Goal: Task Accomplishment & Management: Complete application form

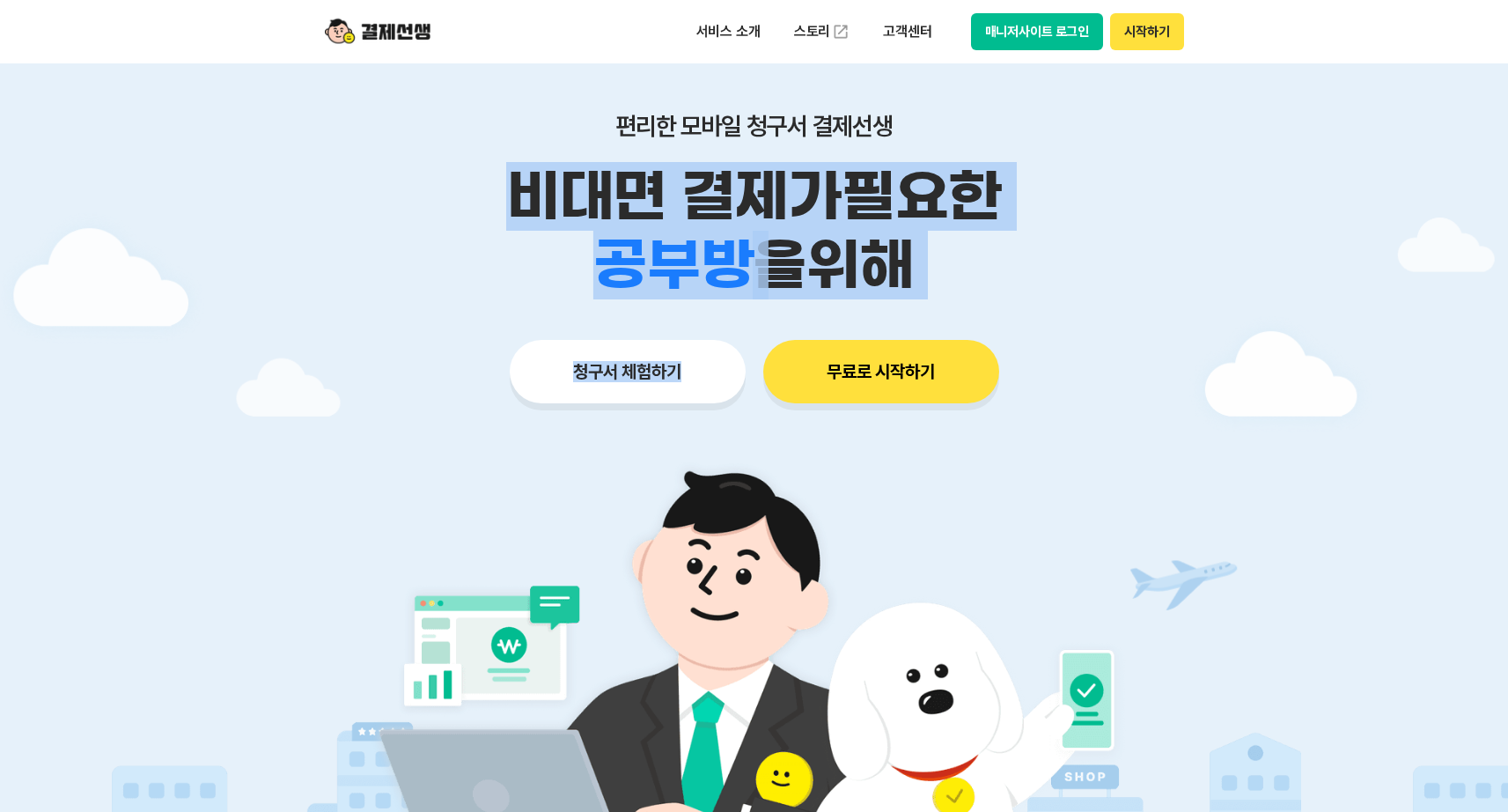
drag, startPoint x: 705, startPoint y: 156, endPoint x: 551, endPoint y: 428, distance: 312.6
click at [553, 428] on div "편리한 모바일 청구서 결제선생 비대면 결제가 필요한 학원 공부방 호텔 쇼핑몰 병원 배달 보험사 항공사 골프장 을 위해 청구서 체험하기 무료로 …" at bounding box center [754, 223] width 902 height 434
click at [555, 421] on div "편리한 모바일 청구서 결제선생 비대면 결제가 필요한 학원 공부방 호텔 쇼핑몰 병원 배달 보험사 항공사 골프장 을 위해 청구서 체험하기 무료로 …" at bounding box center [754, 223] width 902 height 434
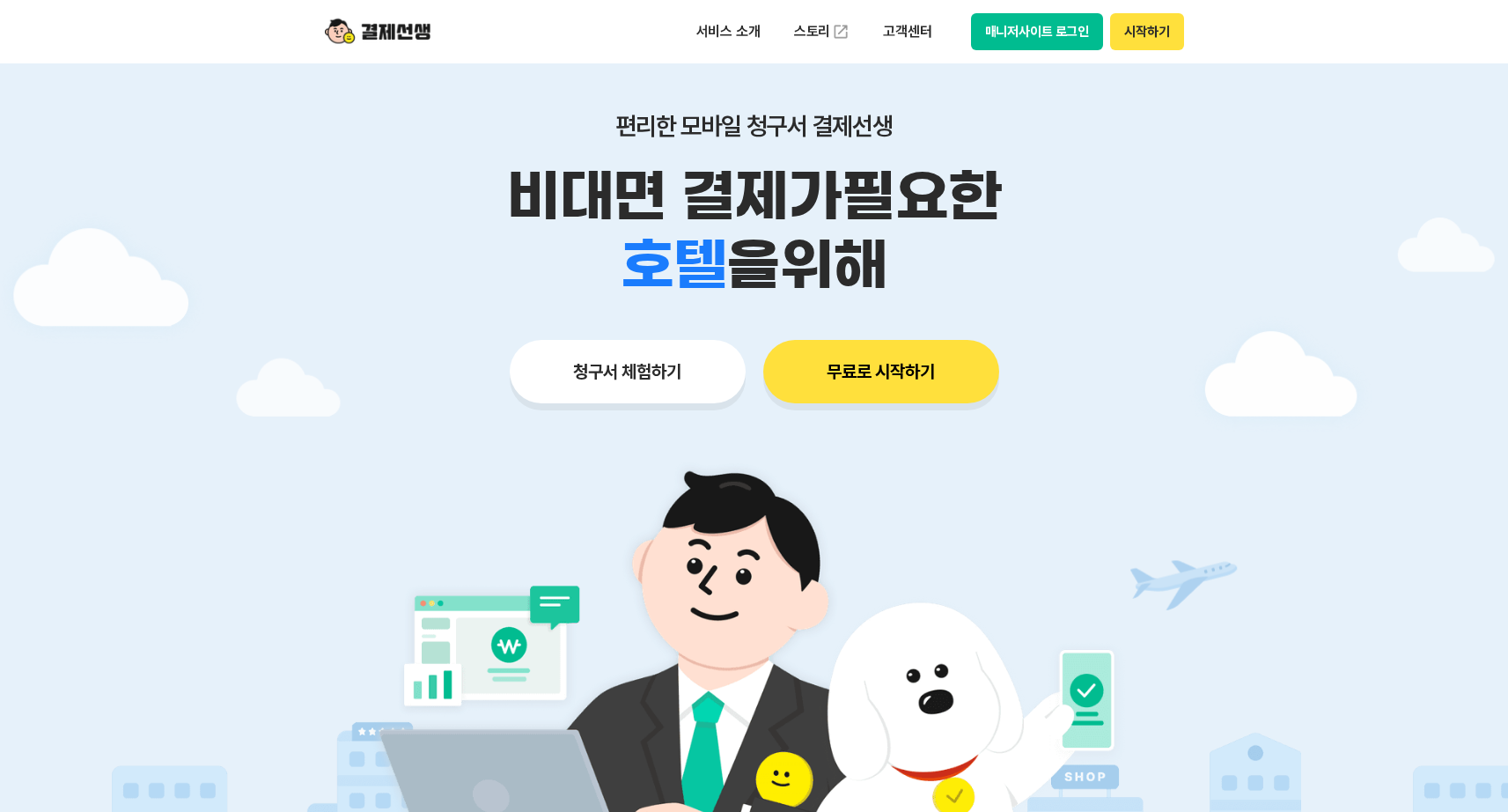
click at [665, 380] on button "청구서 체험하기" at bounding box center [627, 371] width 236 height 64
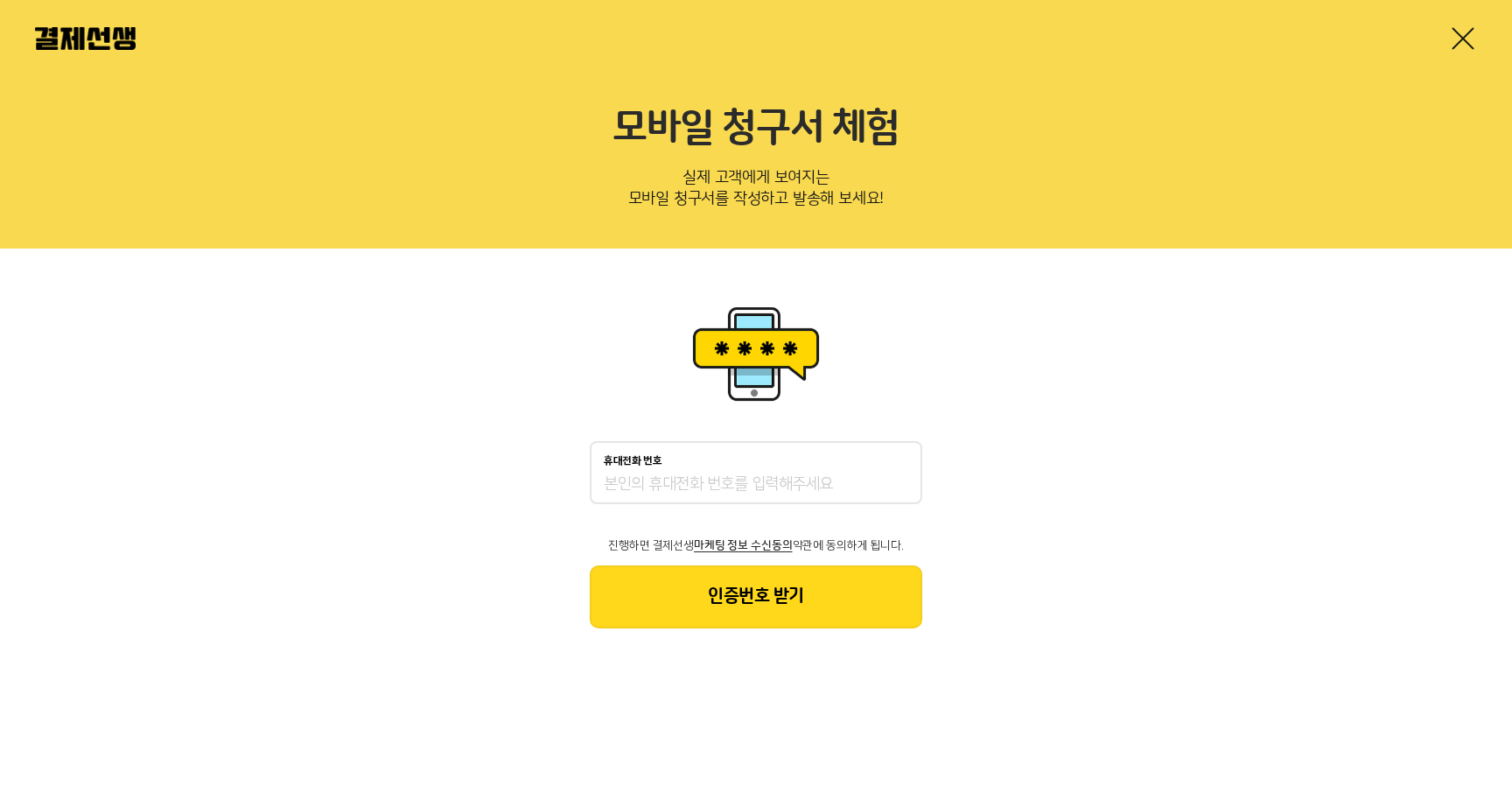
click at [722, 483] on input "휴대전화 번호" at bounding box center [756, 485] width 305 height 21
type input "01096434510"
click at [763, 609] on button "인증번호 받기" at bounding box center [756, 596] width 333 height 63
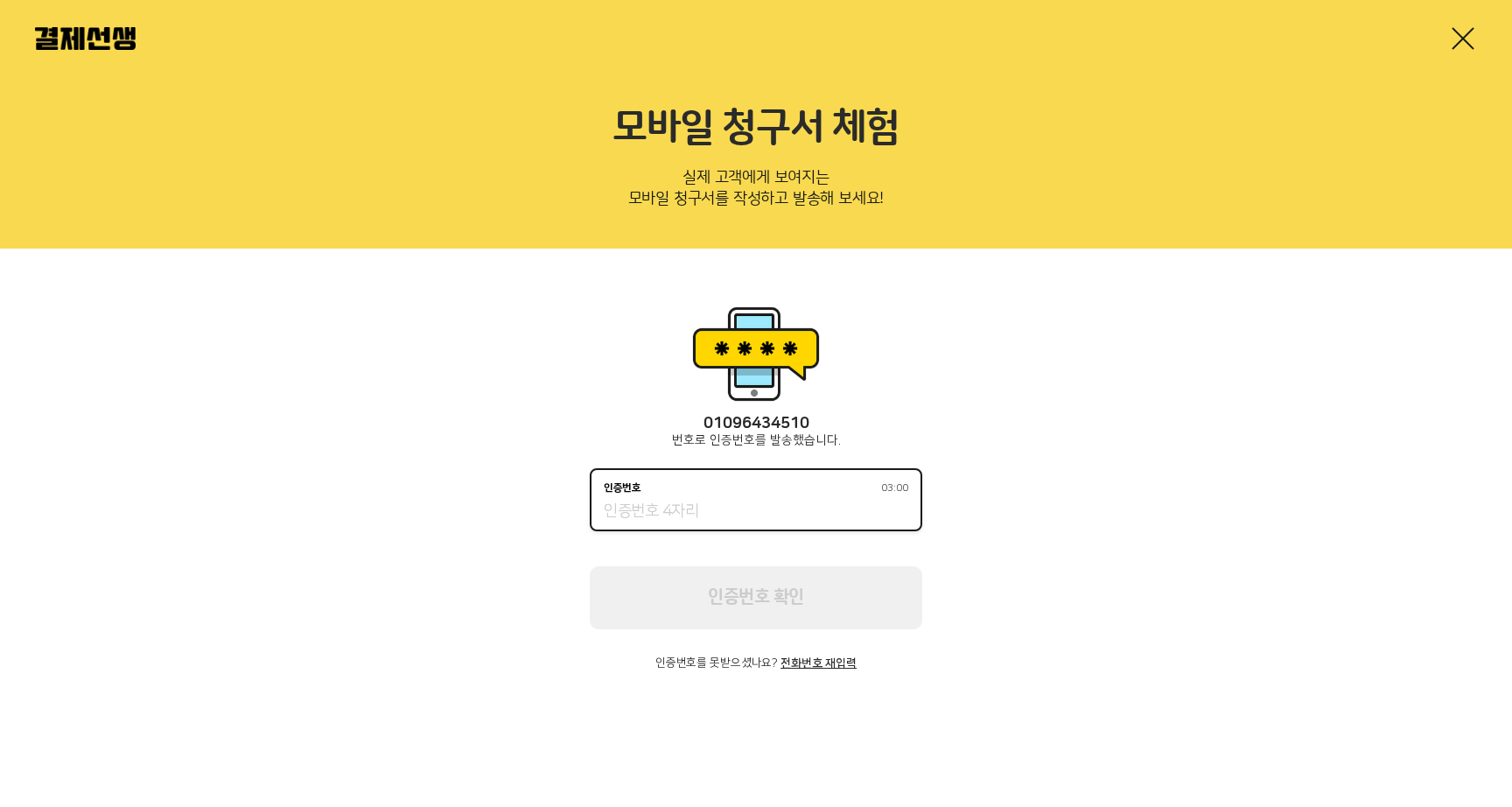
click at [739, 506] on input "인증번호 03:00" at bounding box center [756, 512] width 305 height 21
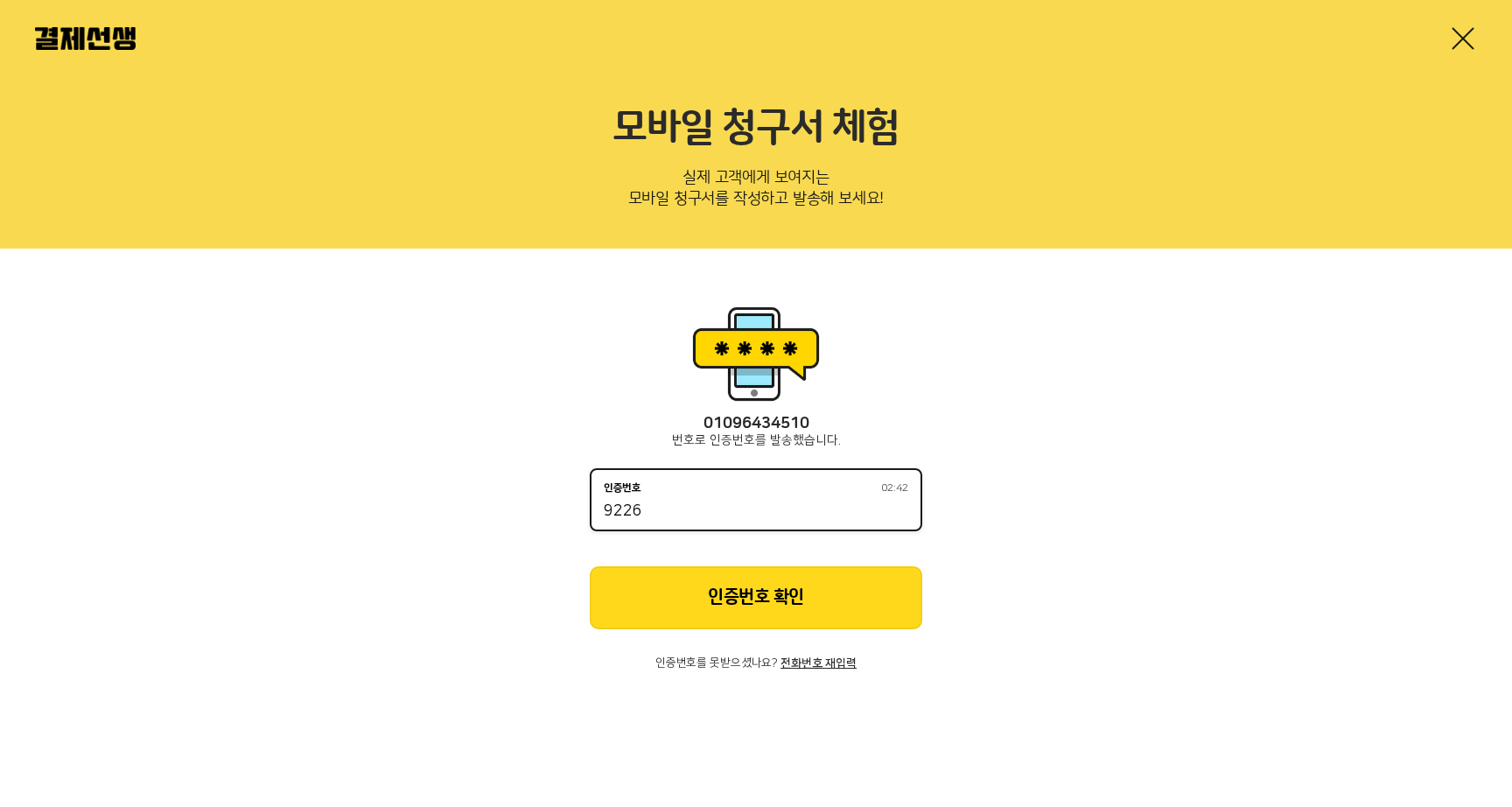
type input "9226"
click at [869, 623] on button "인증번호 확인" at bounding box center [756, 597] width 333 height 63
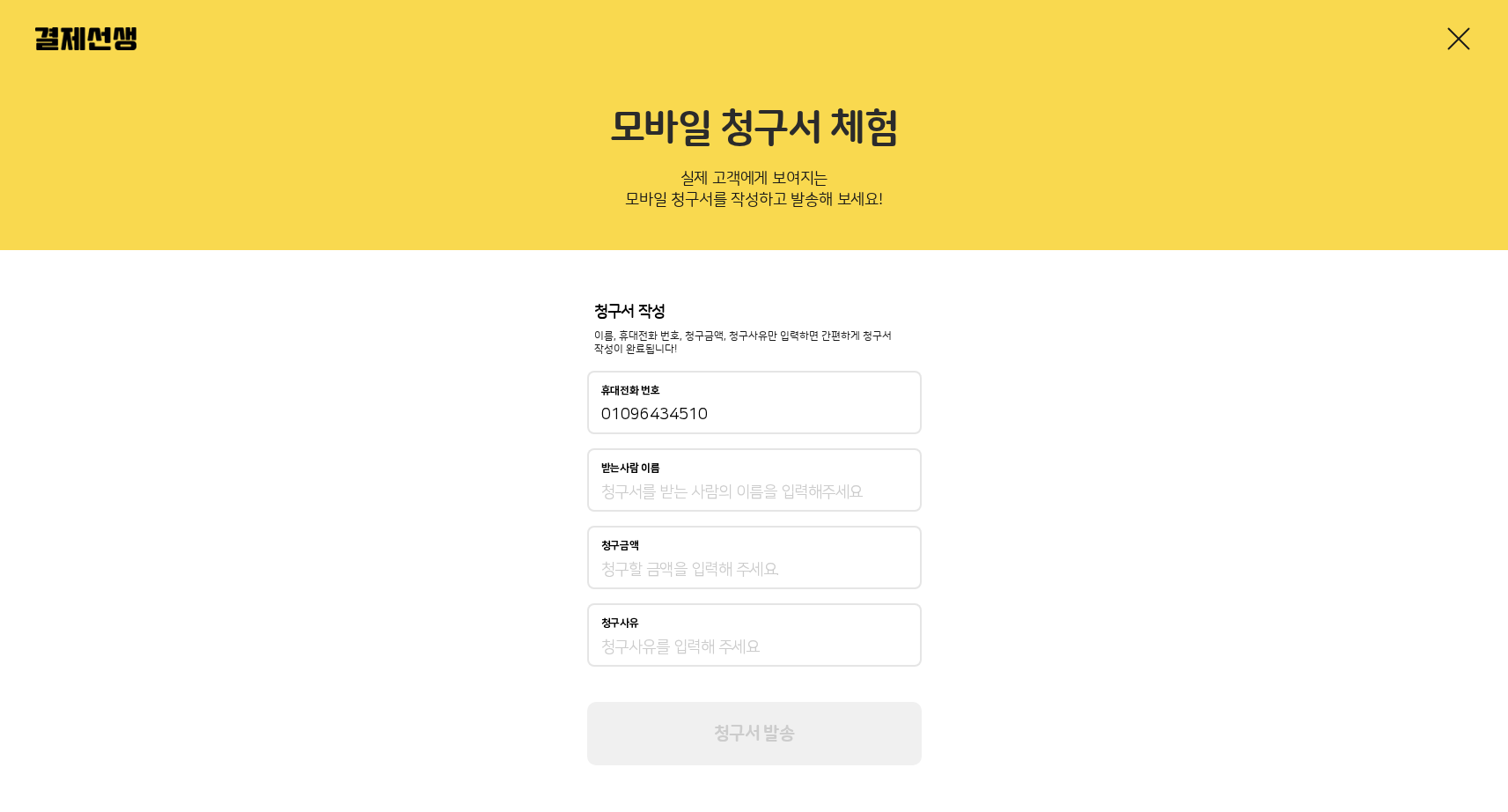
click at [797, 481] on div "받는사람 이름" at bounding box center [754, 479] width 335 height 64
click at [809, 492] on input "받는사람 이름" at bounding box center [754, 492] width 307 height 21
type input "[PERSON_NAME]"
click at [762, 557] on div "청구금액" at bounding box center [754, 557] width 335 height 64
click at [762, 589] on div "청구서 작성 이름, 휴대전화 번호, 청구금액, 청구사유만 입력하면 간편하게 청구서 작성이 완료됩니다! 휴대전화 번호 [PHONE_NUMBER]…" at bounding box center [754, 534] width 335 height 463
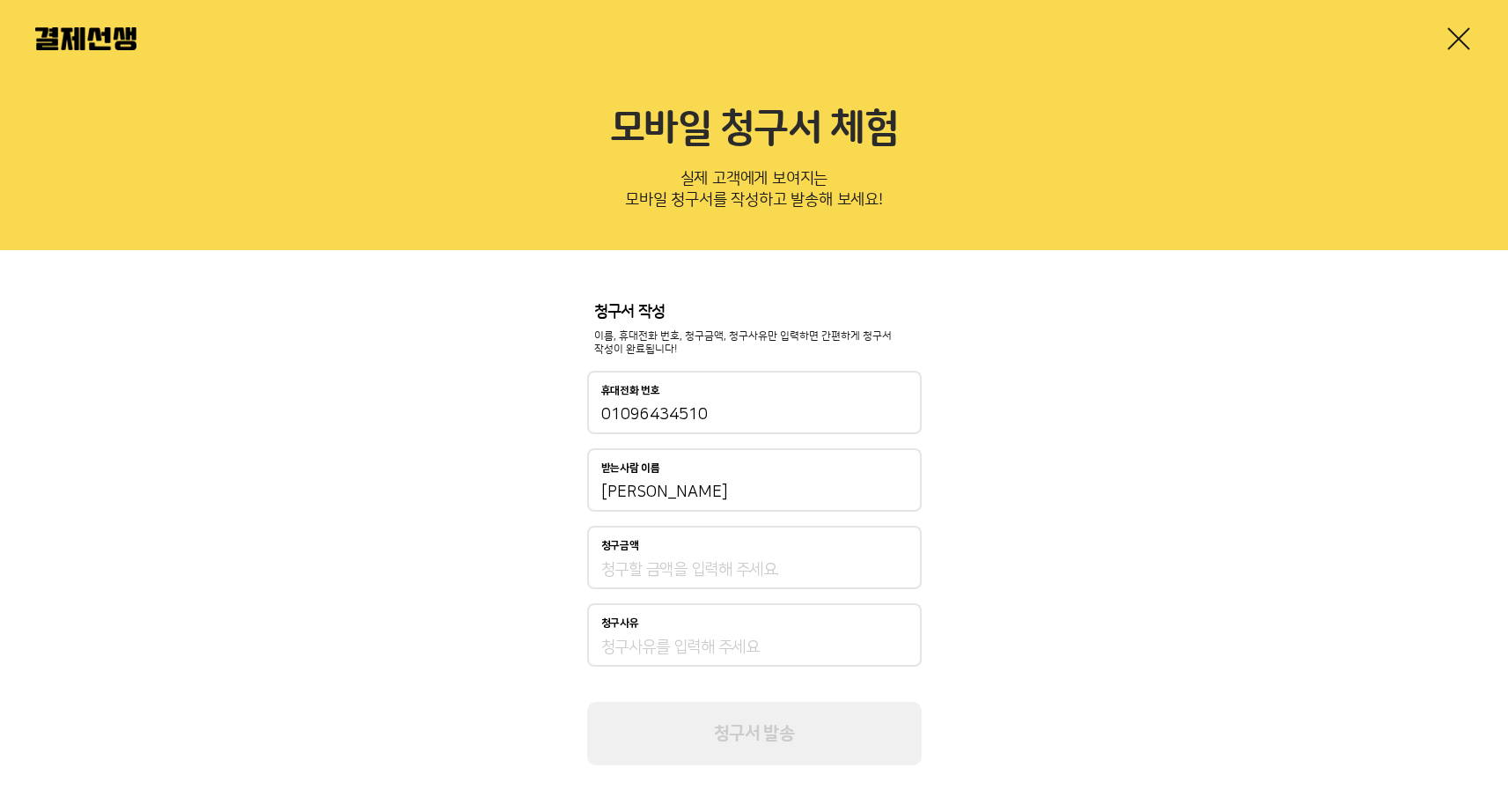
click at [763, 582] on div "청구금액" at bounding box center [754, 557] width 335 height 64
click at [770, 574] on input "청구금액" at bounding box center [754, 569] width 307 height 21
type input "1"
type input "440,000"
click at [765, 639] on input "청구사유" at bounding box center [754, 647] width 307 height 21
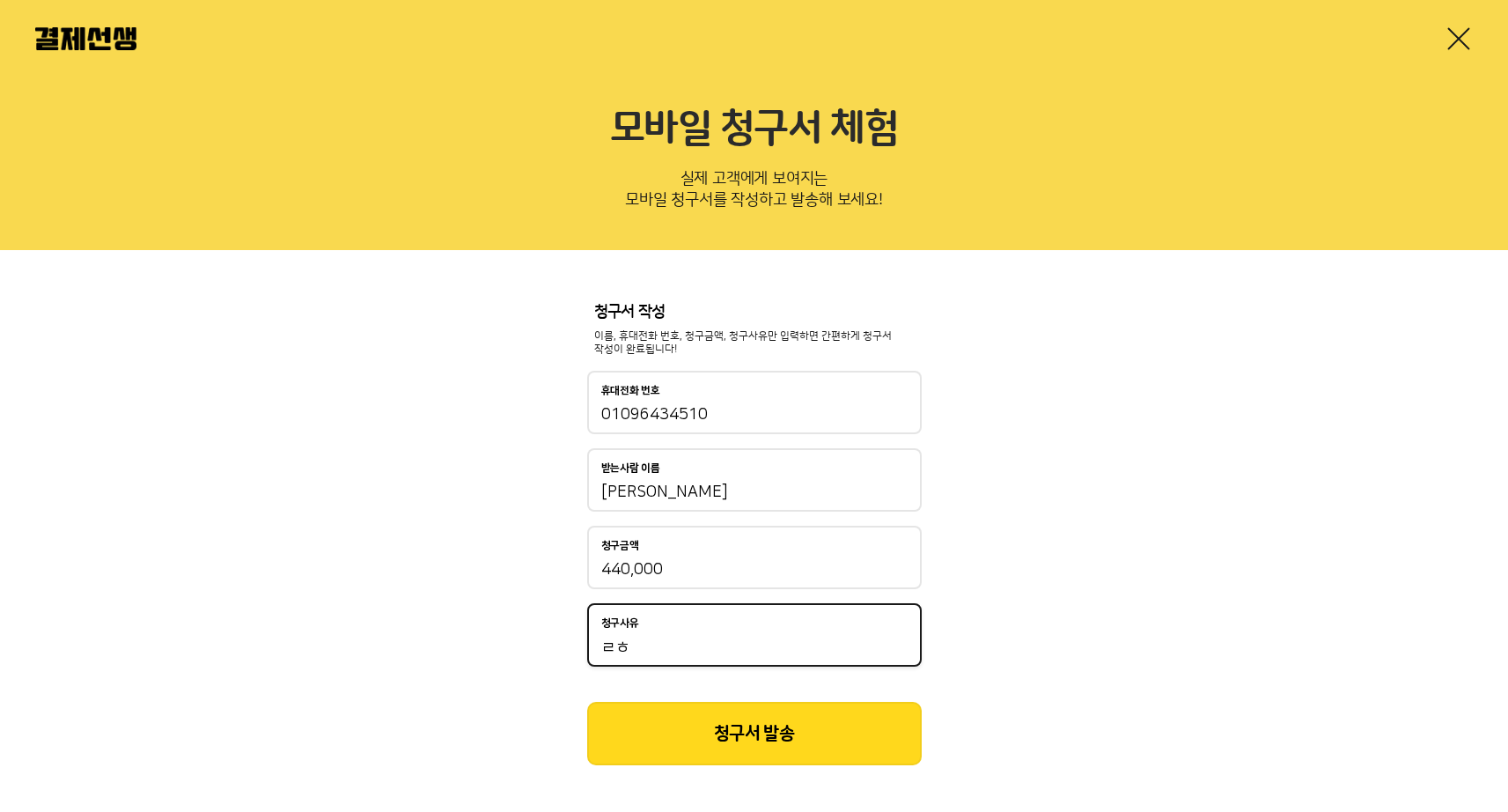
type input "ㄹ"
type input "비즈니스형 로고디자인"
click at [774, 731] on button "청구서 발송" at bounding box center [754, 733] width 335 height 64
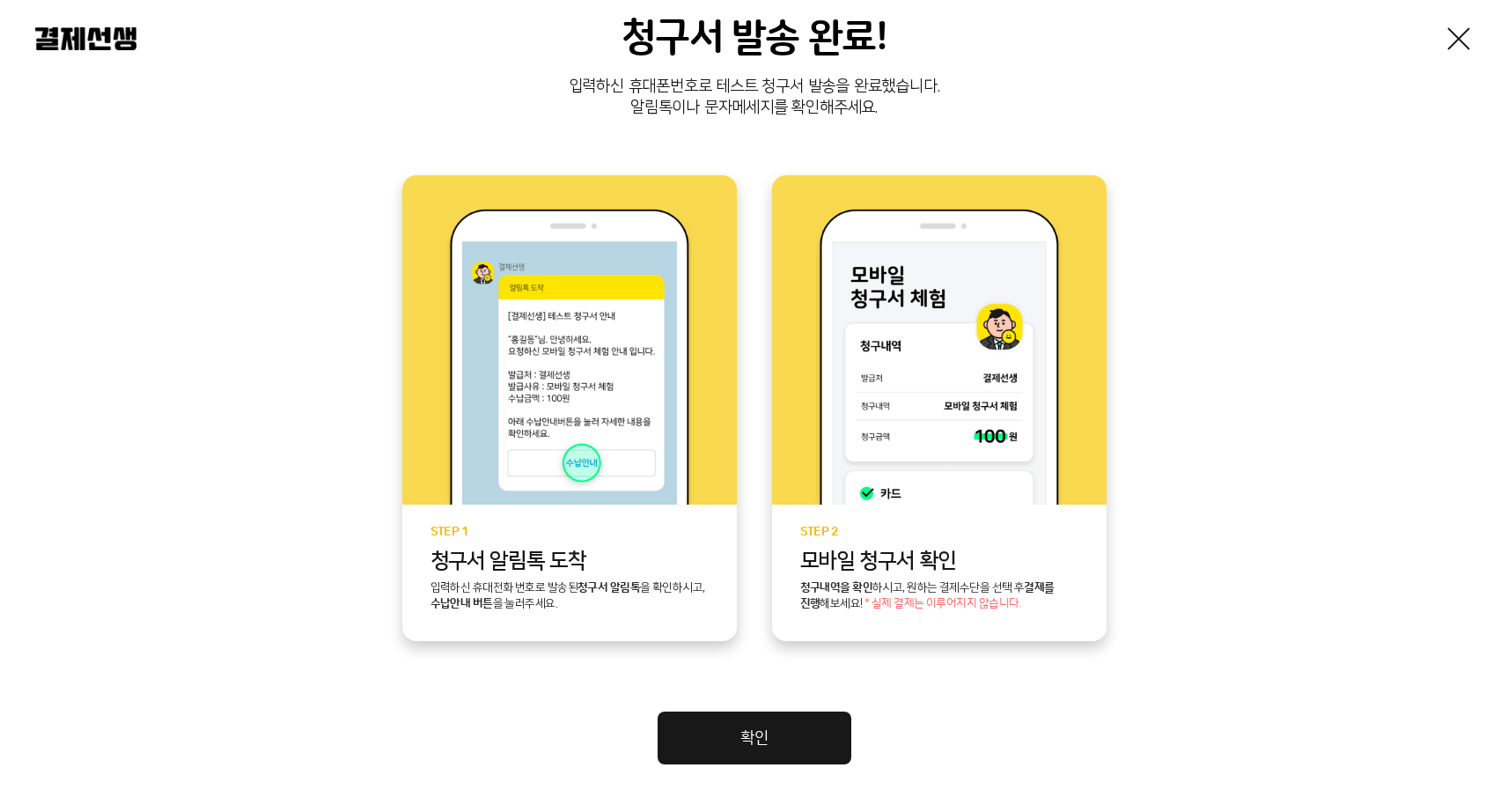
scroll to position [326, 0]
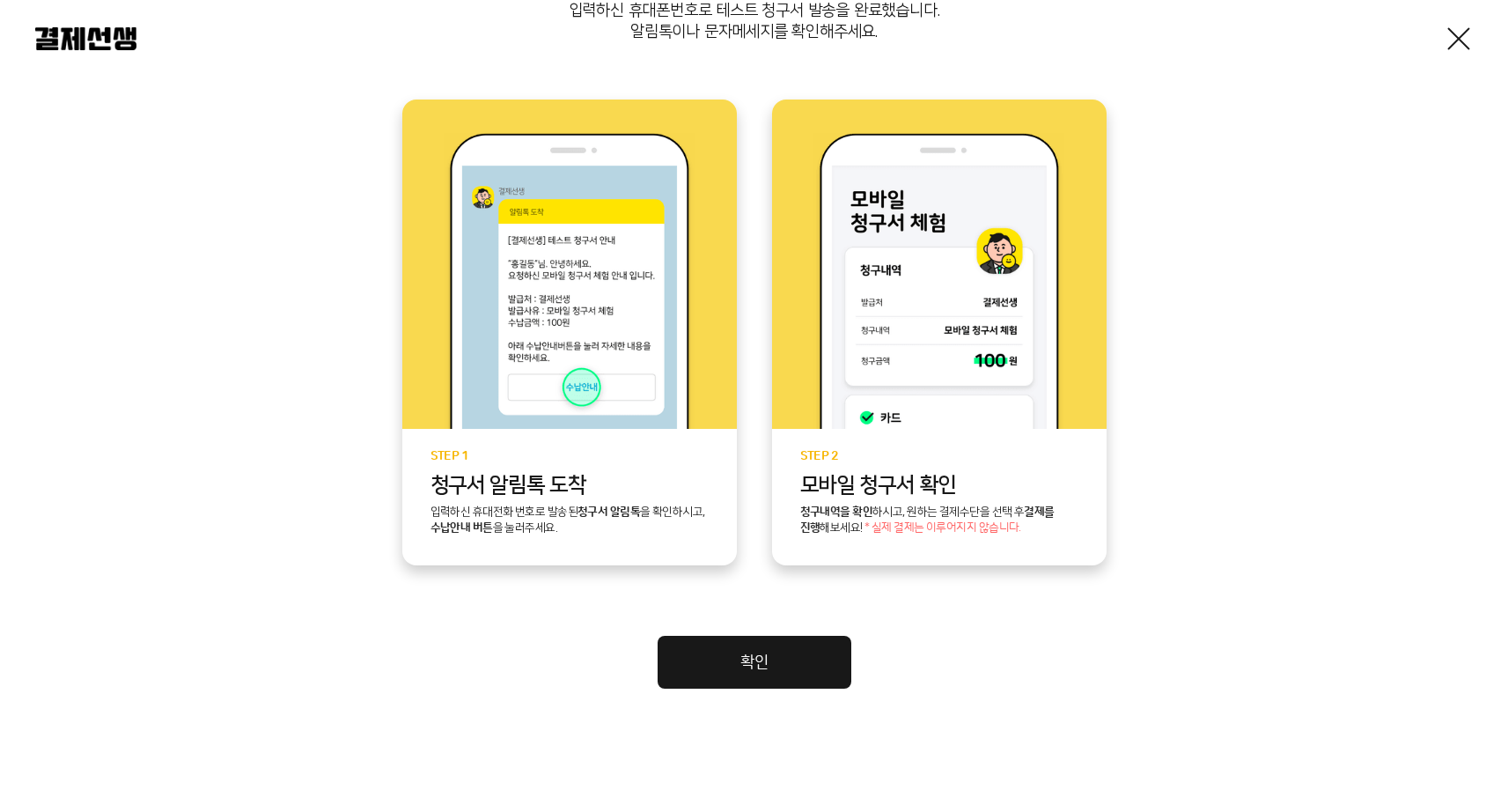
click at [813, 631] on div "청구서 발송 완료! 입력하신 휴대폰번호로 테스트 청구서 발송을 완료했습니다. 알림톡이나 문자메세지를 확인해주세요. STEP 1 청구서 [GEO…" at bounding box center [754, 248] width 1438 height 881
click at [815, 646] on link "확인" at bounding box center [754, 662] width 194 height 53
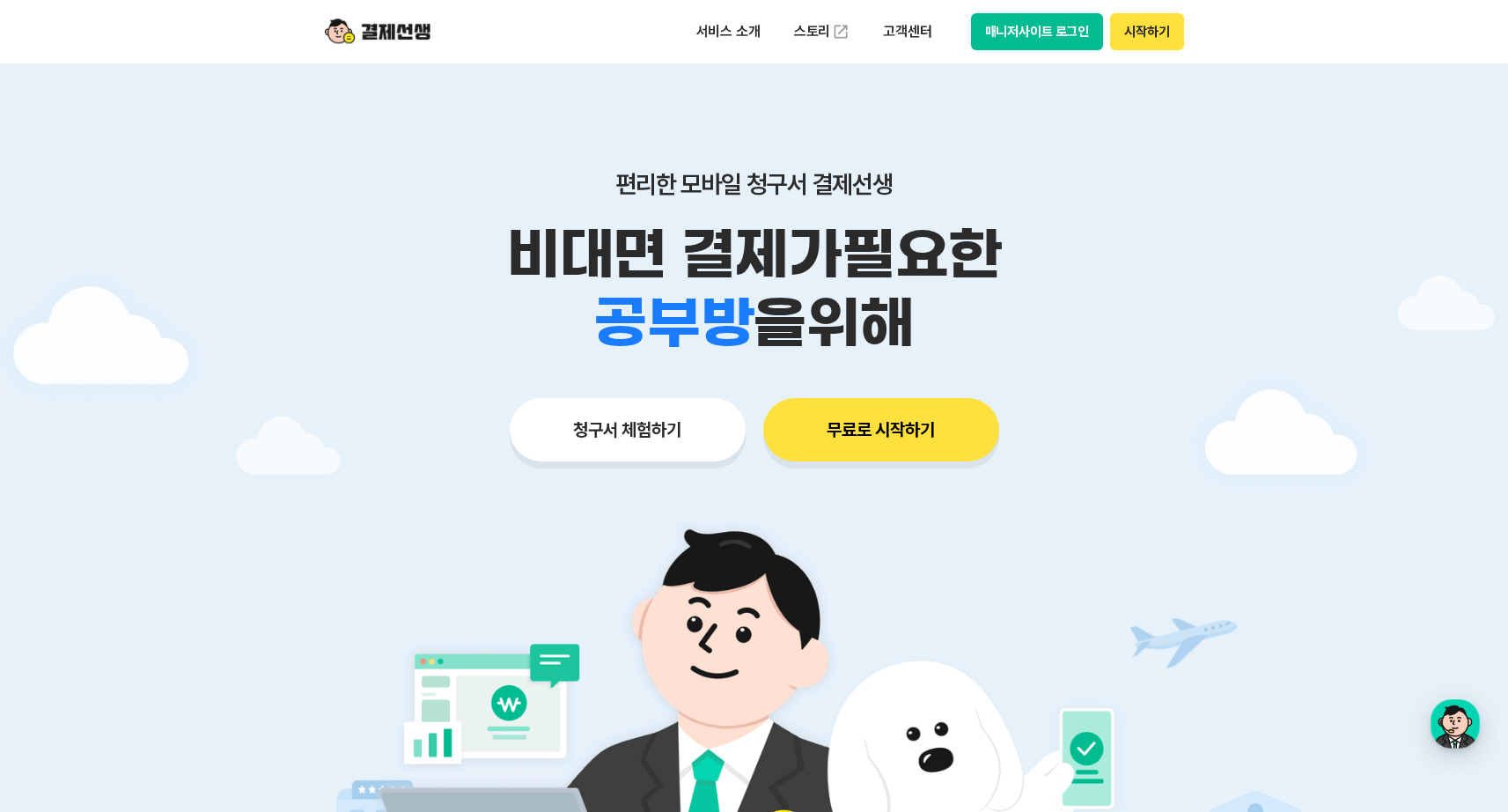
drag, startPoint x: 917, startPoint y: 19, endPoint x: 960, endPoint y: 328, distance: 312.0
click at [930, 434] on button "무료로 시작하기" at bounding box center [881, 429] width 236 height 64
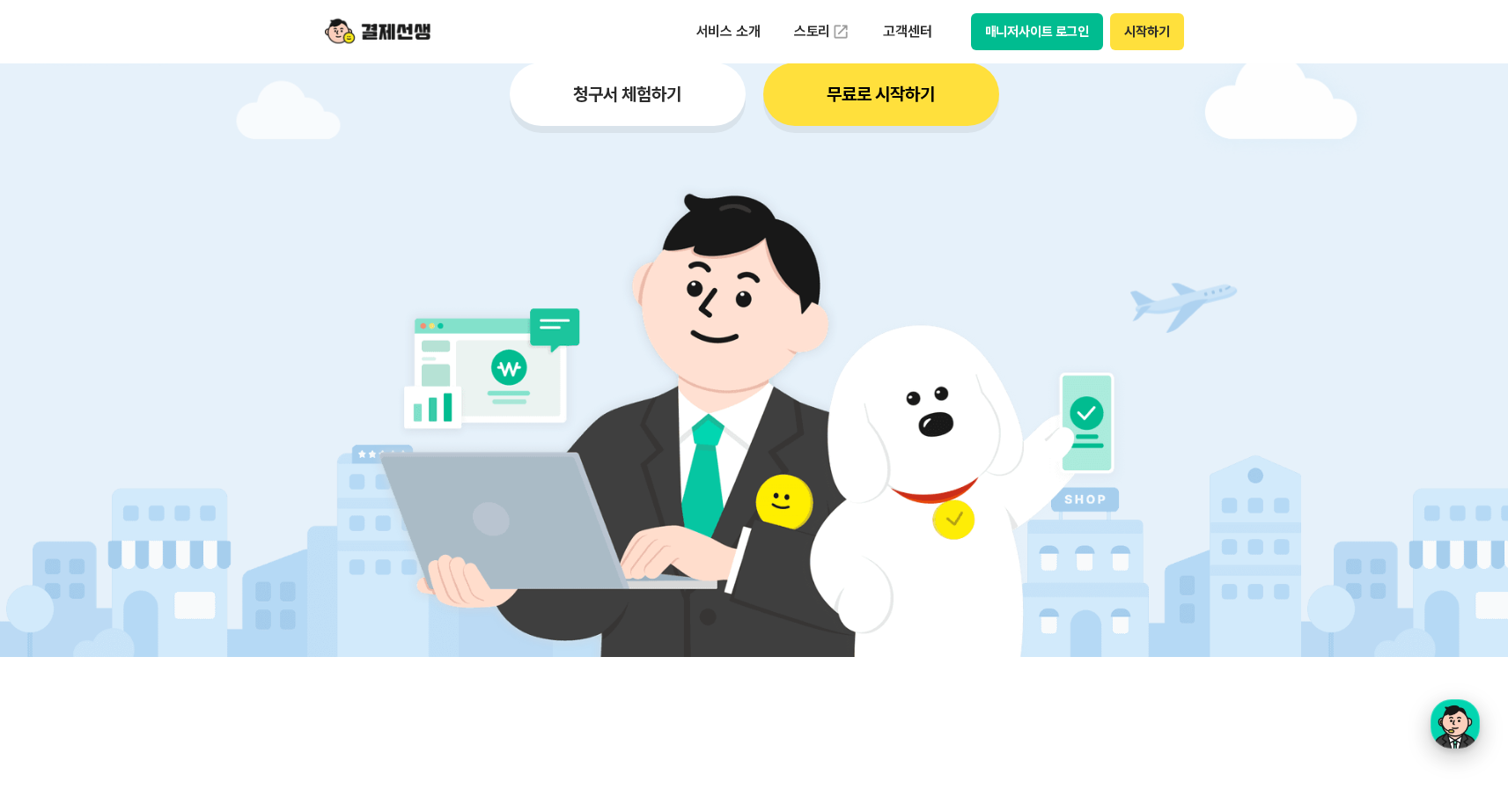
click at [1460, 717] on div "button" at bounding box center [1456, 724] width 49 height 49
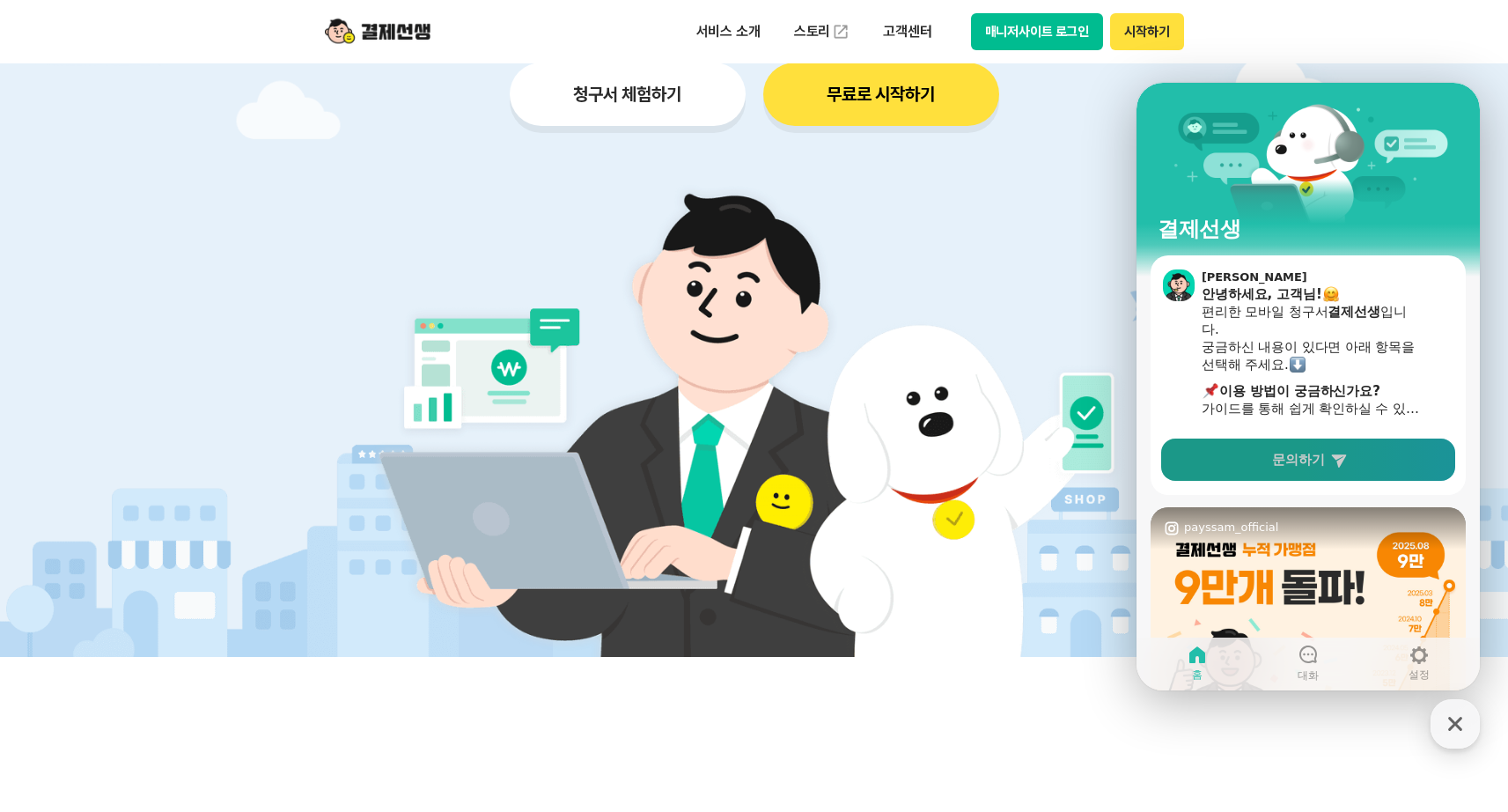
click at [1337, 456] on icon at bounding box center [1339, 461] width 15 height 13
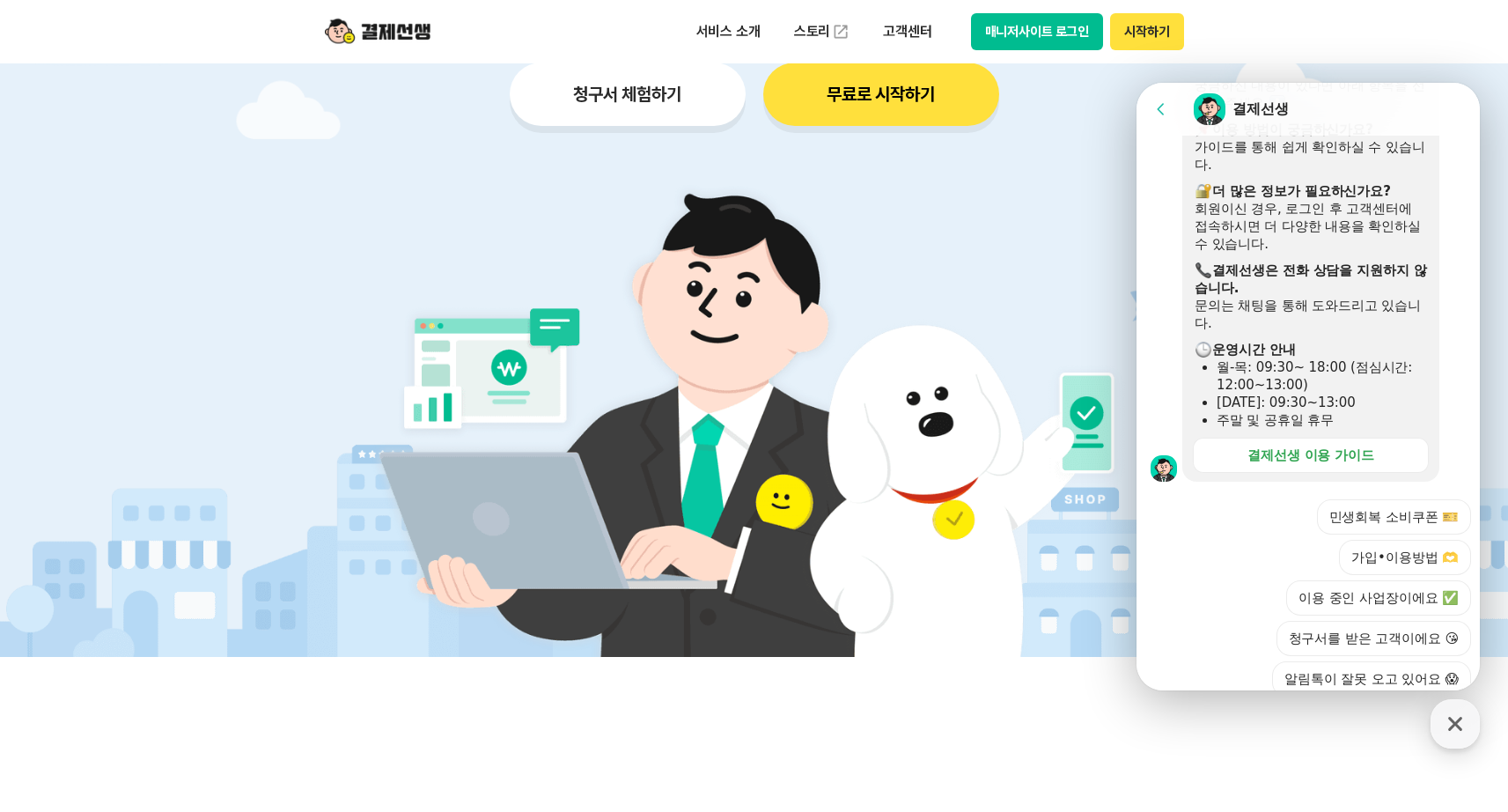
scroll to position [491, 0]
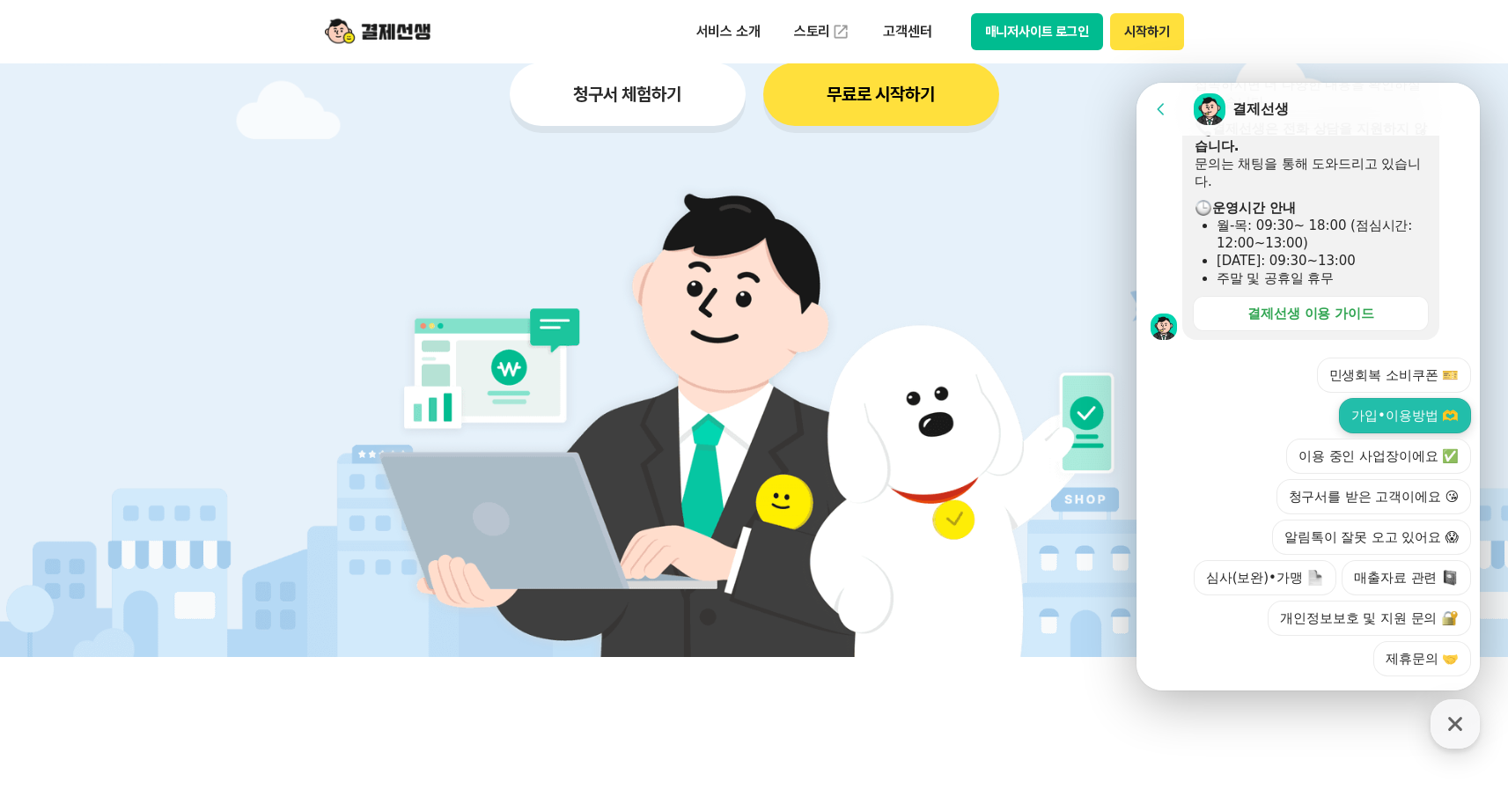
click at [1398, 397] on button "가입•이용방법 🫶" at bounding box center [1405, 415] width 132 height 35
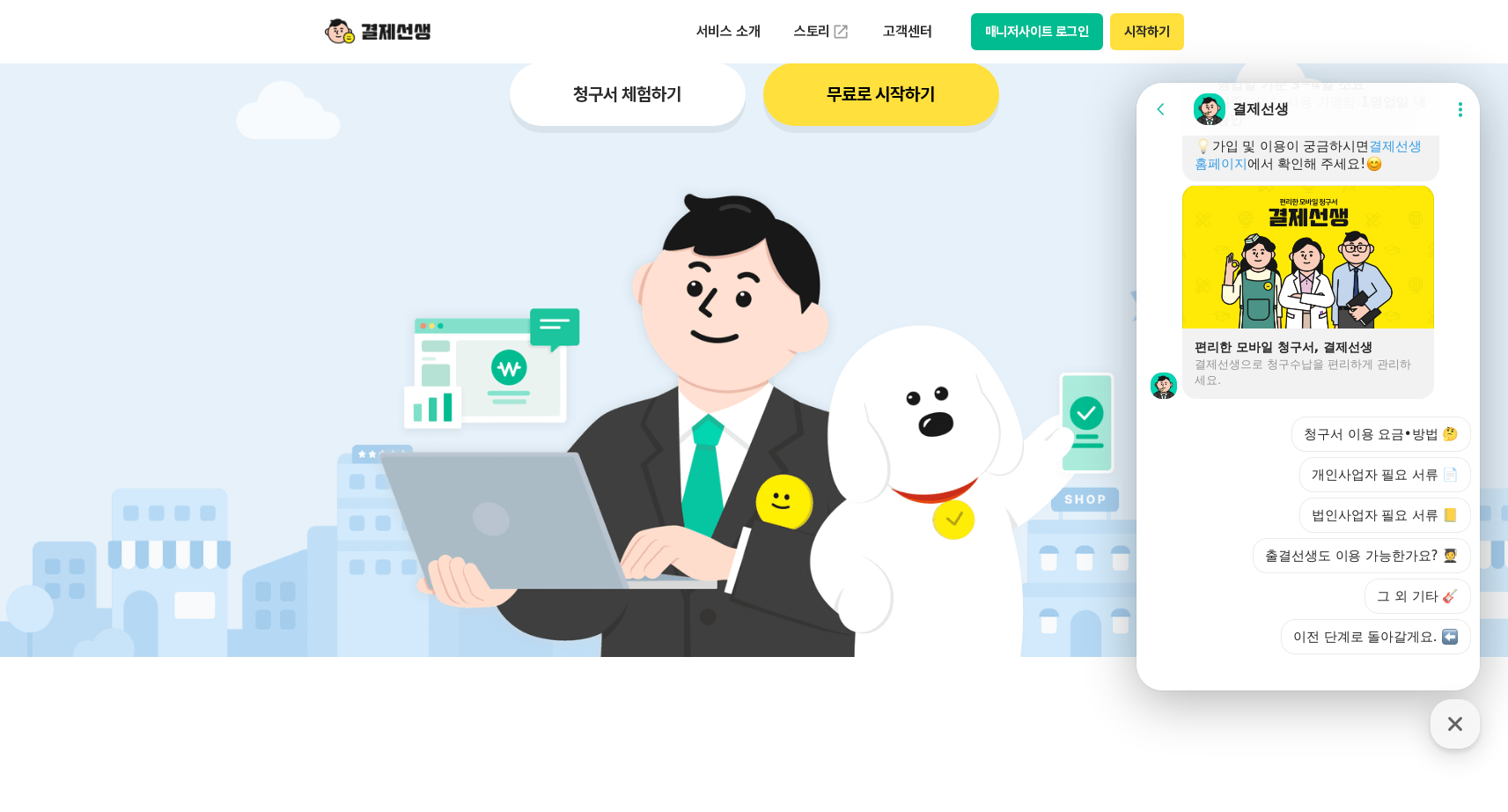
scroll to position [1289, 0]
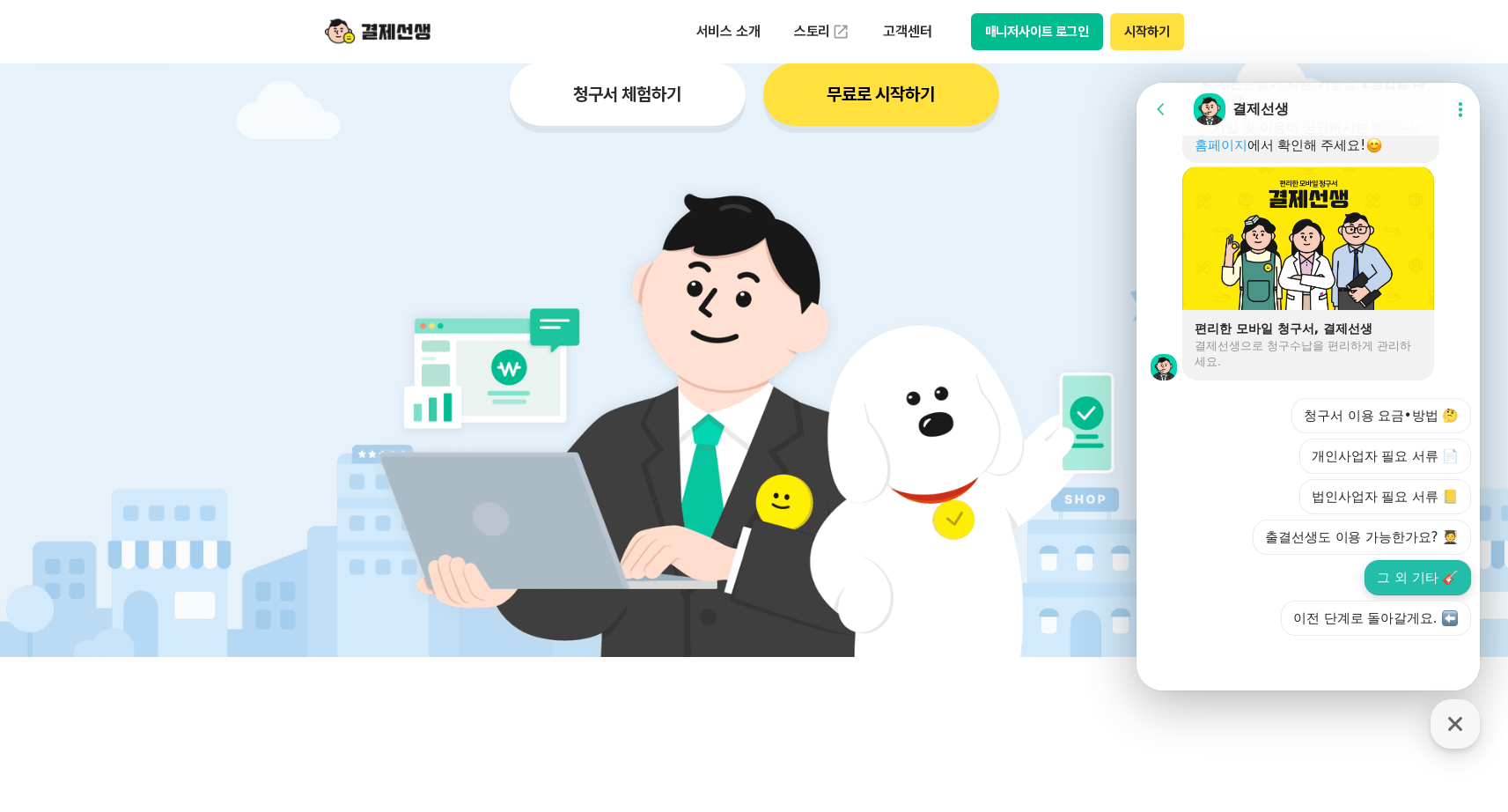
click at [1441, 571] on button "그 외 기타 🎸" at bounding box center [1418, 577] width 106 height 35
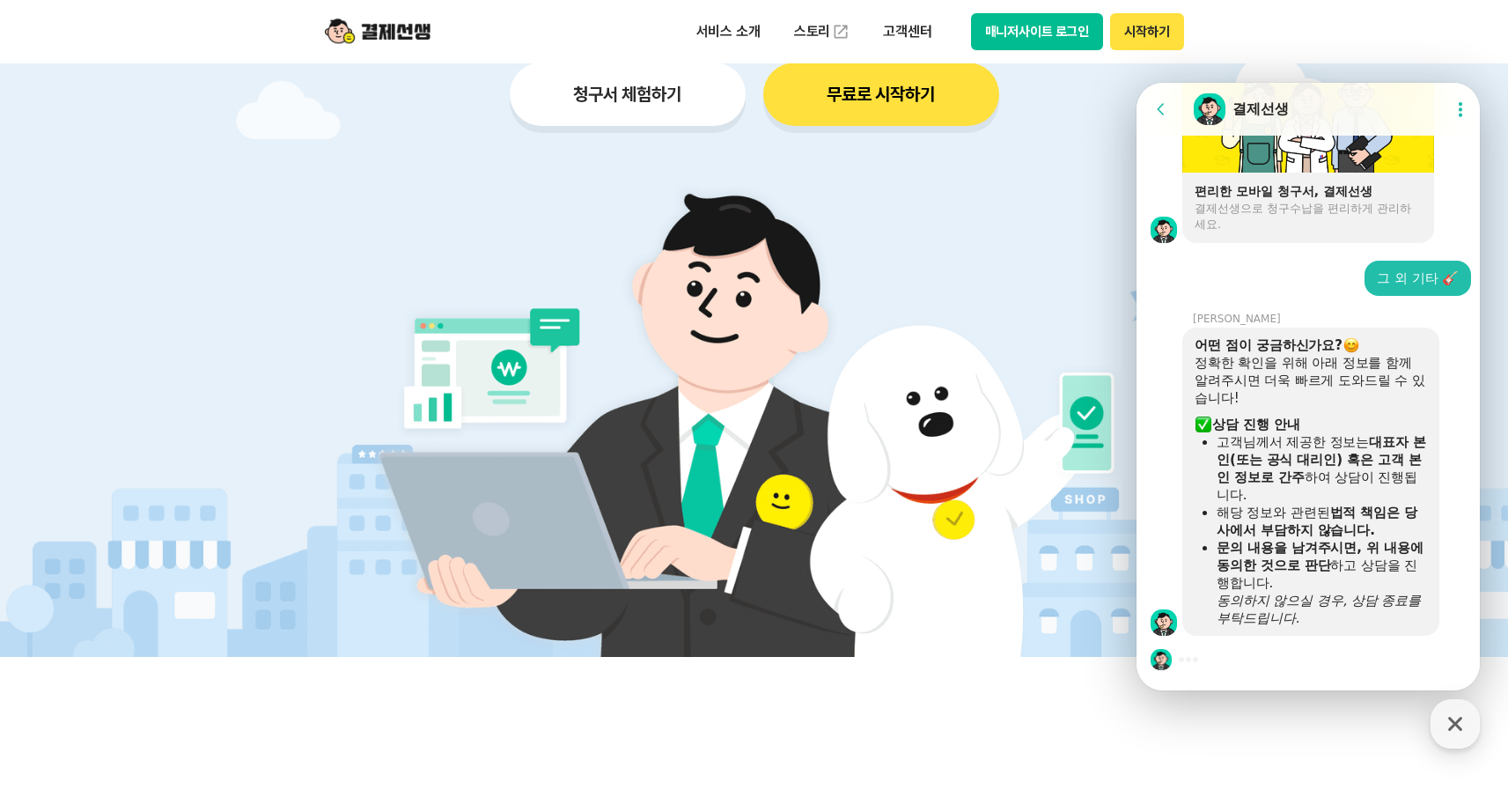
scroll to position [1719, 0]
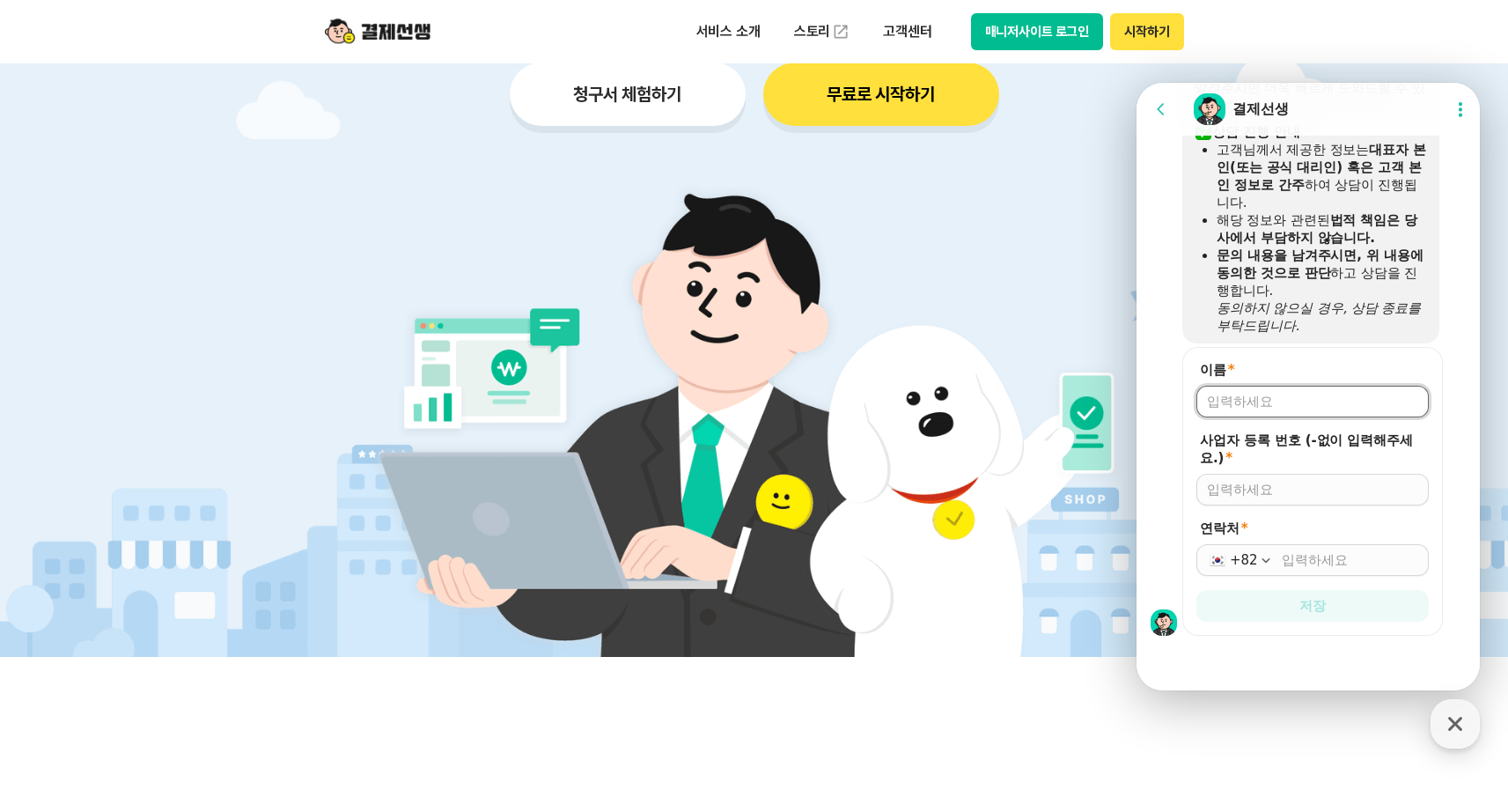
click at [1270, 403] on input "이름 *" at bounding box center [1313, 401] width 212 height 18
type input "임다헤"
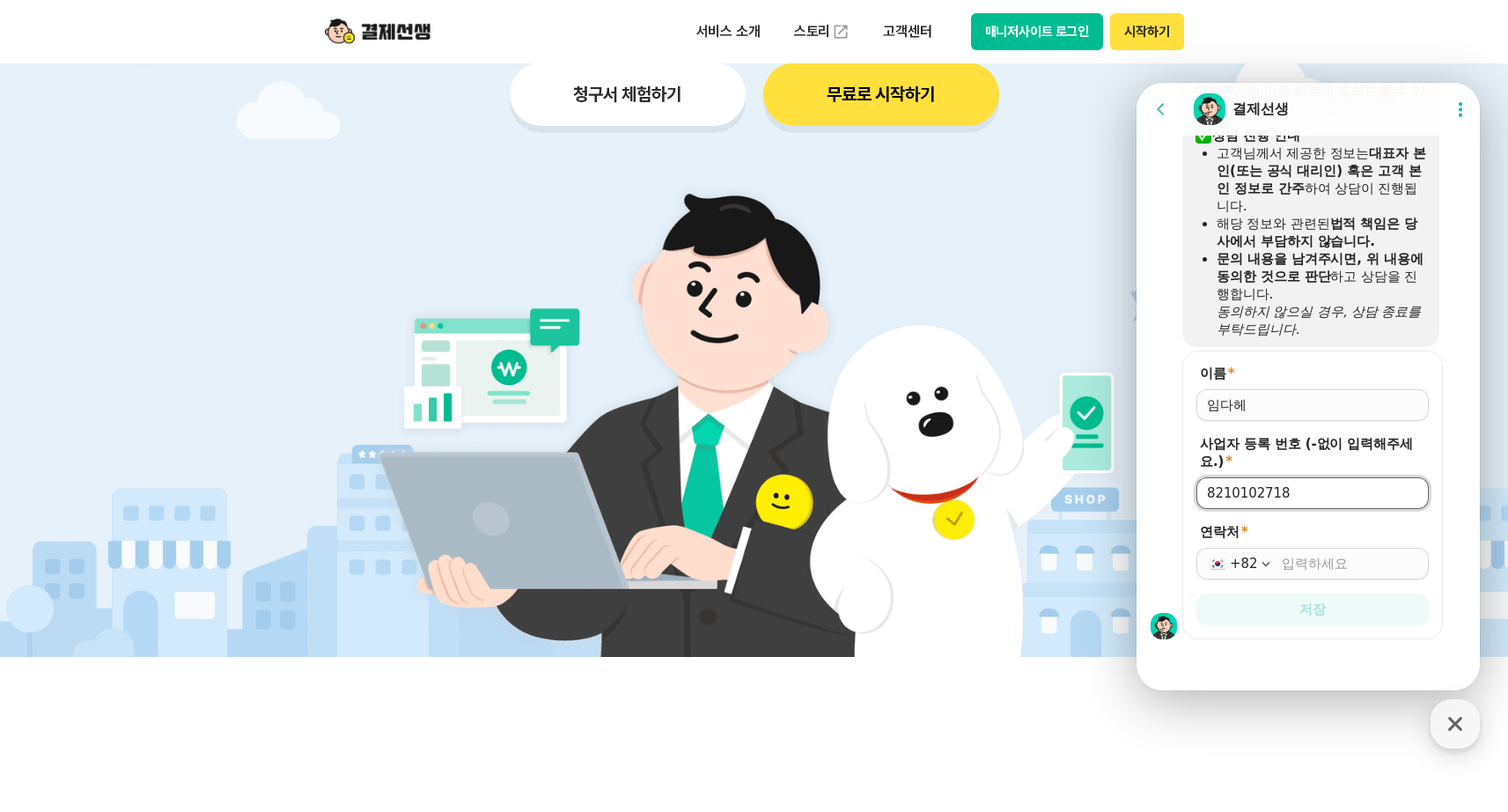
type input "8210102718"
click at [1350, 571] on input "연락처 *" at bounding box center [1350, 563] width 137 height 18
type input "[PHONE_NUMBER]"
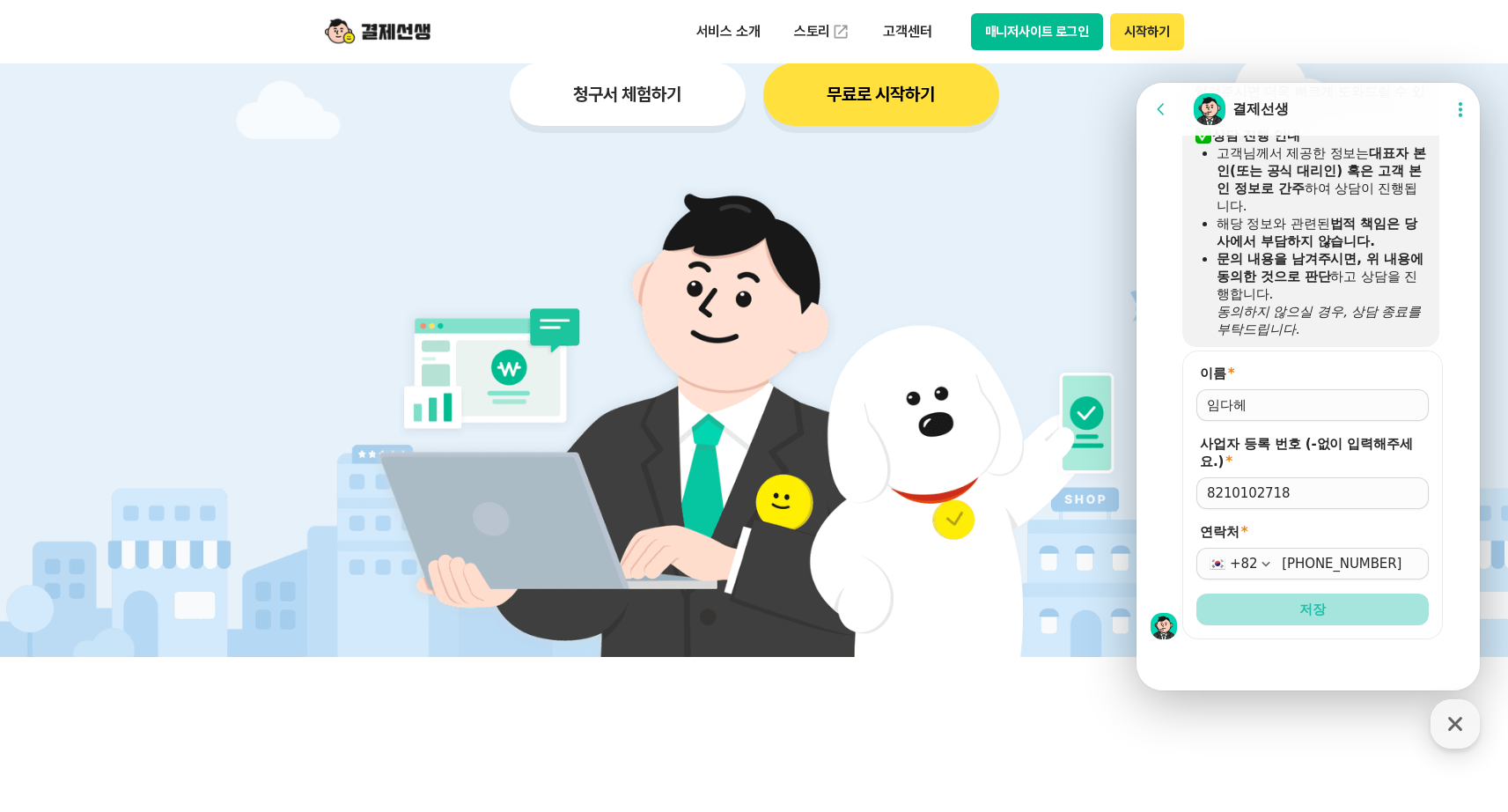
click at [1378, 622] on button "저장" at bounding box center [1313, 608] width 233 height 31
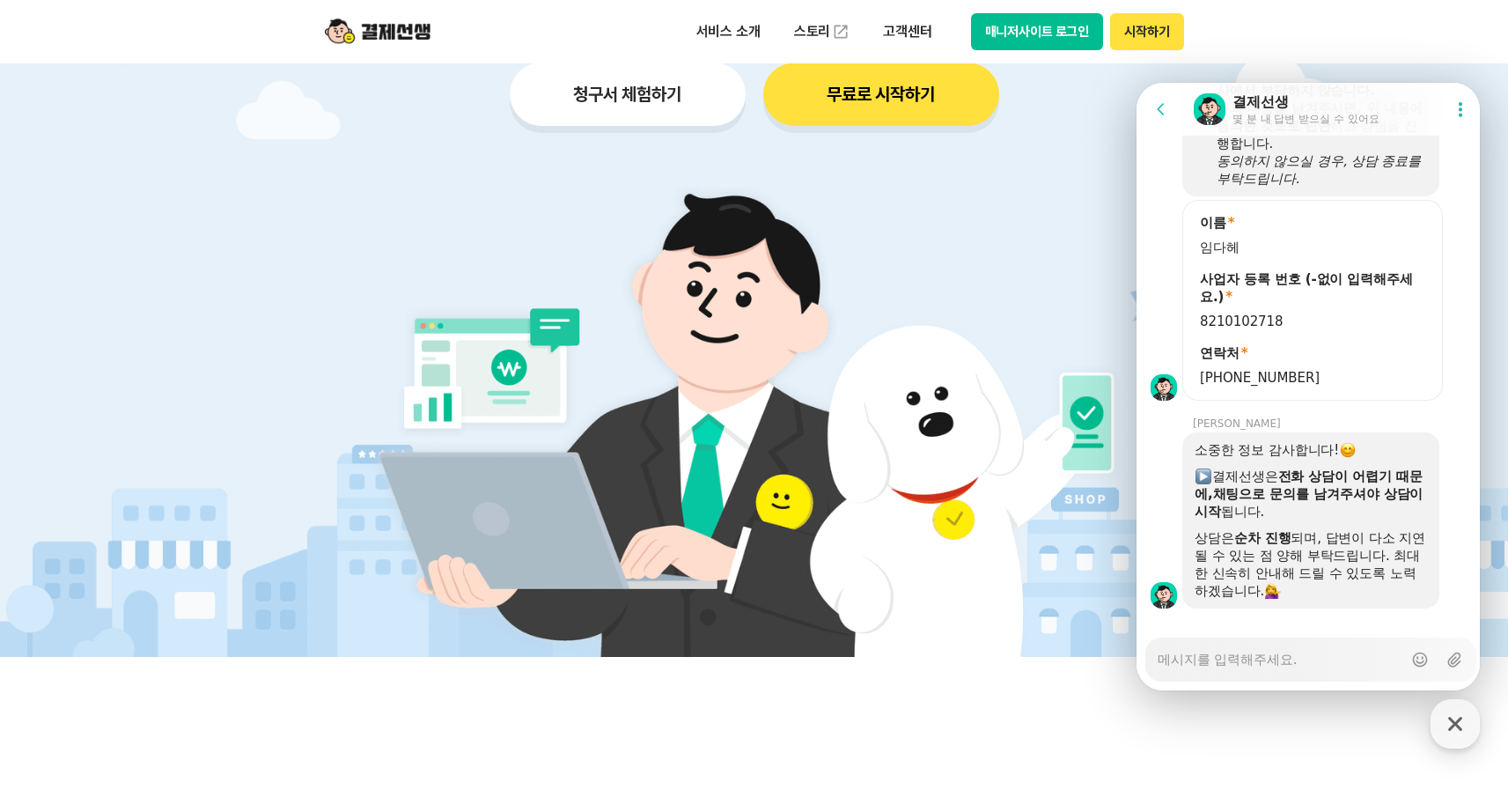
scroll to position [1892, 0]
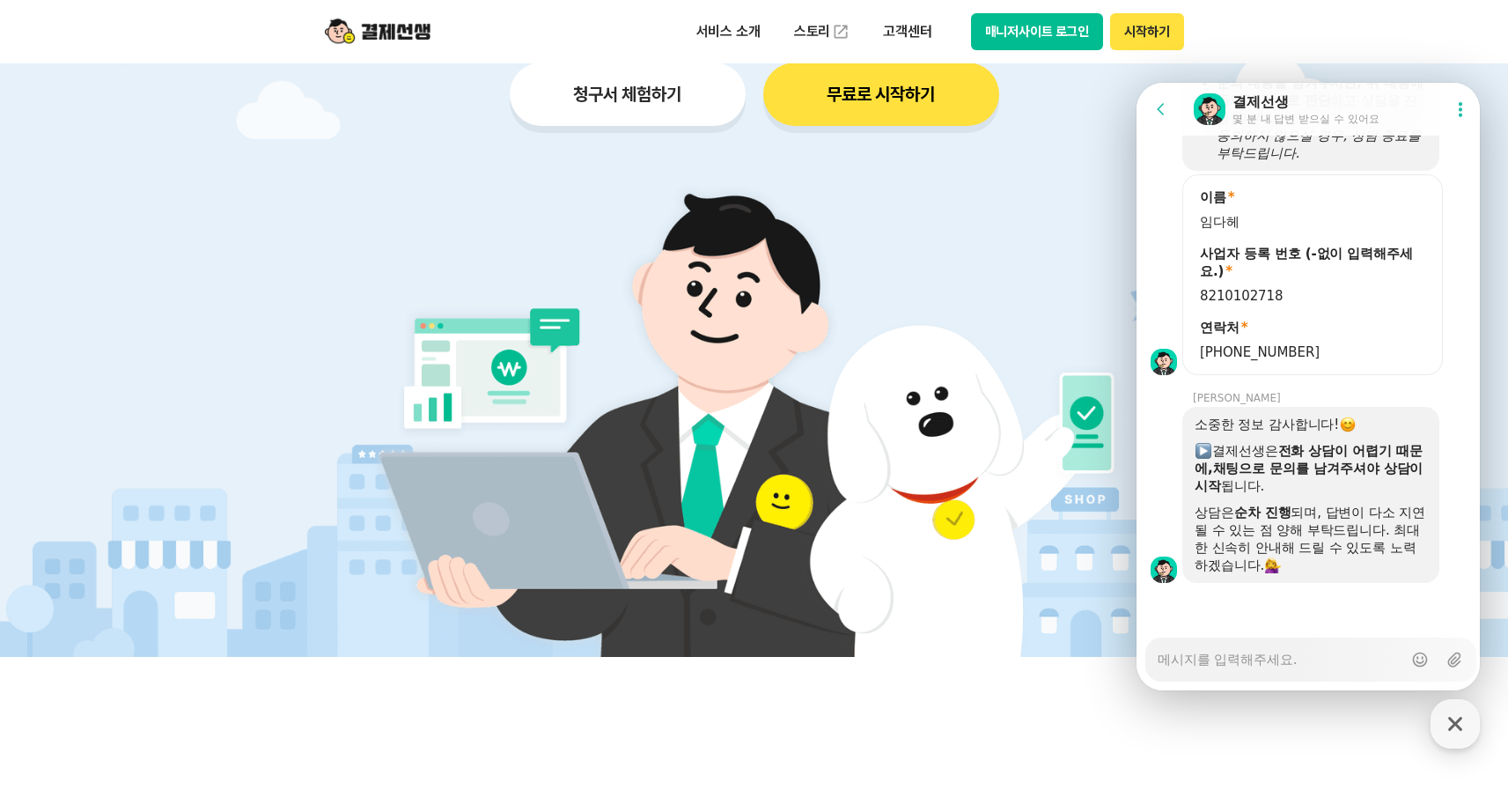
click at [1312, 675] on div "Messenger Input Textarea" at bounding box center [1280, 659] width 245 height 43
click at [1312, 669] on div "Messenger Input Textarea" at bounding box center [1280, 659] width 245 height 43
click at [1338, 660] on textarea "Messenger Input Textarea" at bounding box center [1280, 654] width 245 height 30
type textarea "x"
type textarea "ㄱ"
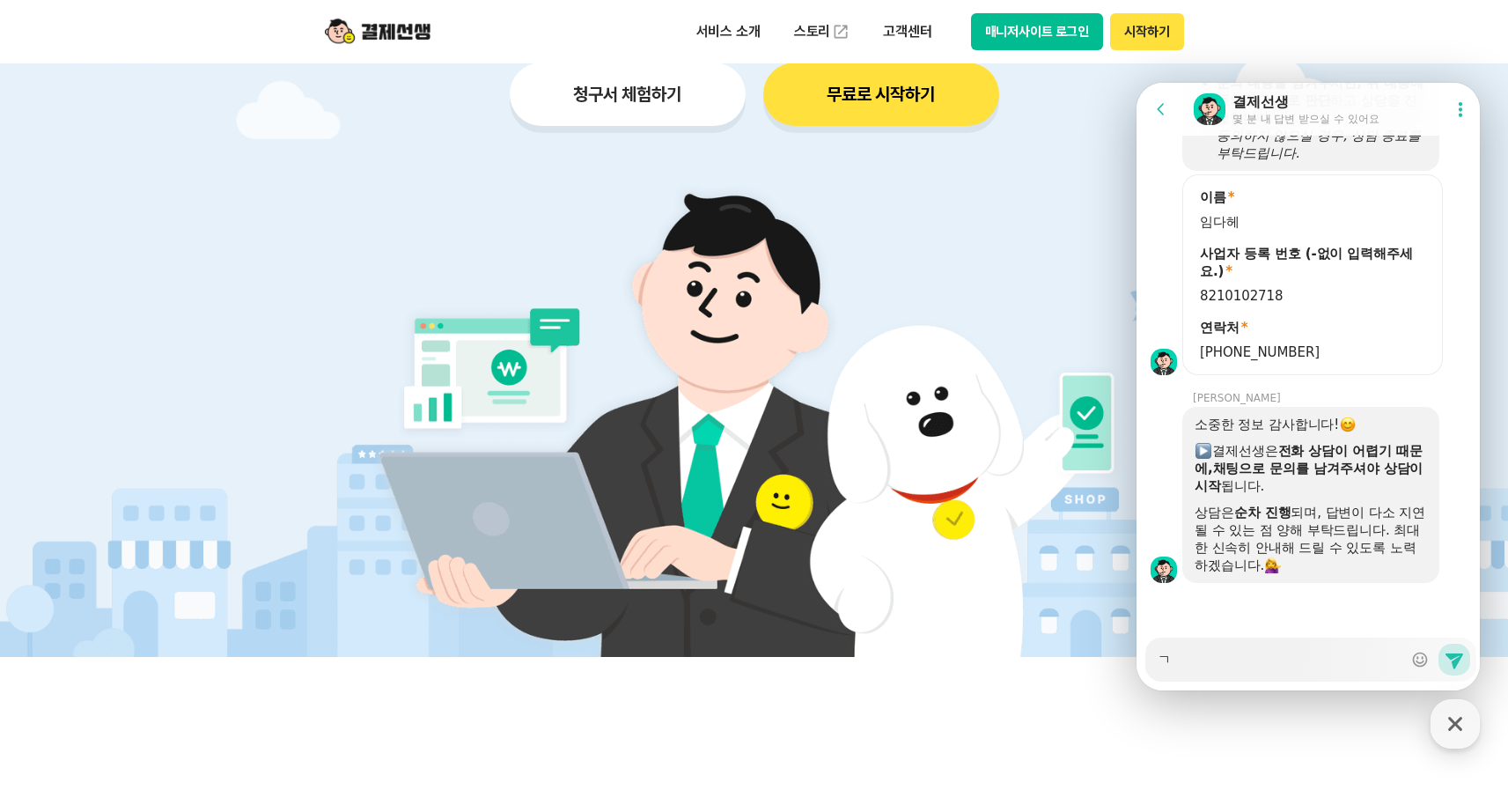
type textarea "x"
type textarea "결"
type textarea "x"
type textarea "결ㅈ"
type textarea "x"
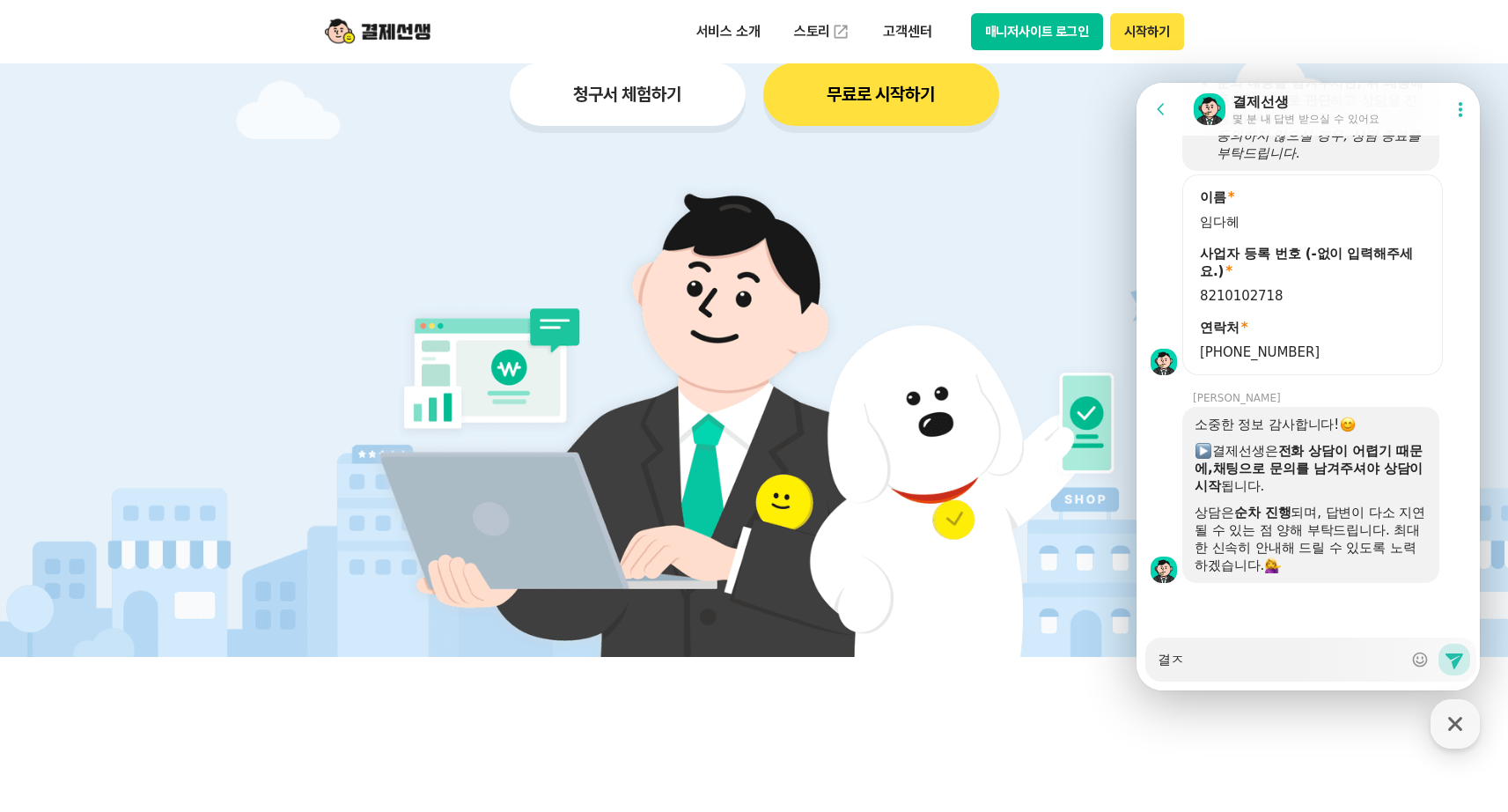
type textarea "결제"
type textarea "x"
type textarea "결제"
type textarea "x"
type textarea "결제 ㅅ"
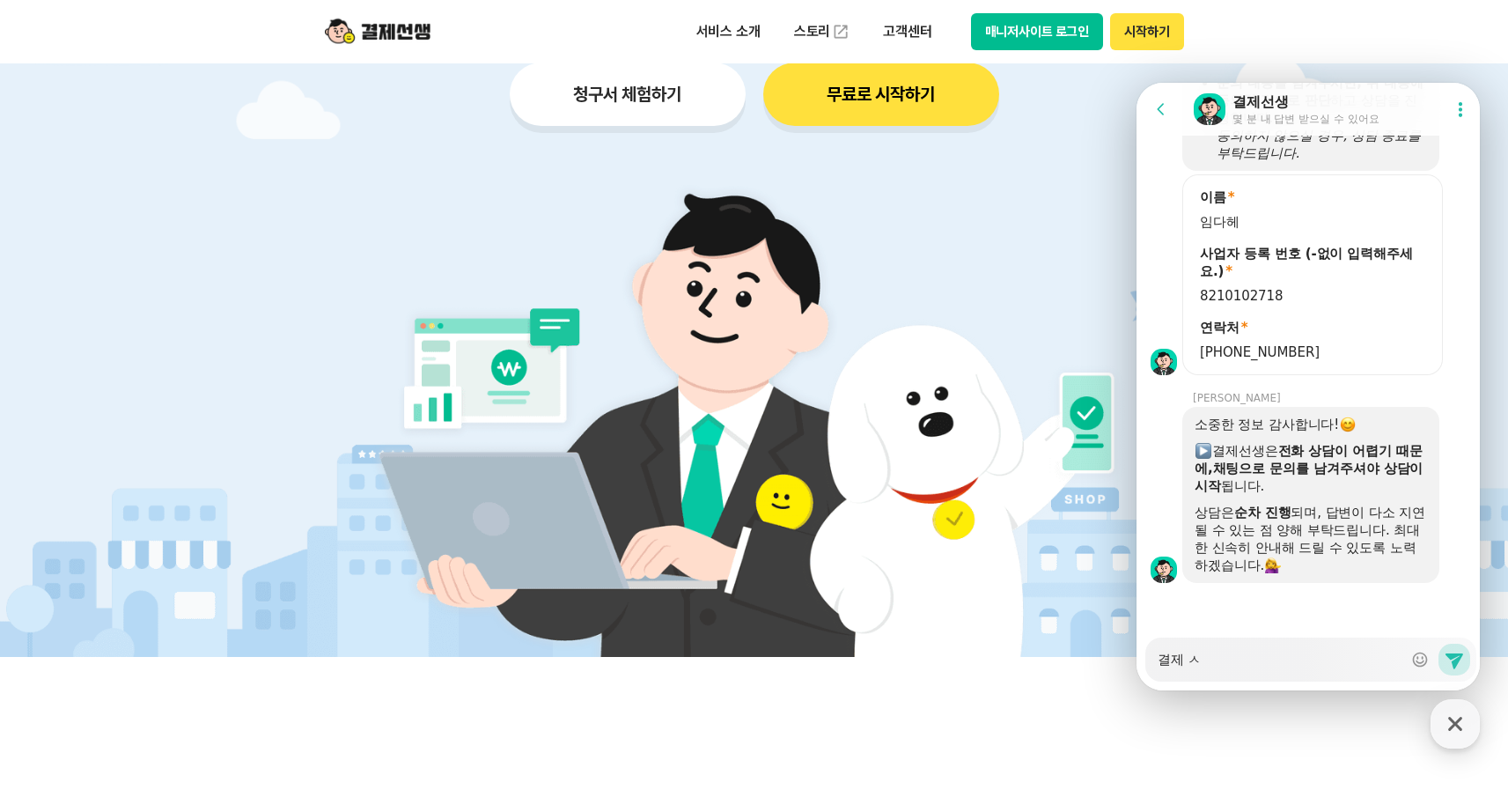
type textarea "x"
type textarea "결제 선"
type textarea "x"
type textarea "결제 선새"
type textarea "x"
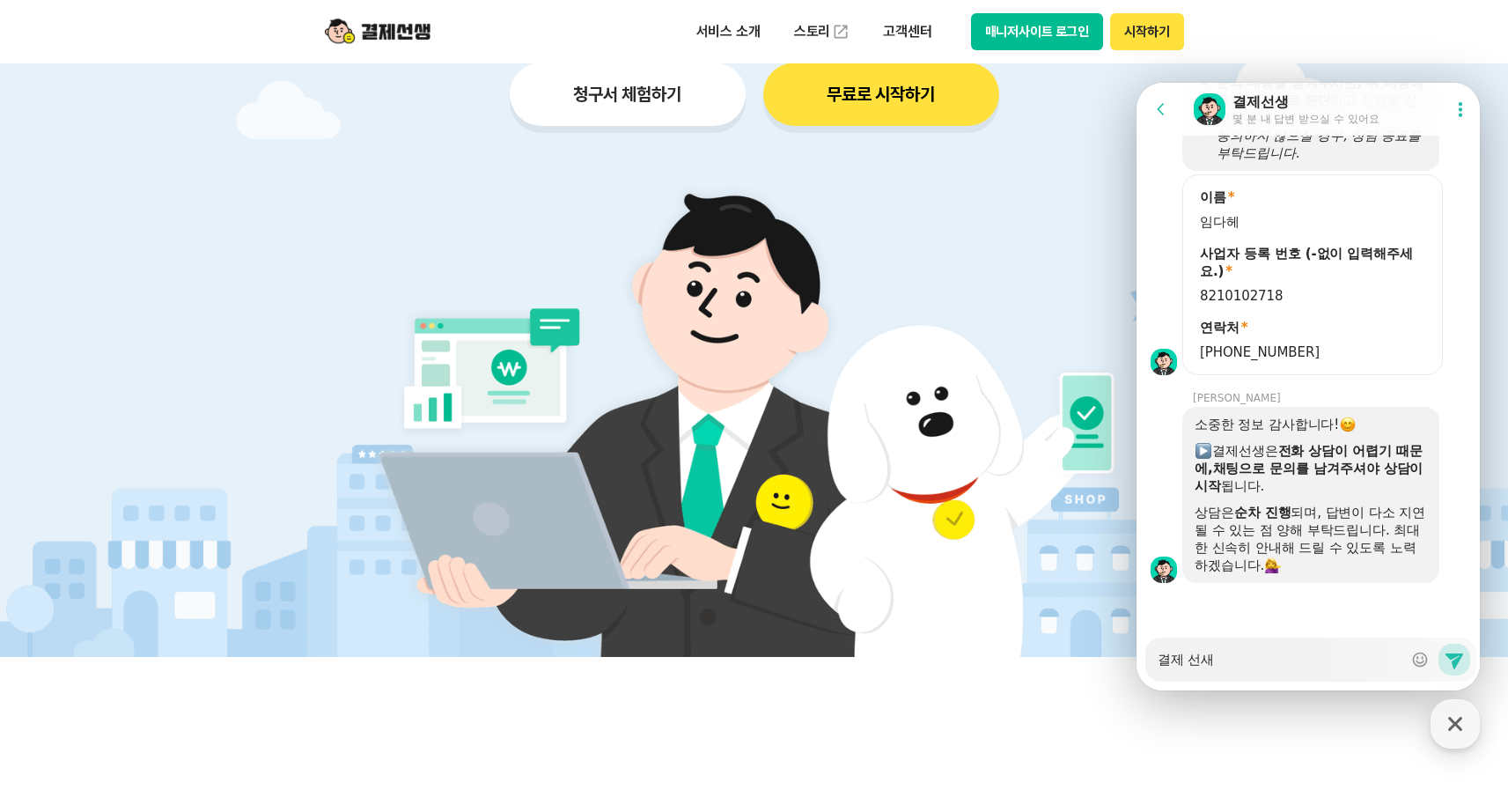
type textarea "결제 선생"
type textarea "x"
type textarea "결제 선생ㅇ"
type textarea "x"
type textarea "결제 선생에"
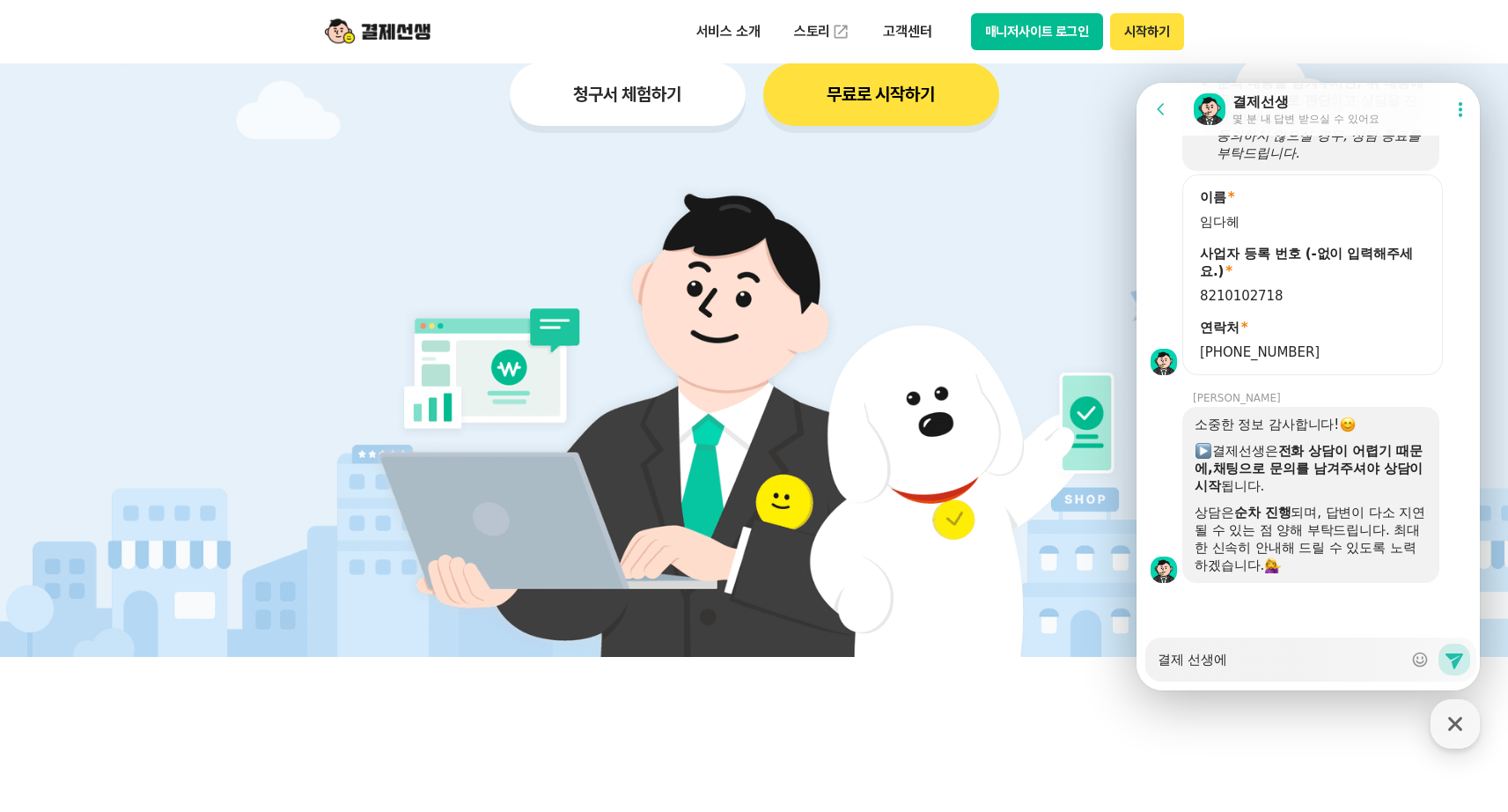
type textarea "x"
type textarea "결제 선생엣"
type textarea "x"
type textarea "결제 선생에서"
type textarea "x"
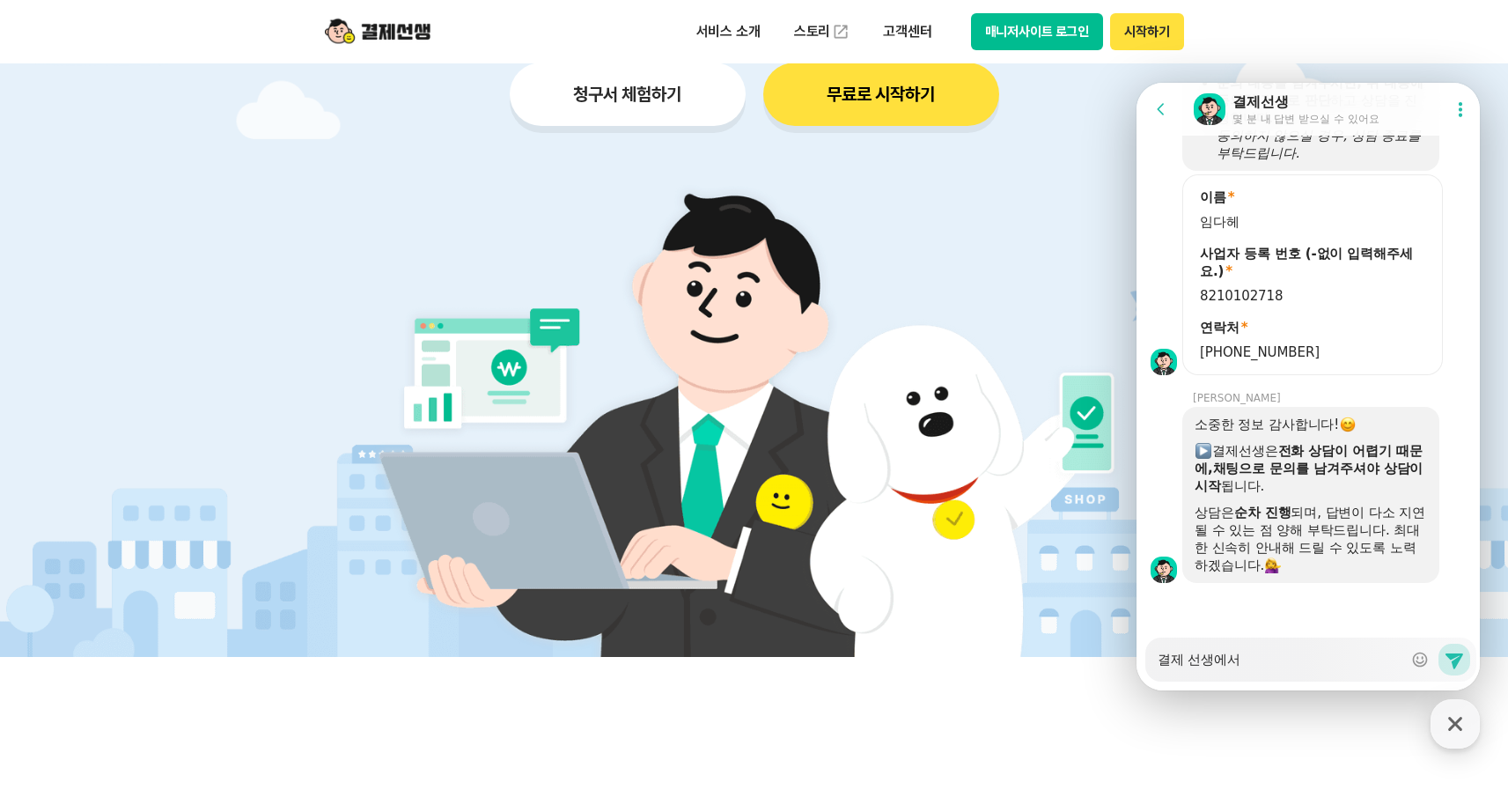
type textarea "결제 선생에서 ㅎ"
type textarea "x"
type textarea "결제 선생에서 해"
type textarea "x"
type textarea "결제 선생에서 햊"
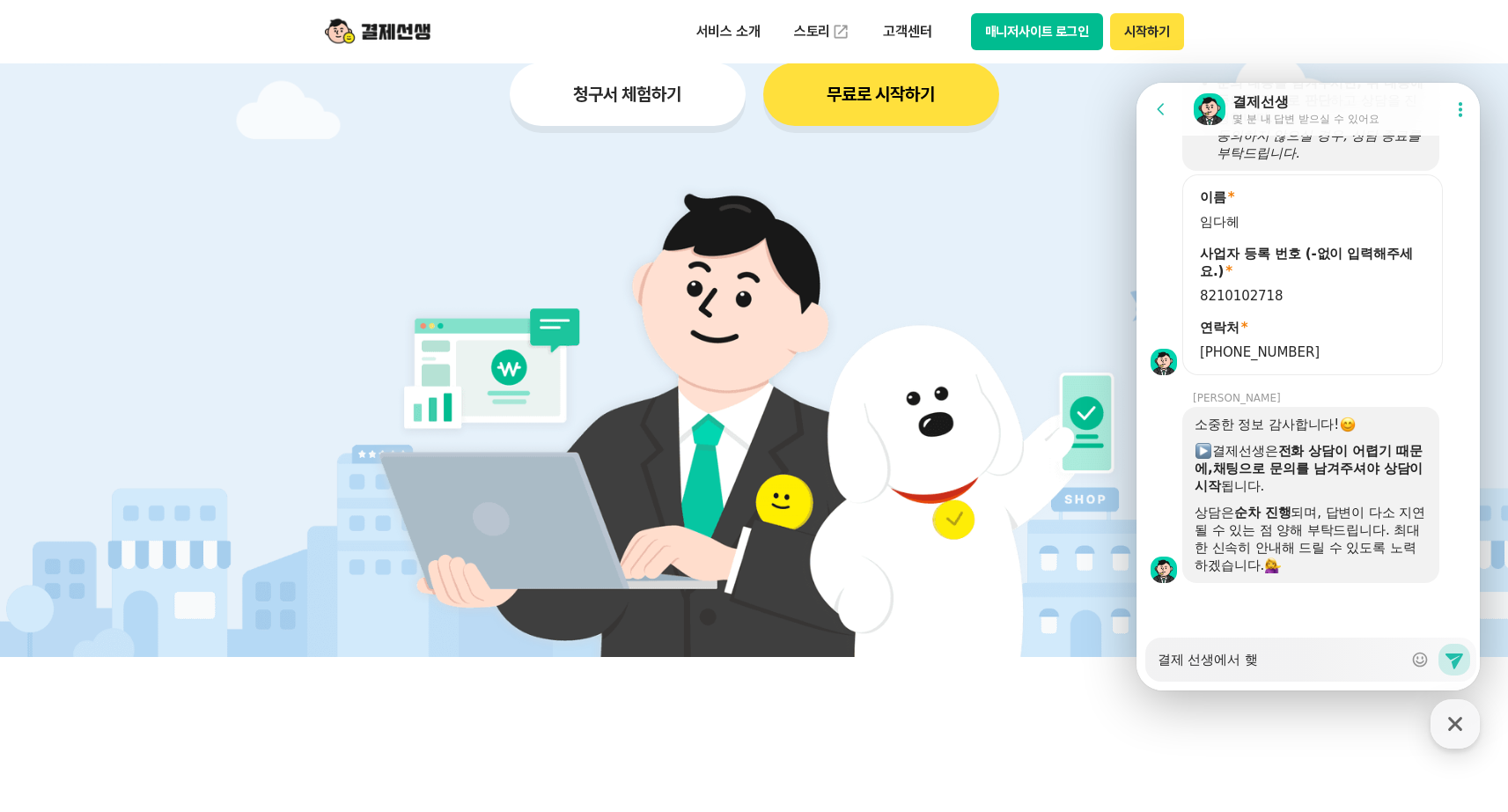
type textarea "x"
type textarea "결제 선생에서 해주"
type textarea "x"
type textarea "결제 선생에서 해주느"
type textarea "x"
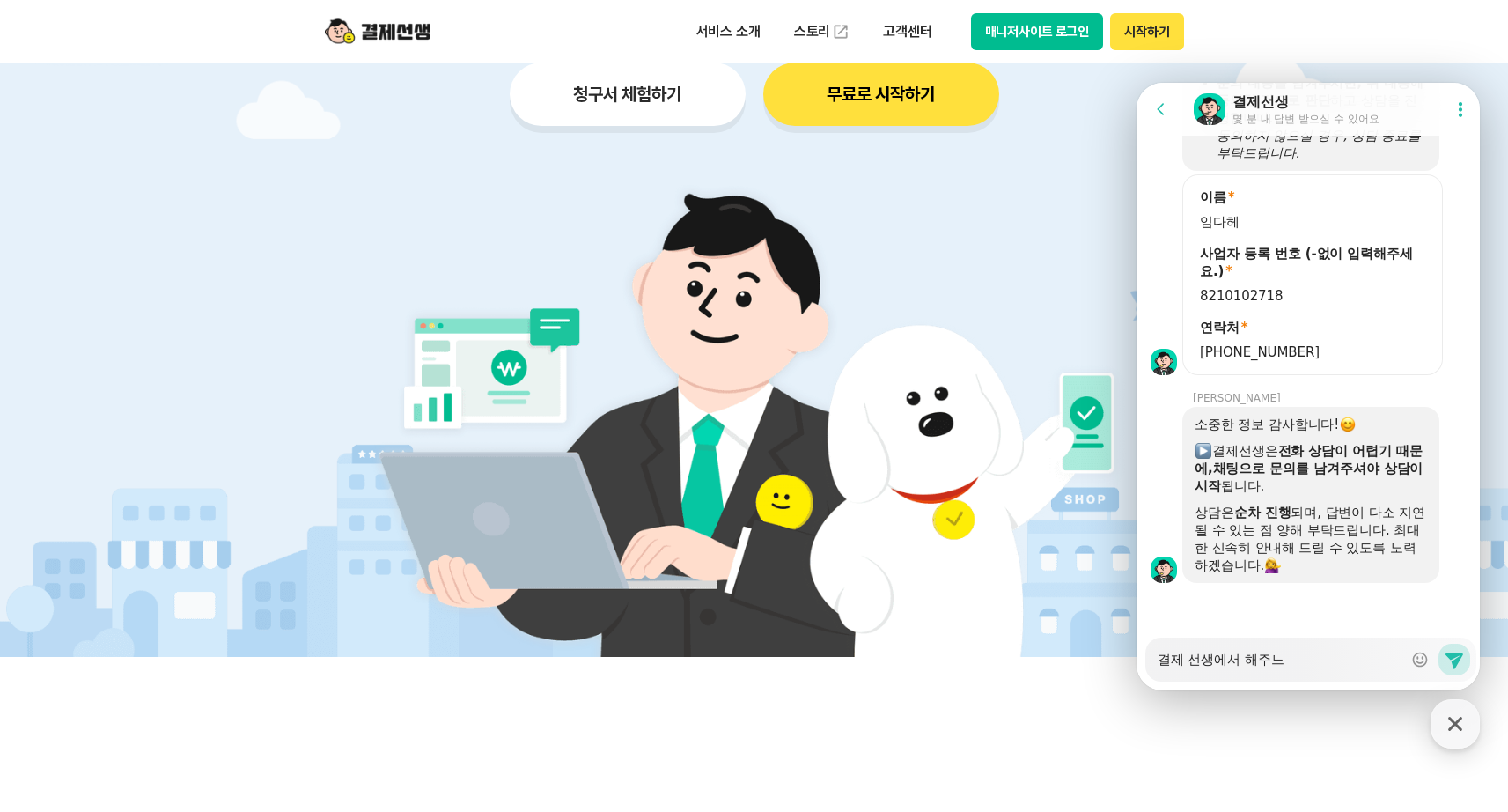
type textarea "결제 선생에서 해주는"
type textarea "x"
type textarea "결제 선생에서 해주는"
type textarea "x"
type textarea "결제 선생에서 해주는 거"
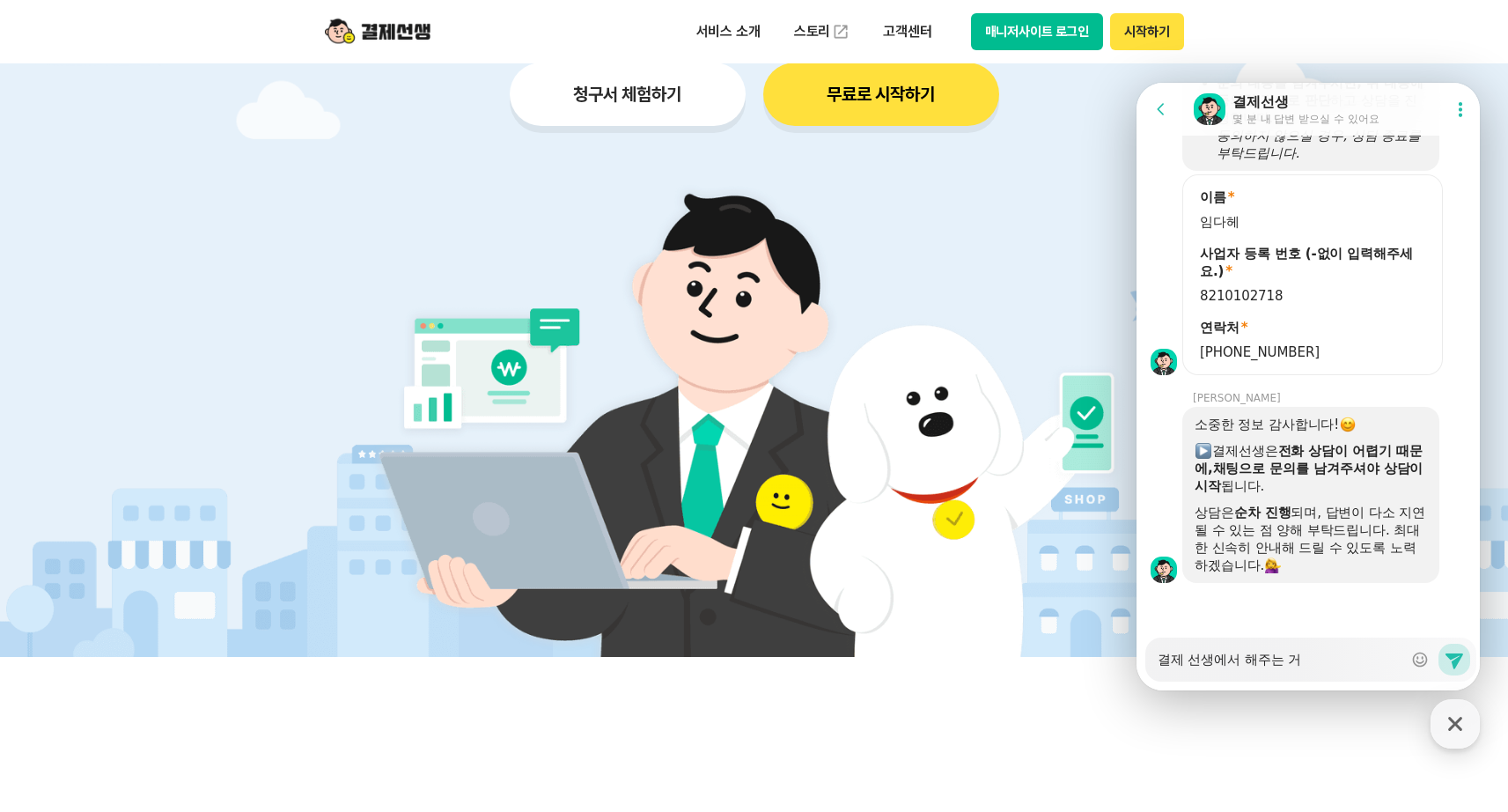
type textarea "x"
type textarea "결제 선생에서 해주는 ㄱ"
type textarea "x"
type textarea "결제 선생에서 해주는 게"
type textarea "x"
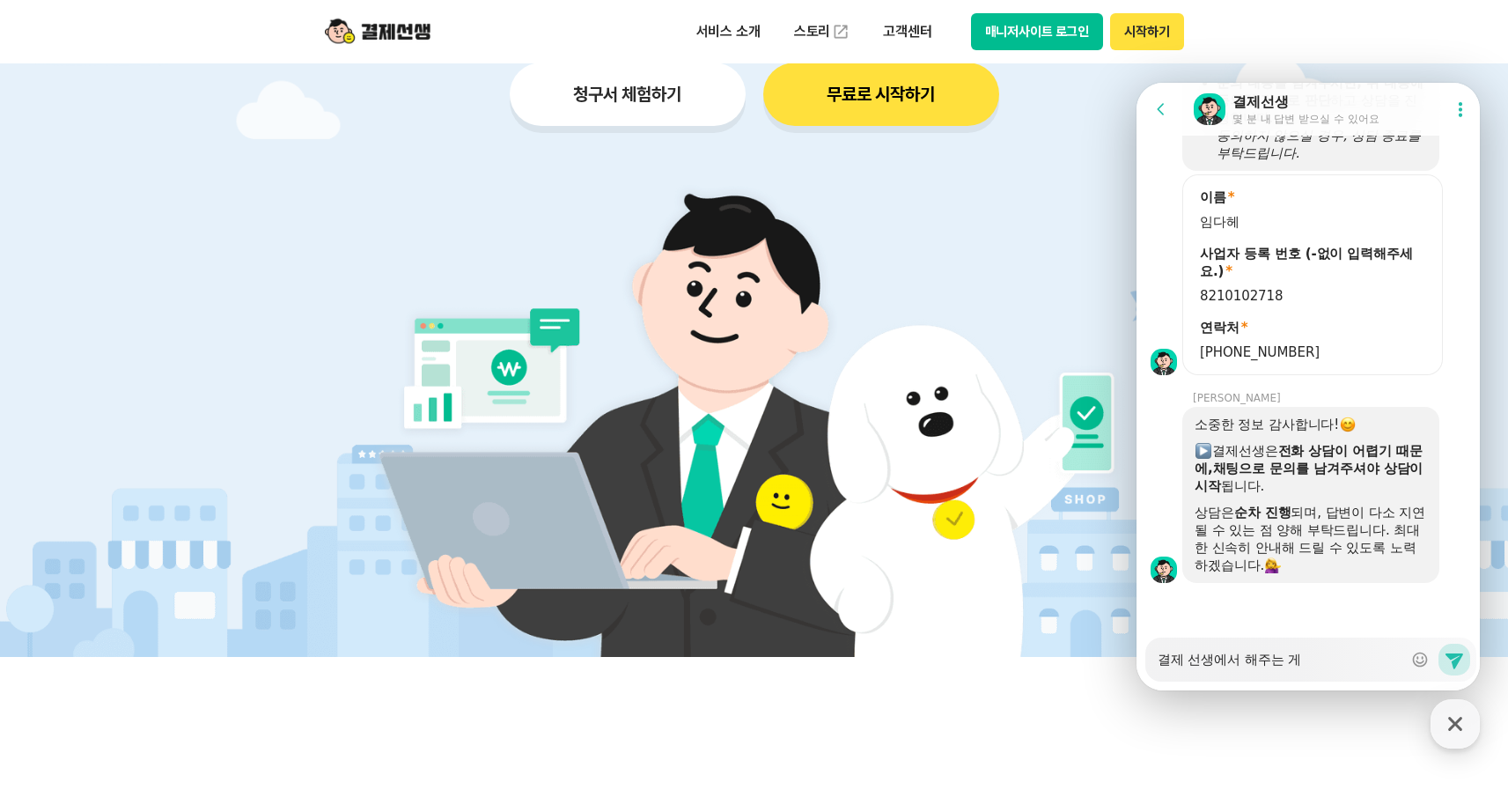
type textarea "결제 선생에서 해주는 게"
type textarea "x"
type textarea "결제 선생에서 해주는 게 ㅁ"
type textarea "x"
type textarea "결제 선생에서 해주는 게 무"
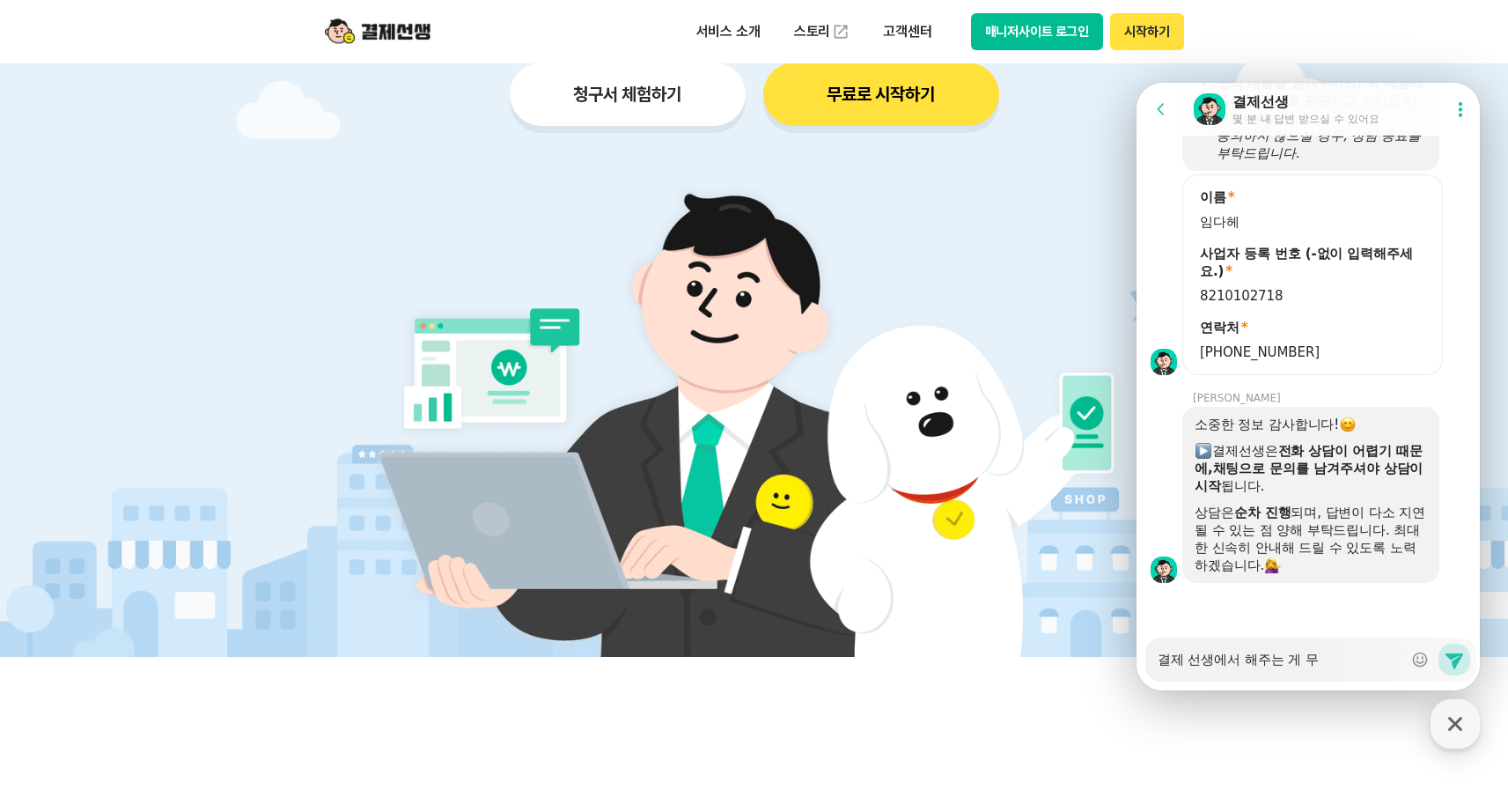
type textarea "x"
type textarea "결제 선생에서 해주는 게 뭔"
type textarea "x"
type textarea "결제 선생에서 해주는 게 뭔ㄱ"
type textarea "x"
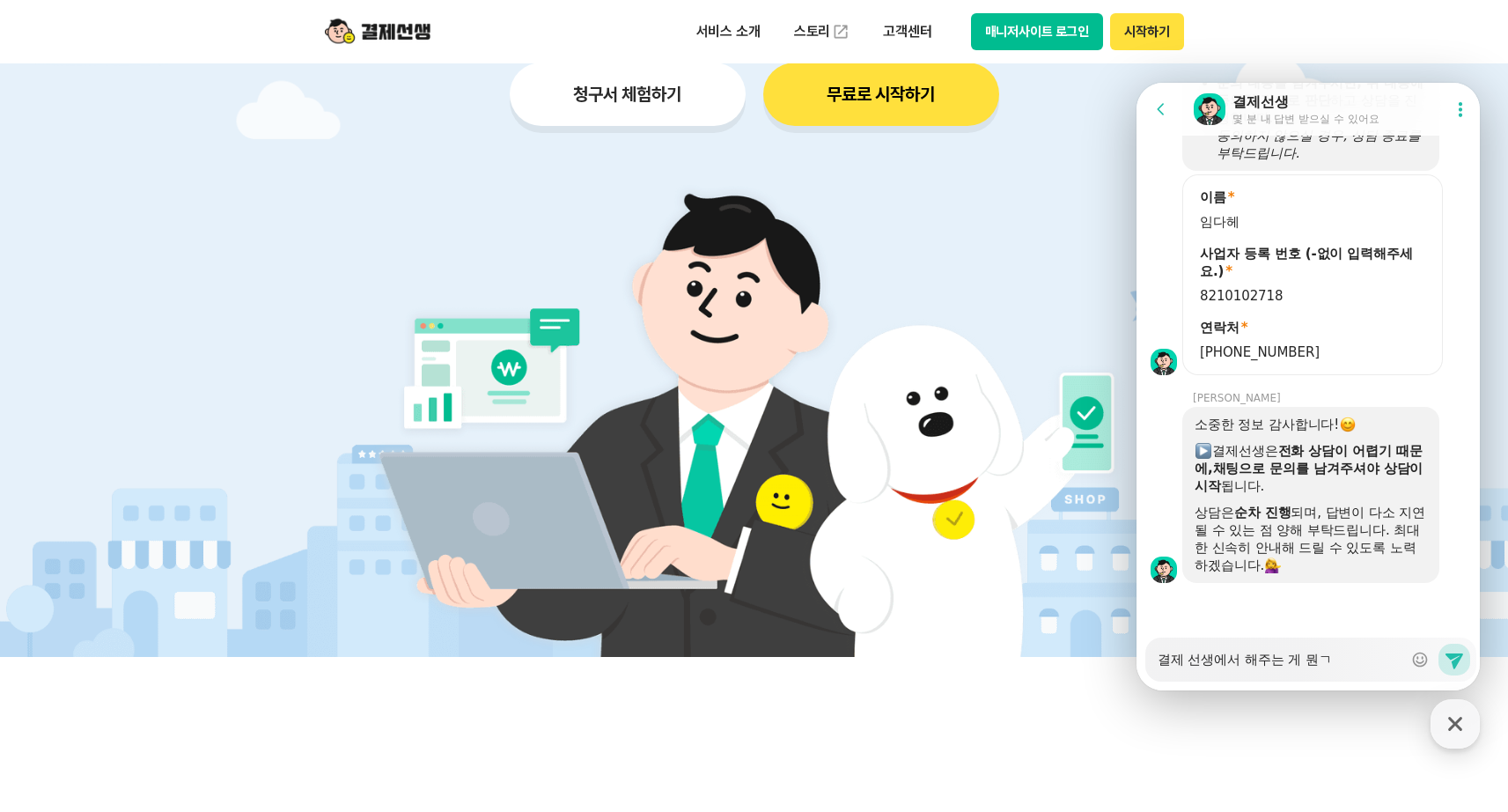
type textarea "결제 선생에서 해주는 게 뭔가"
type textarea "x"
type textarea "결제 선생에서 해주는 게 뭔강"
type textarea "x"
type textarea "결제 선생에서 해주는 게 뭔가요"
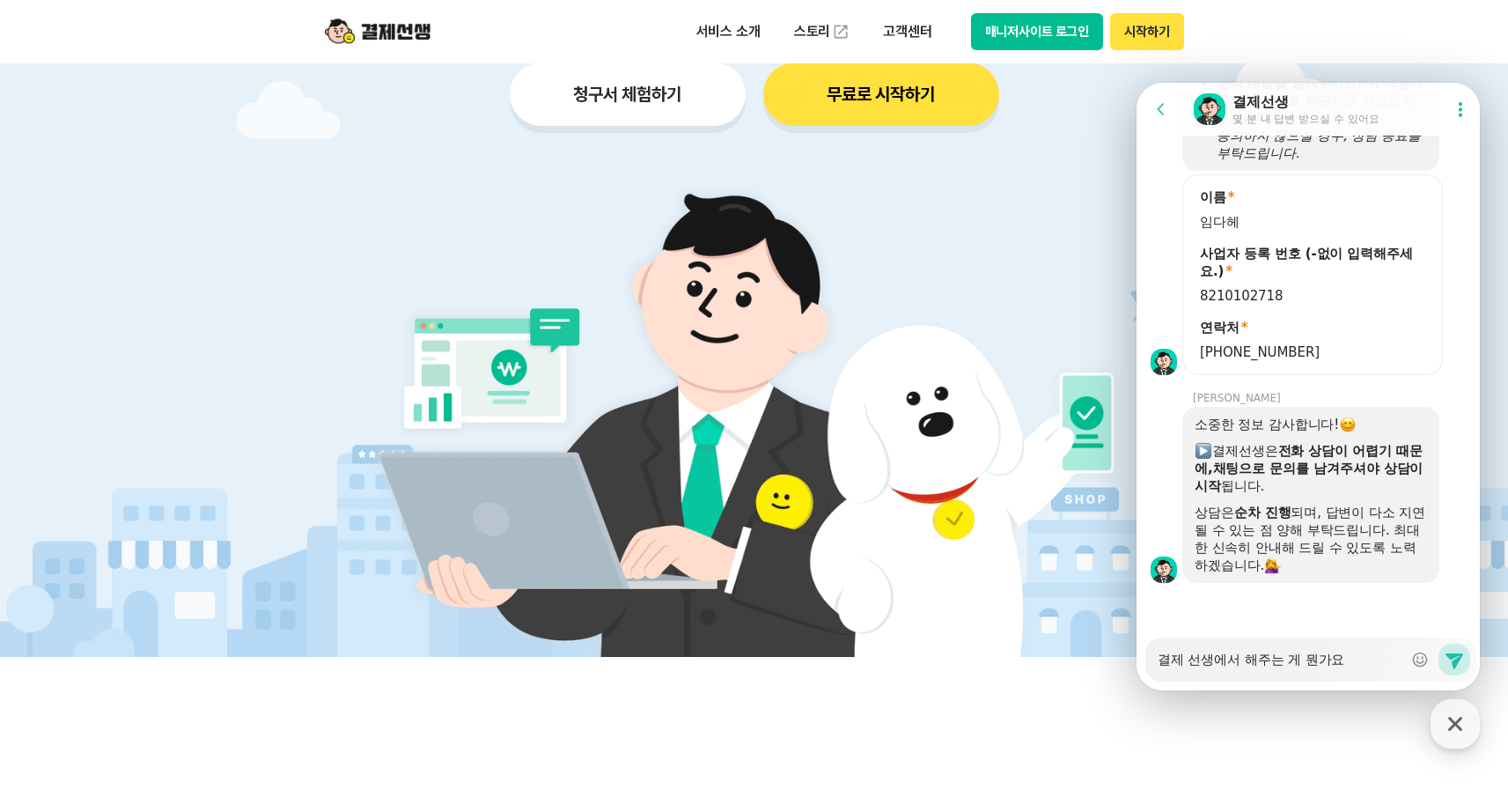
type textarea "x"
type textarea "결제 선생에서 해주는 게 뭔가요?"
type textarea "x"
type textarea "결제 선생에서 해주는 게 뭔가요?"
type textarea "x"
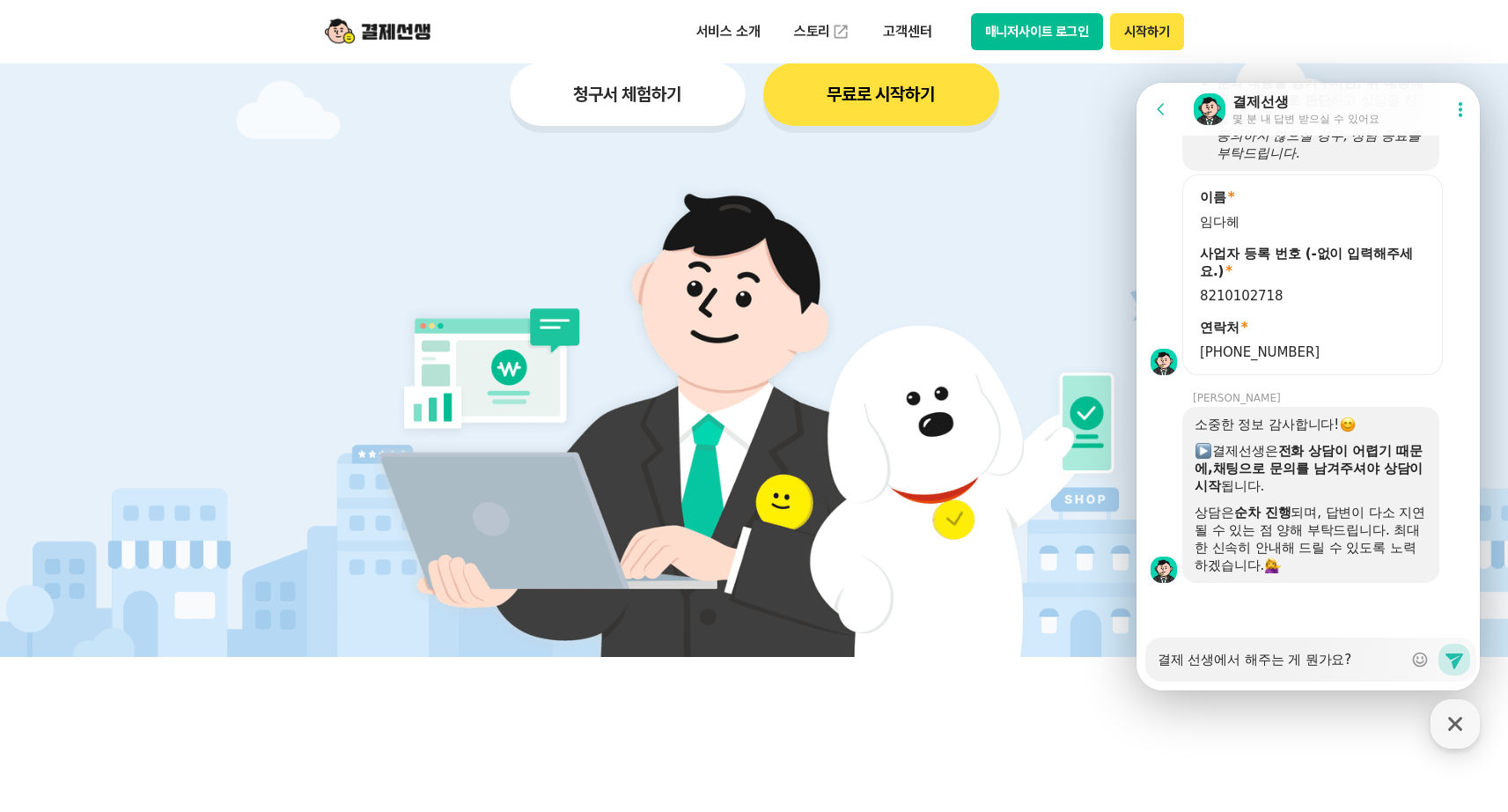
type textarea "결제 선생에서 해주는 게 뭔가요? ㄷ"
type textarea "x"
type textarea "결제 선생에서 해주는 게 뭔가요? 대"
type textarea "x"
type textarea "결제 선생에서 해주는 게 뭔가요? 댛"
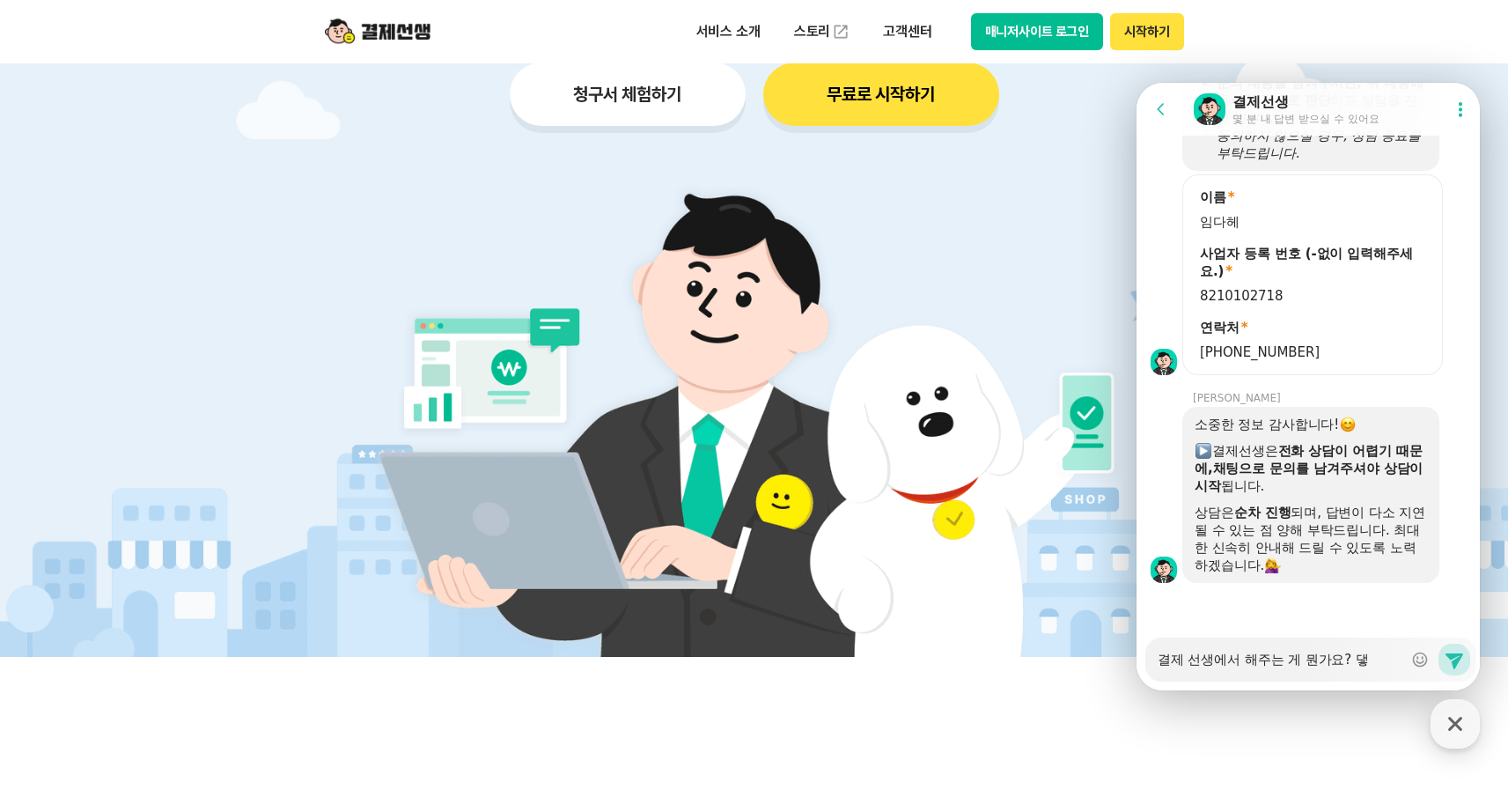
type textarea "x"
type textarea "결제 선생에서 해주는 게 뭔가요? 대해"
type textarea "x"
type textarea "결제 선생에서 해주는 게 뭔가요? 대ㅎ"
type textarea "x"
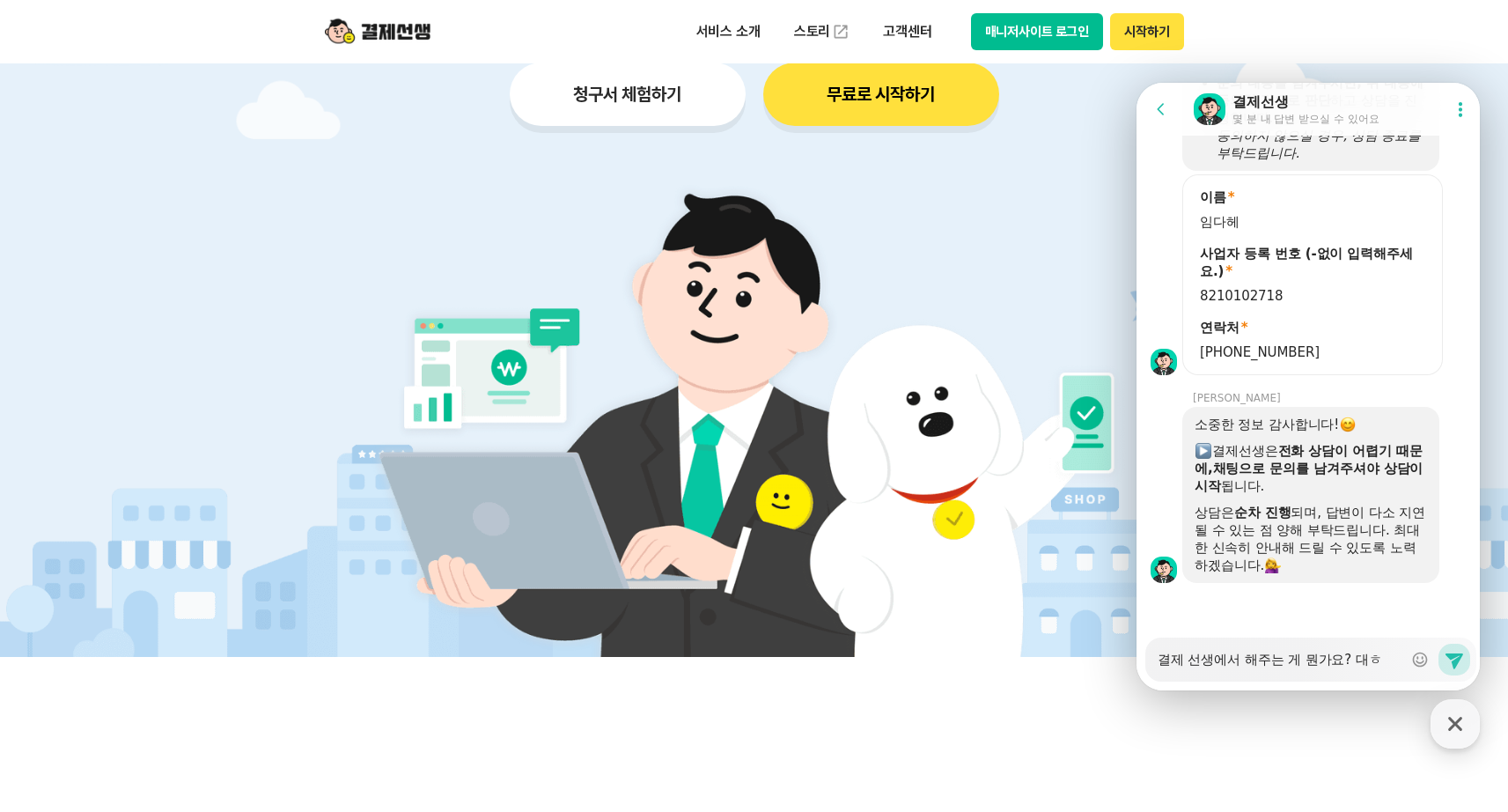
type textarea "결제 선생에서 해주는 게 뭔가요? 대"
type textarea "x"
type textarea "결제 선생에서 해주는 게 뭔가요?"
type textarea "x"
type textarea "결제 선생에서 해주는 게 뭔가요? ㄱ"
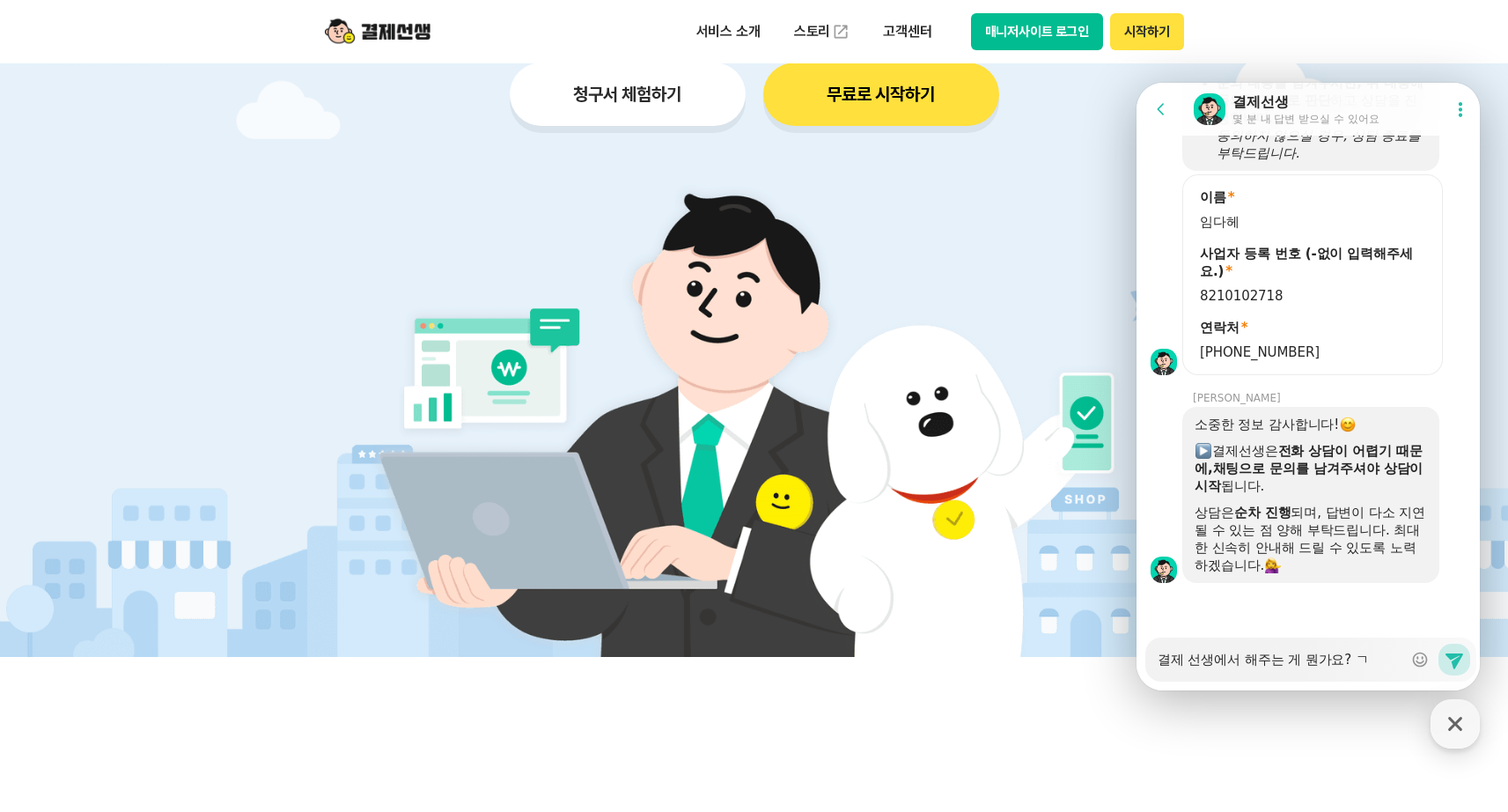
type textarea "x"
type textarea "결제 선생에서 해주는 게 뭔가요? 가"
type textarea "x"
type textarea "결제 선생에서 해주는 게 뭔가요? 가매"
type textarea "x"
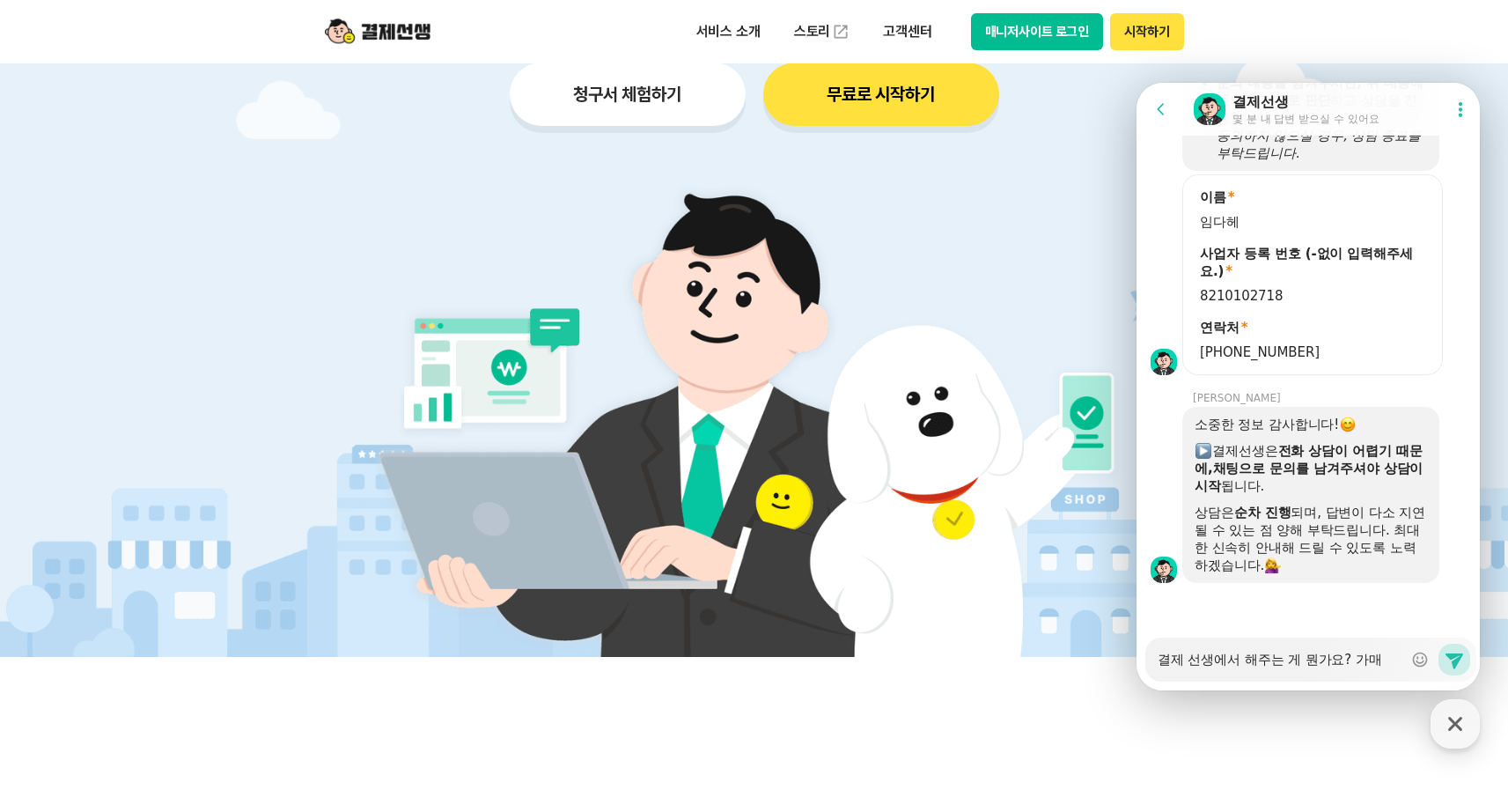
type textarea "결제 선생에서 해주는 게 뭔가요? 가맹"
type textarea "x"
type textarea "결제 선생에서 해주는 게 뭔가요? 가맹"
type textarea "x"
type textarea "결제 선생에서 해주는 게 뭔가요? 가맹 ㄷ"
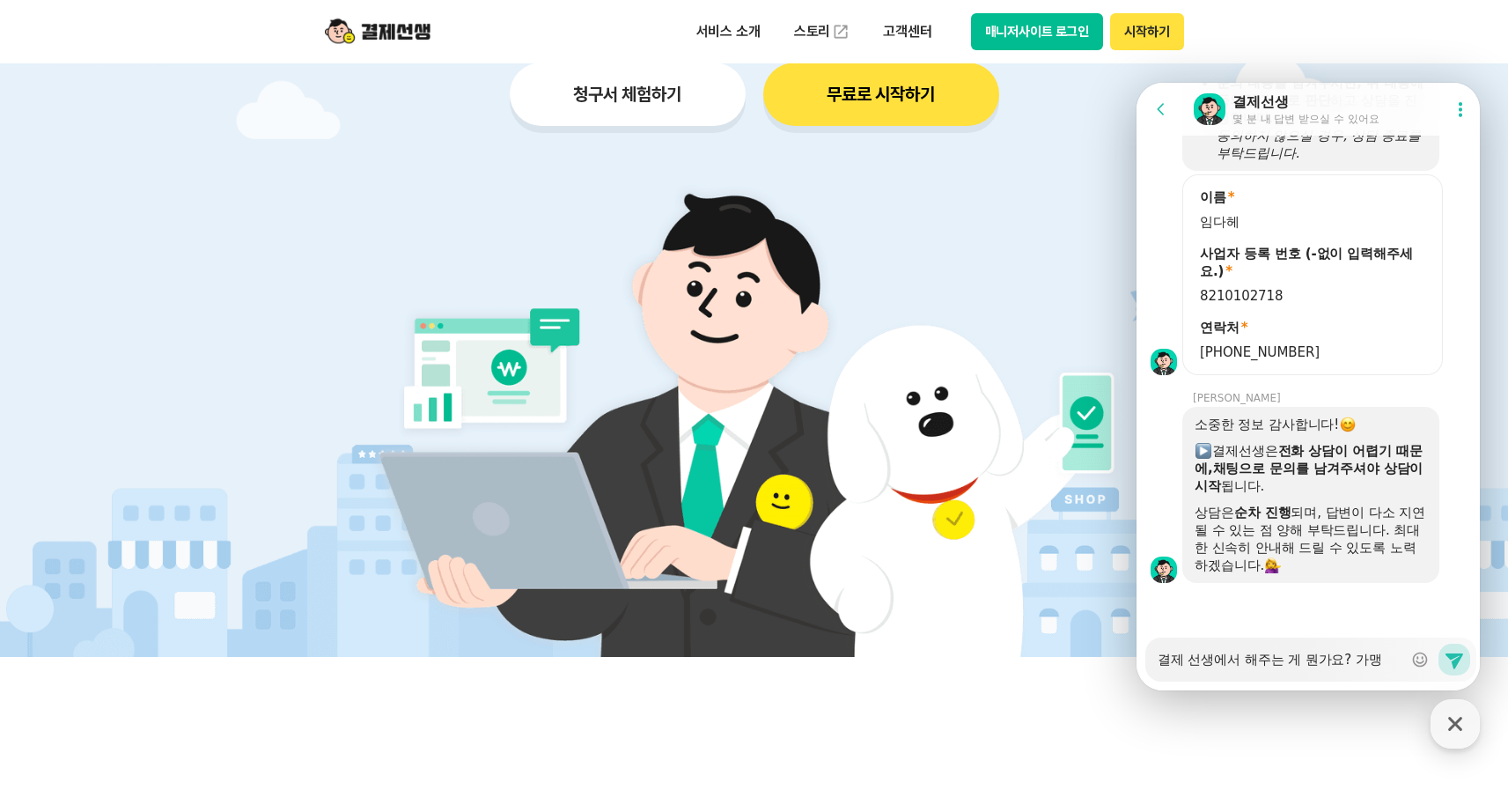
type textarea "x"
type textarea "결제 선생에서 해주는 게 뭔가요? 가맹 대"
type textarea "x"
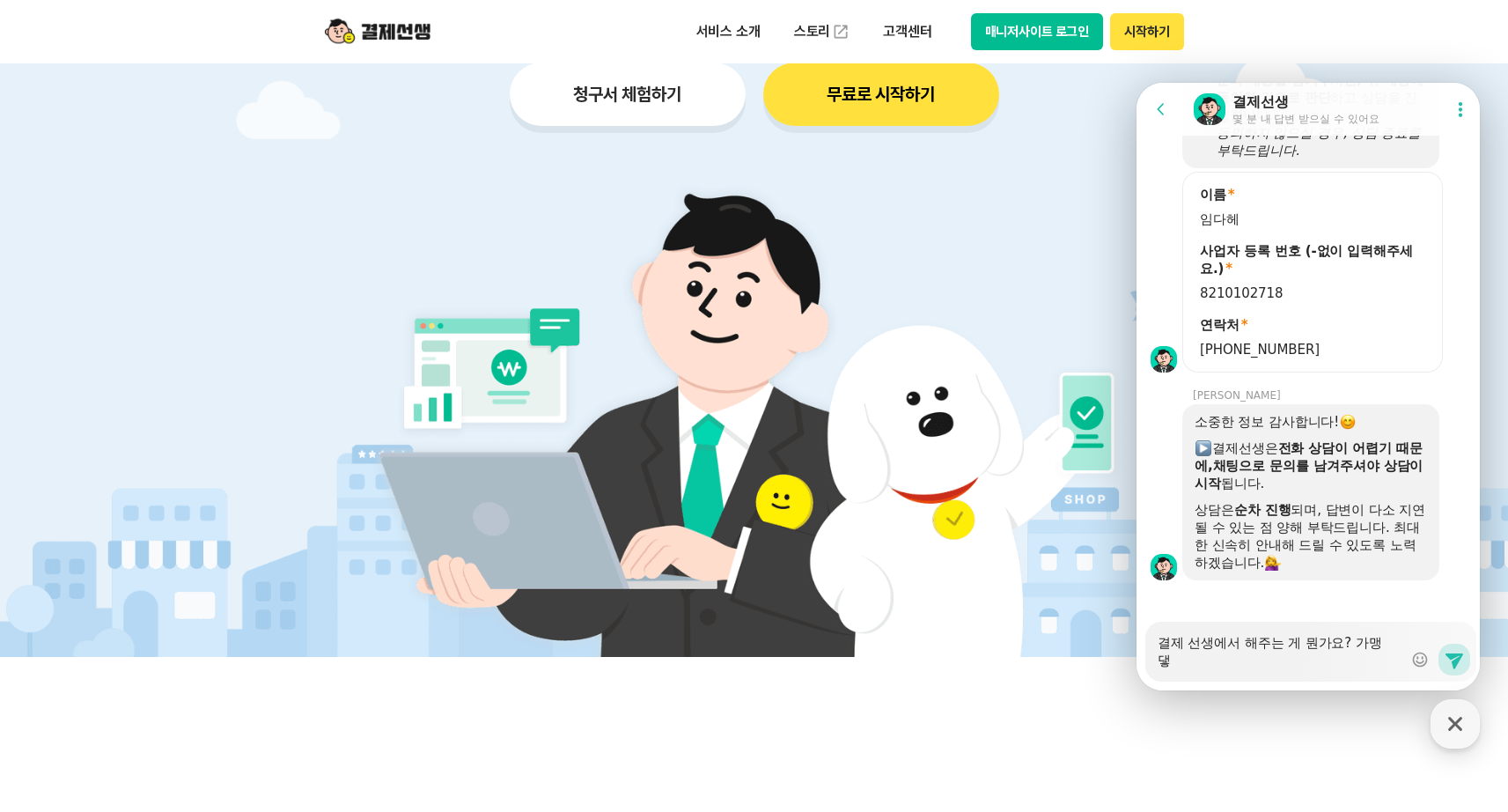
type textarea "결제 선생에서 해주는 게 뭔가요? 가맹 대해"
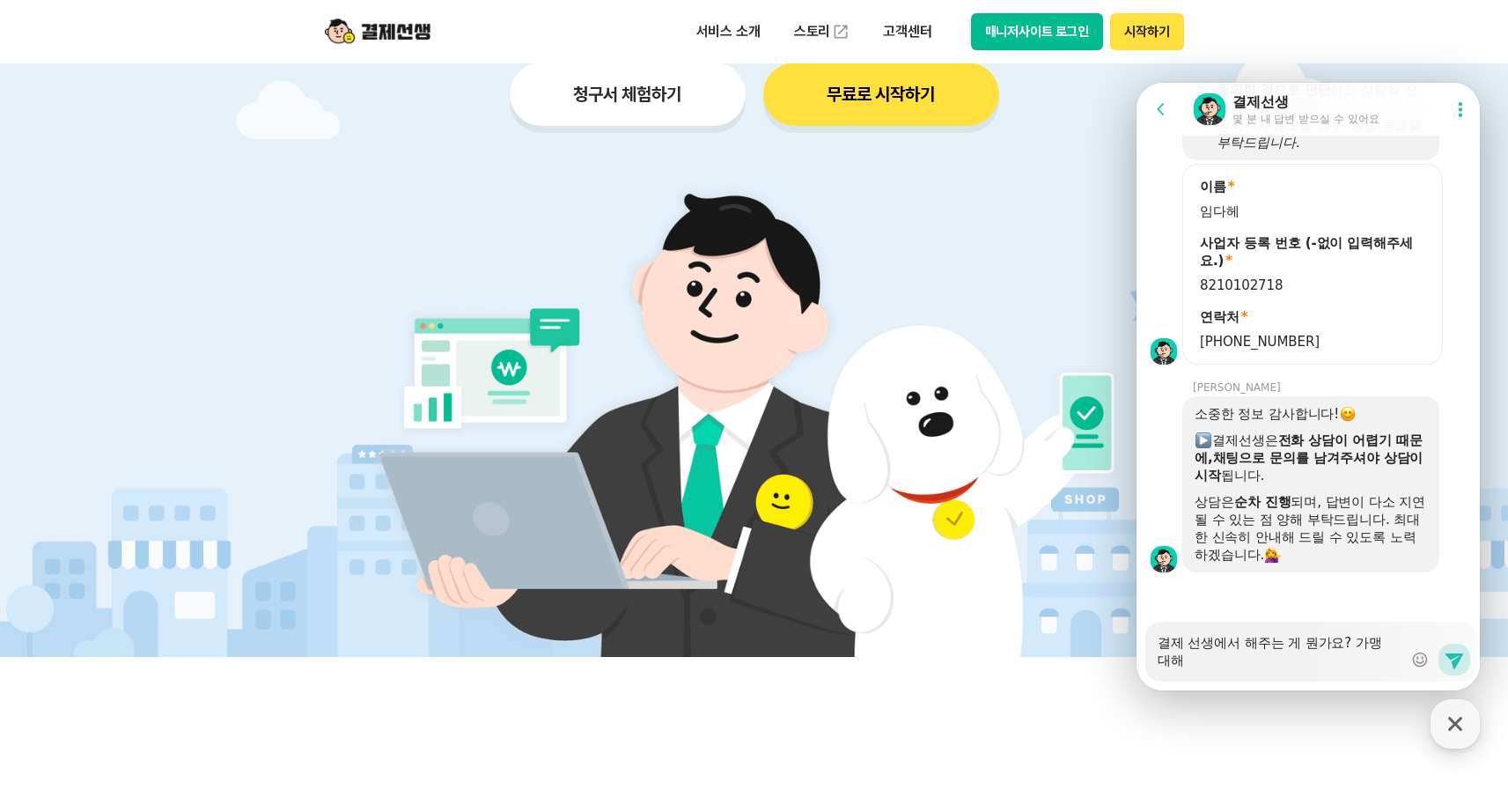
type textarea "x"
type textarea "결제 선생에서 해주는 게 뭔가요? 가맹 대행"
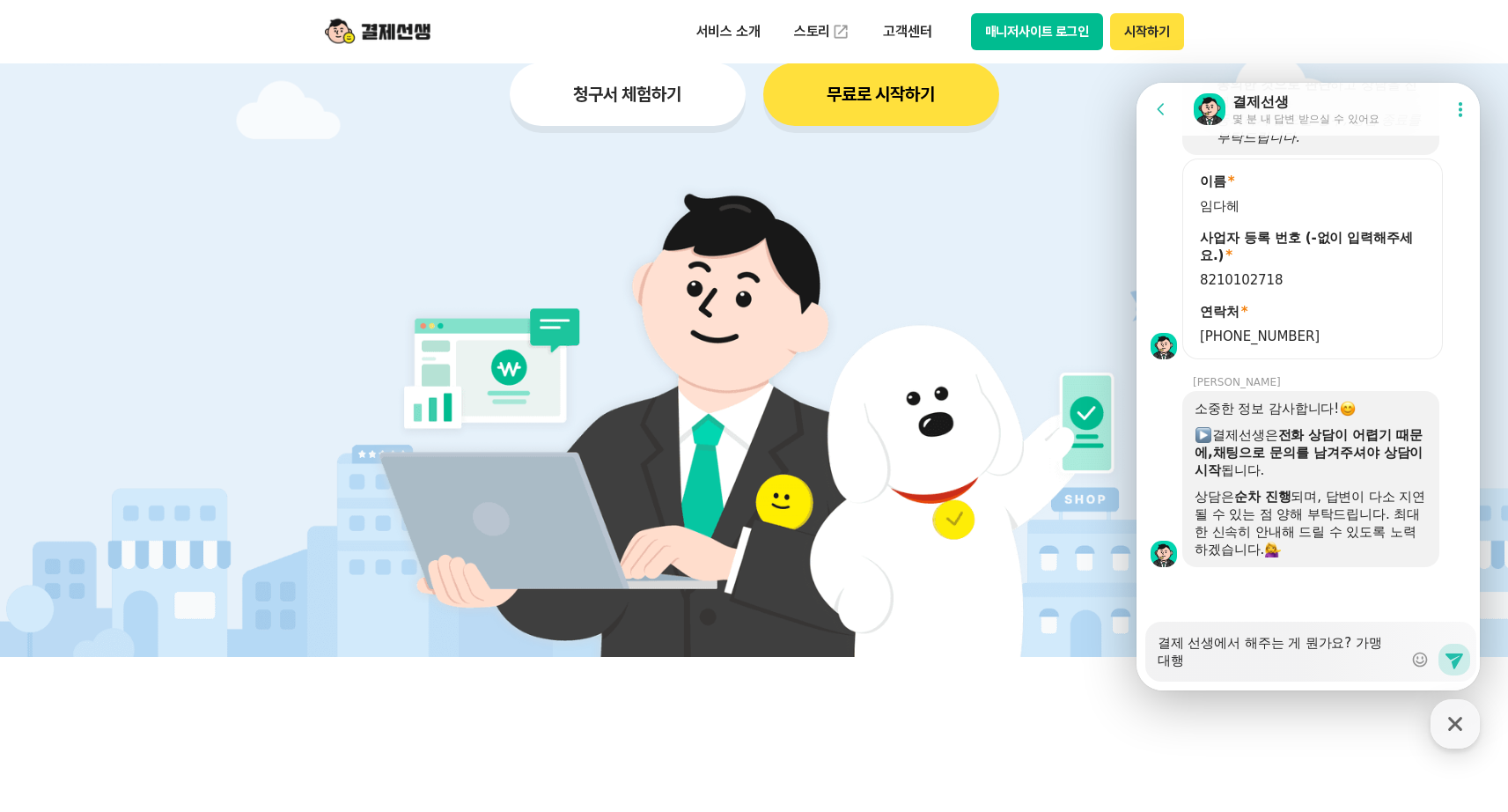
type textarea "x"
type textarea "결제 선생에서 해주는 게 뭔가요? 가맹 대행ㅂ"
type textarea "x"
type textarea "결제 선생에서 해주는 게 뭔가요? 가맹 대행비"
type textarea "x"
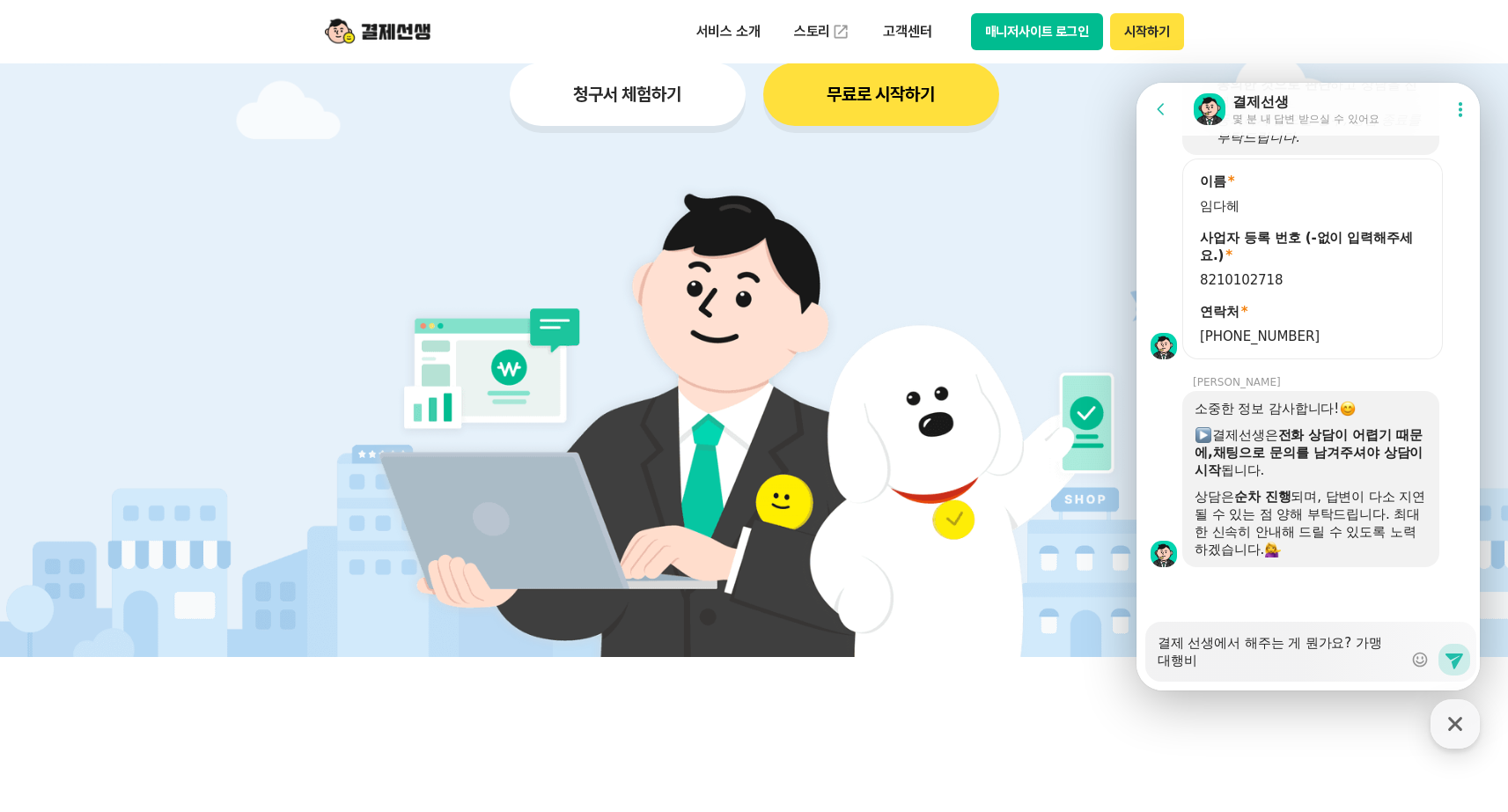
type textarea "결제 선생에서 해주는 게 뭔가요? 가맹 대행빈"
type textarea "x"
type textarea "결제 선생에서 해주는 게 뭔가요? 가맹 대행비느"
type textarea "x"
type textarea "결제 선생에서 해주는 게 뭔가요? 가맹 대행비는"
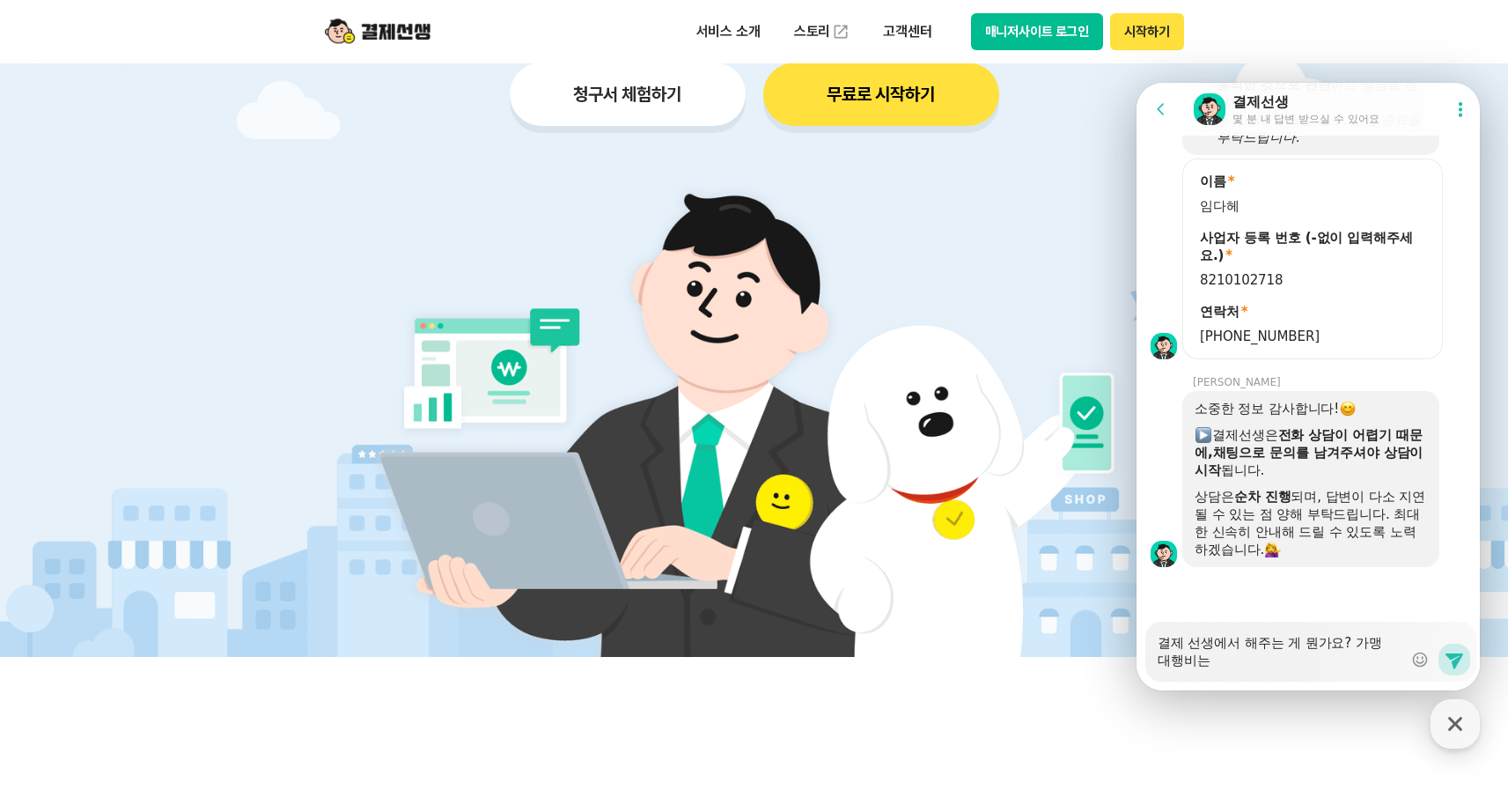
type textarea "x"
type textarea "결제 선생에서 해주는 게 뭔가요? 가맹 대행비는"
type textarea "x"
type textarea "결제 선생에서 해주는 게 뭔가요? 가맹 대행비는 ㅁ"
type textarea "x"
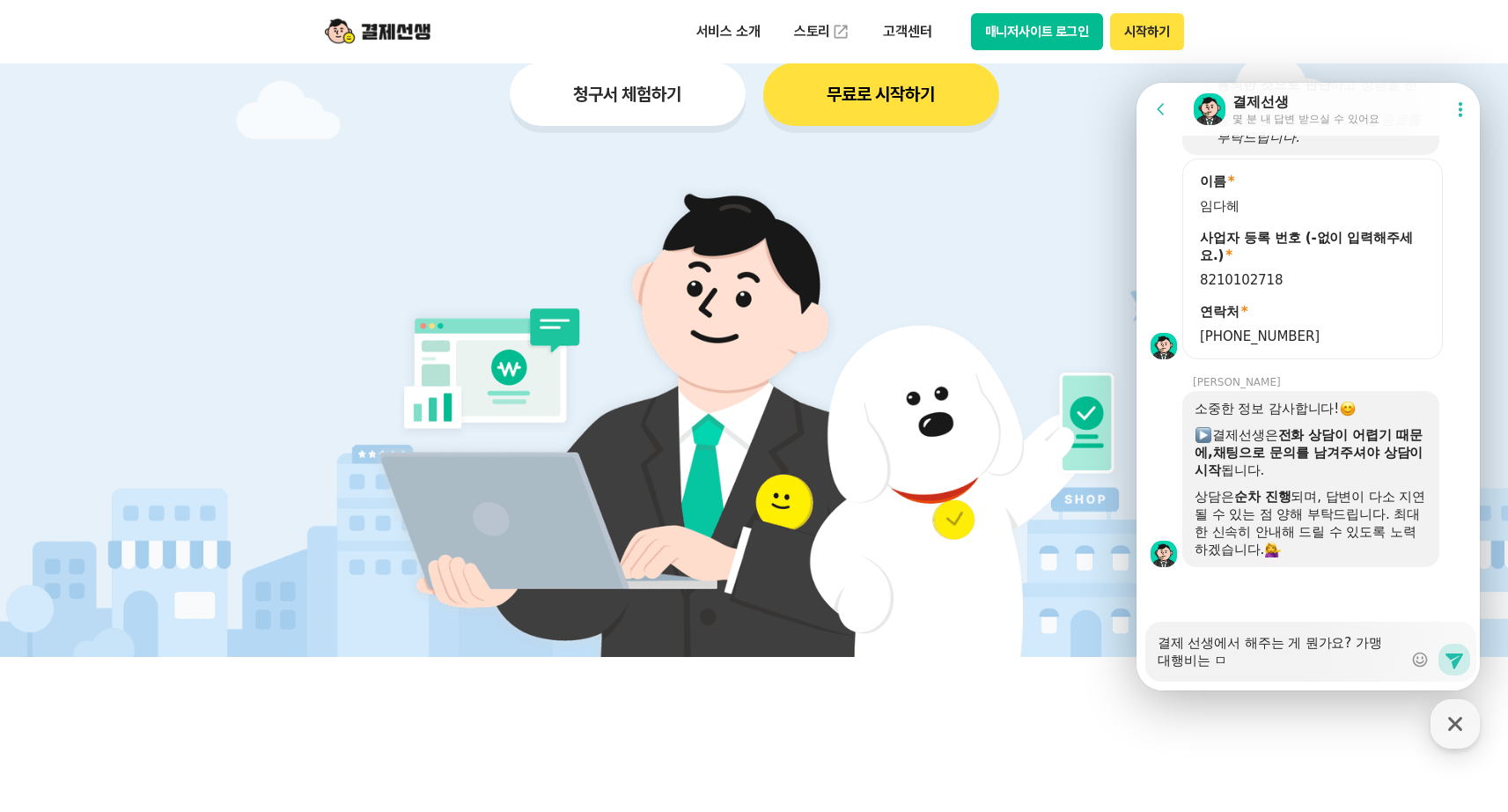
type textarea "결제 선생에서 해주는 게 뭔가요? 가맹 대행비는 무"
type textarea "x"
type textarea "결제 선생에서 해주는 게 뭔가요? 가맹 대행비는 뭐"
type textarea "x"
type textarea "결제 선생에서 해주는 게 뭔가요? 가맹 대행비는 뭔"
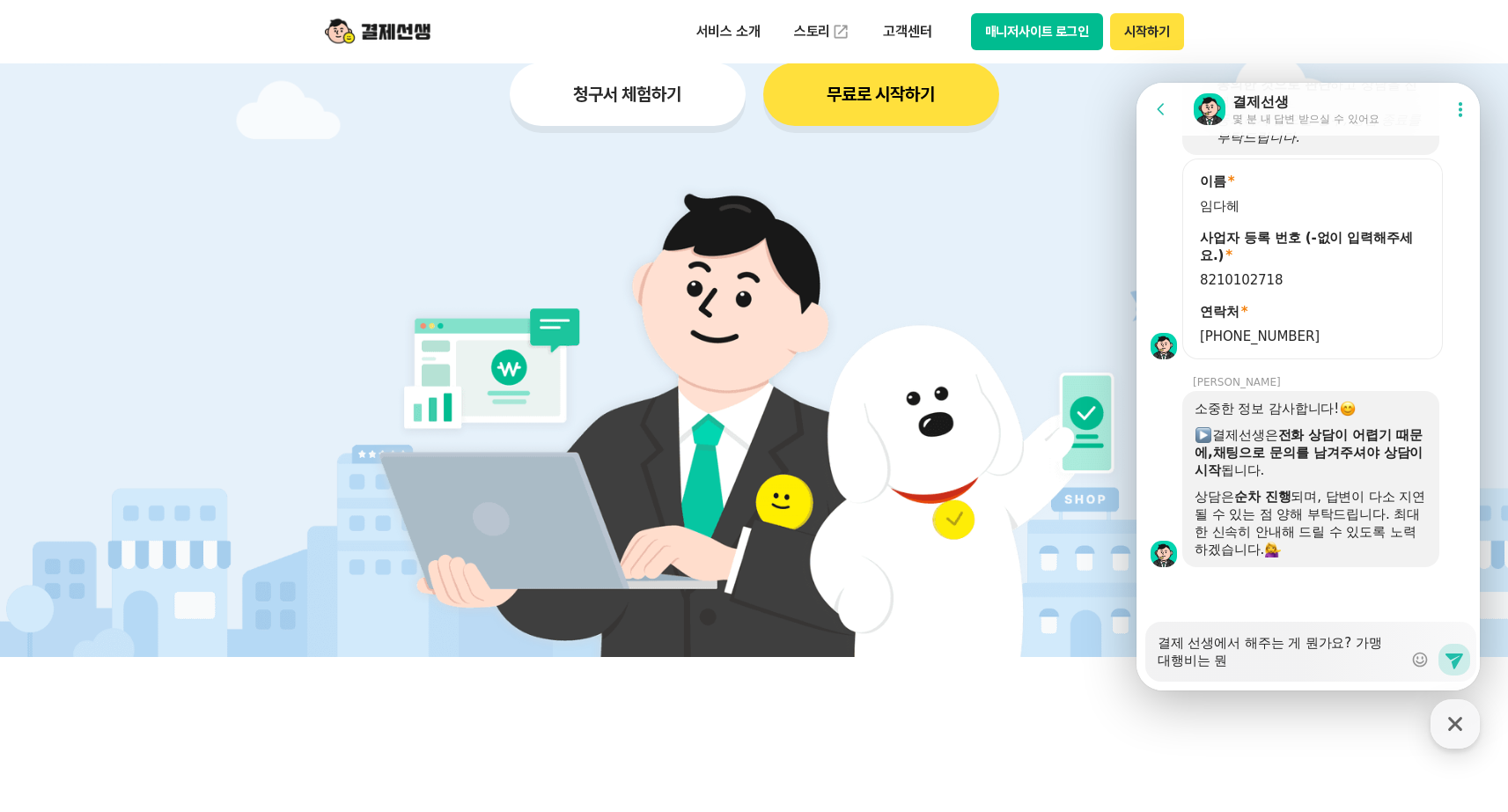
type textarea "x"
type textarea "결제 선생에서 해주는 게 뭔가요? 가맹 대행비는 뭔ㄱ"
type textarea "x"
type textarea "결제 선생에서 해주는 게 뭔가요? 가맹 대행비는 뭔가"
type textarea "x"
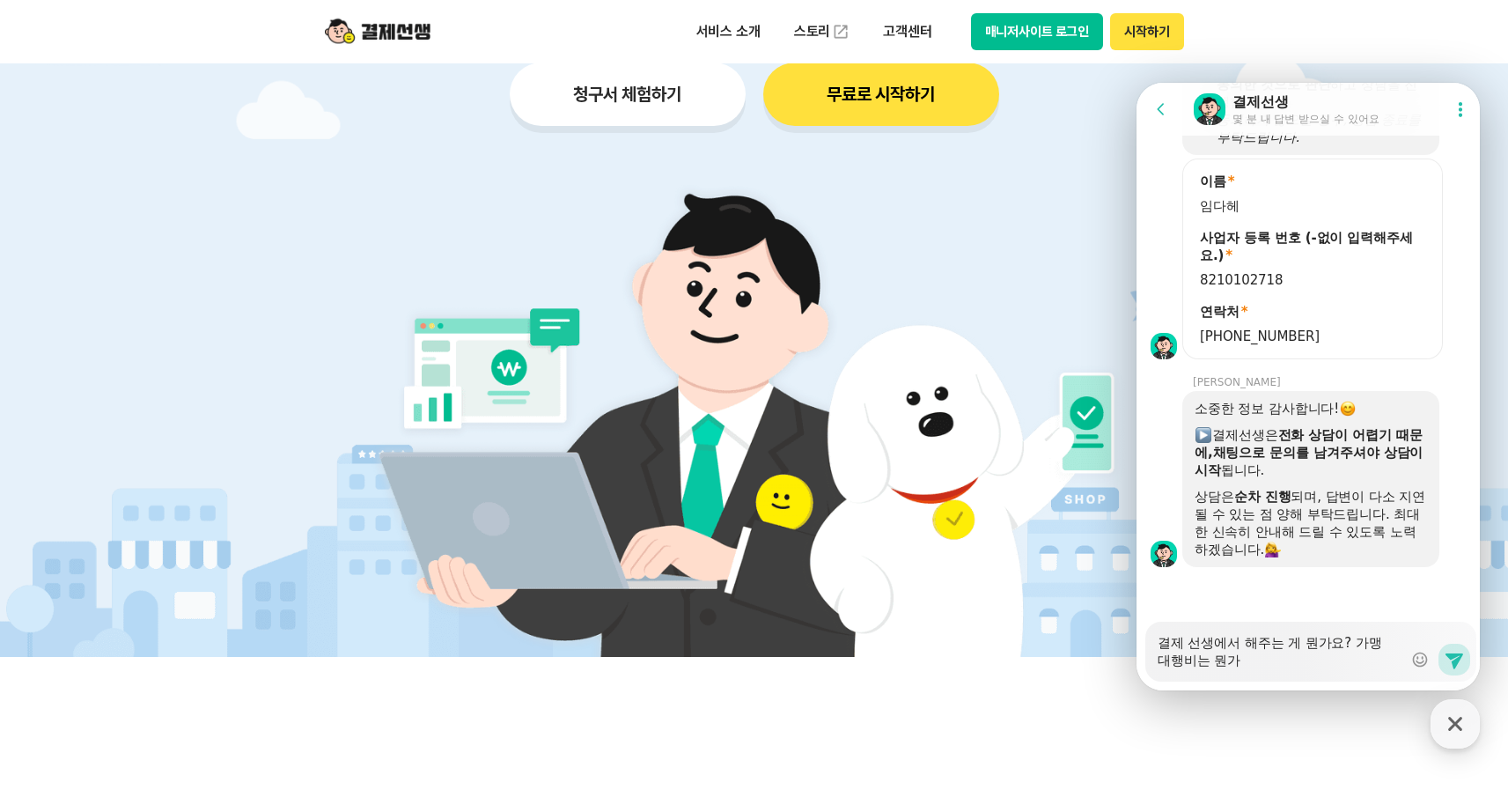
type textarea "결제 선생에서 해주는 게 뭔가요? 가맹 대행비는 뭔강"
type textarea "x"
type textarea "결제 선생에서 해주는 게 뭔가요? 가맹 대행비는 뭔가요"
type textarea "x"
type textarea "결제 선생에서 해주는 게 뭔가요? 가맹 대행비는 뭔가요/"
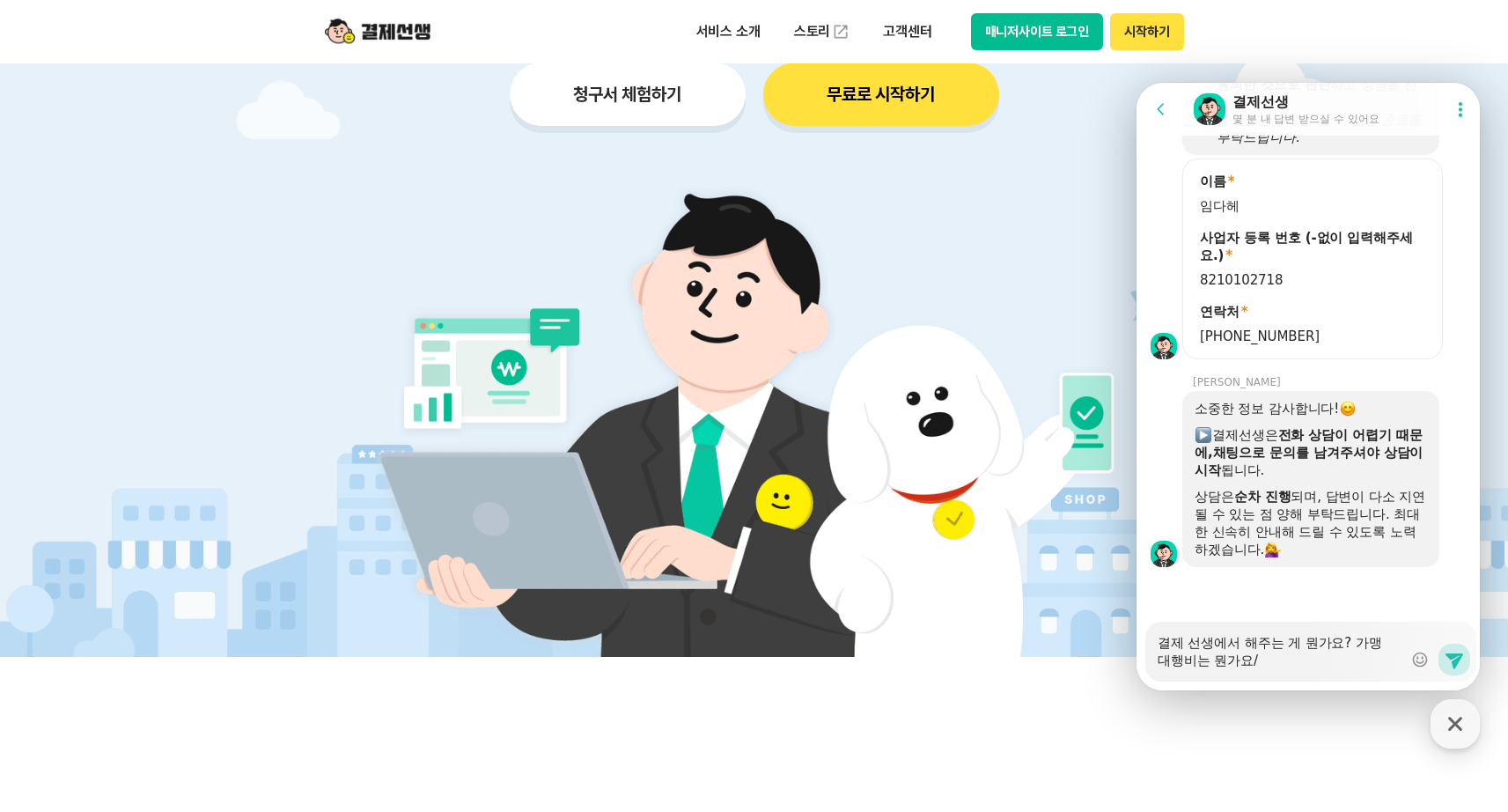
type textarea "x"
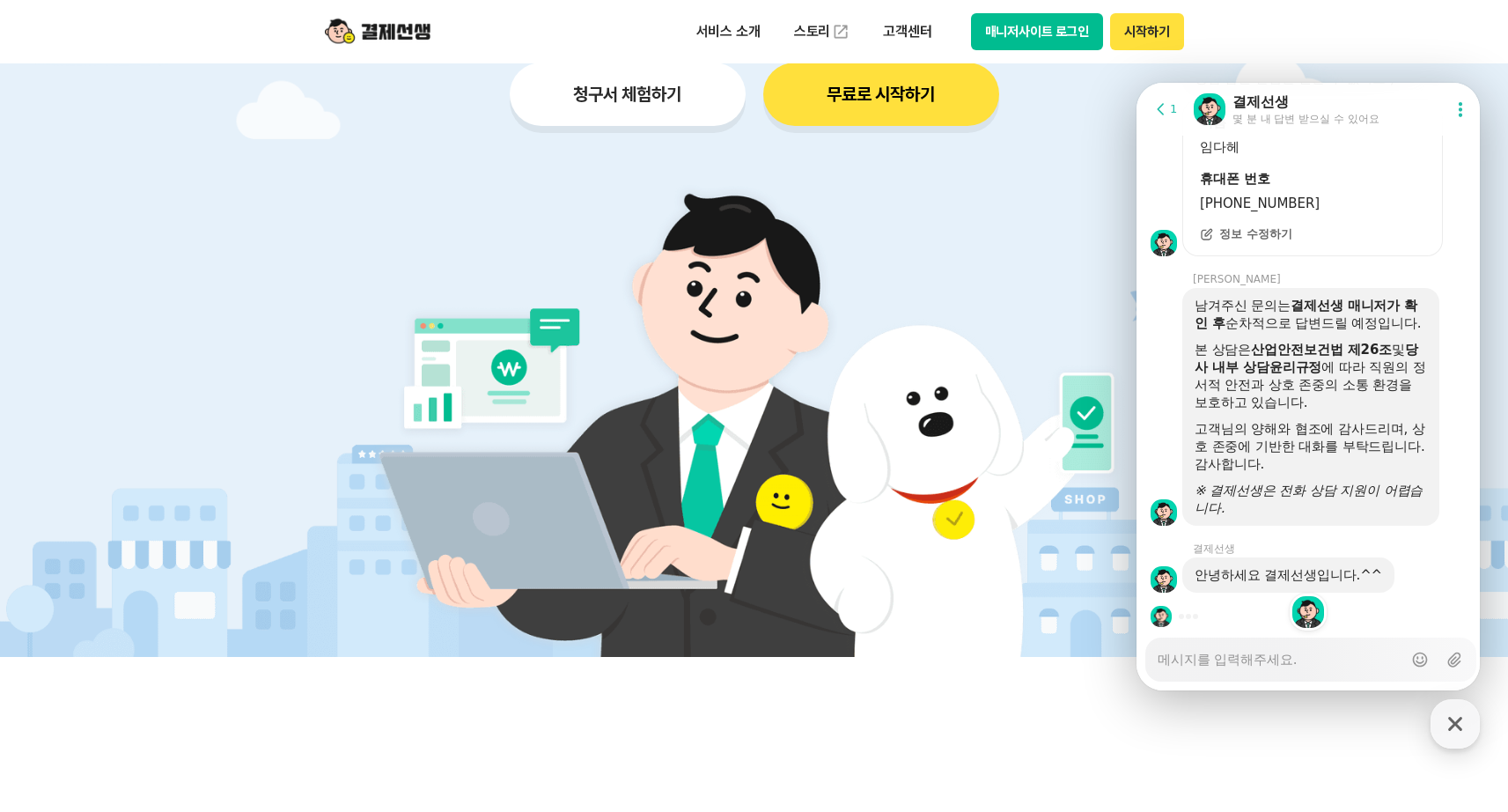
scroll to position [2640, 0]
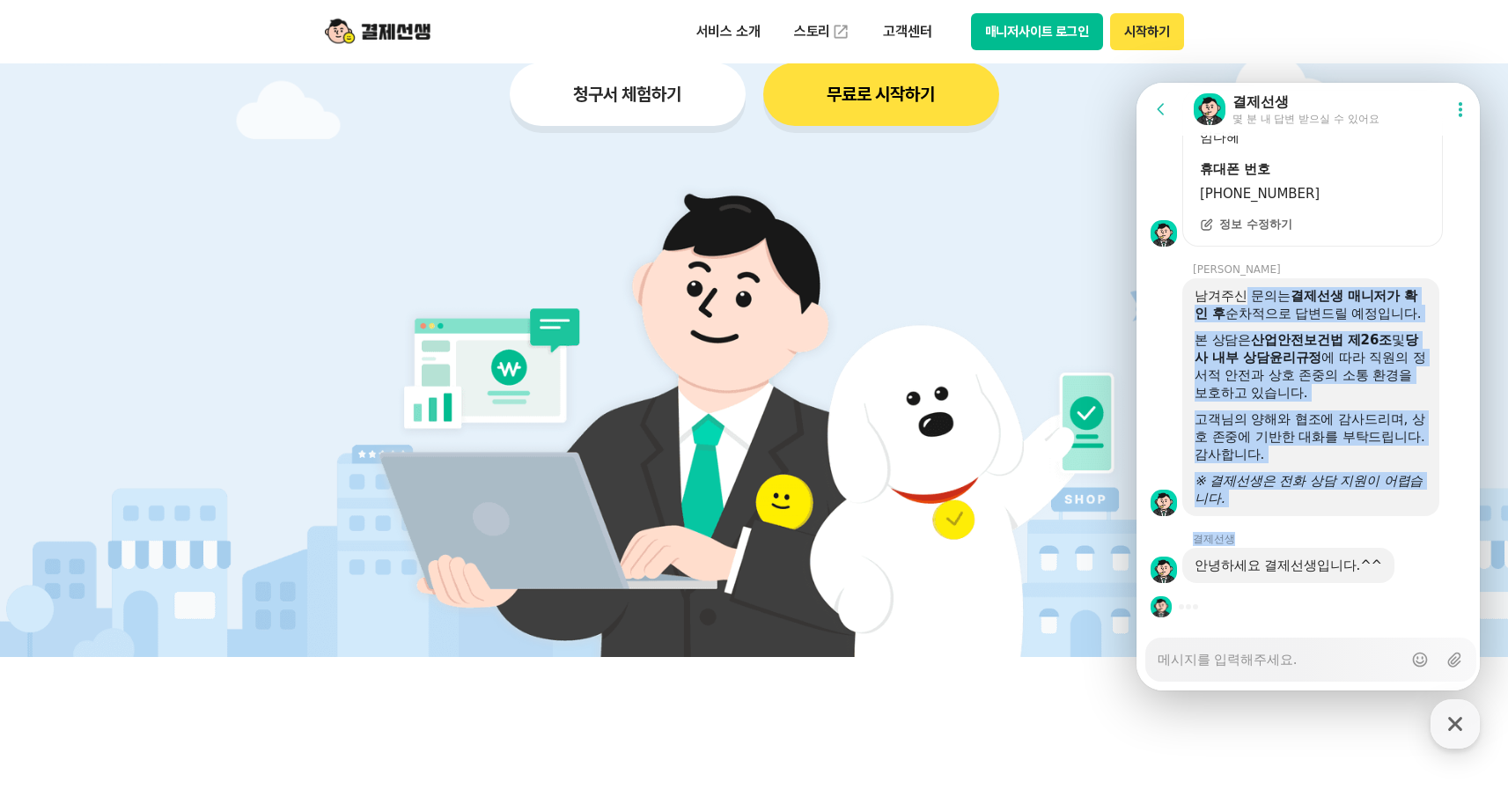
drag, startPoint x: 1244, startPoint y: 295, endPoint x: 1277, endPoint y: 536, distance: 243.2
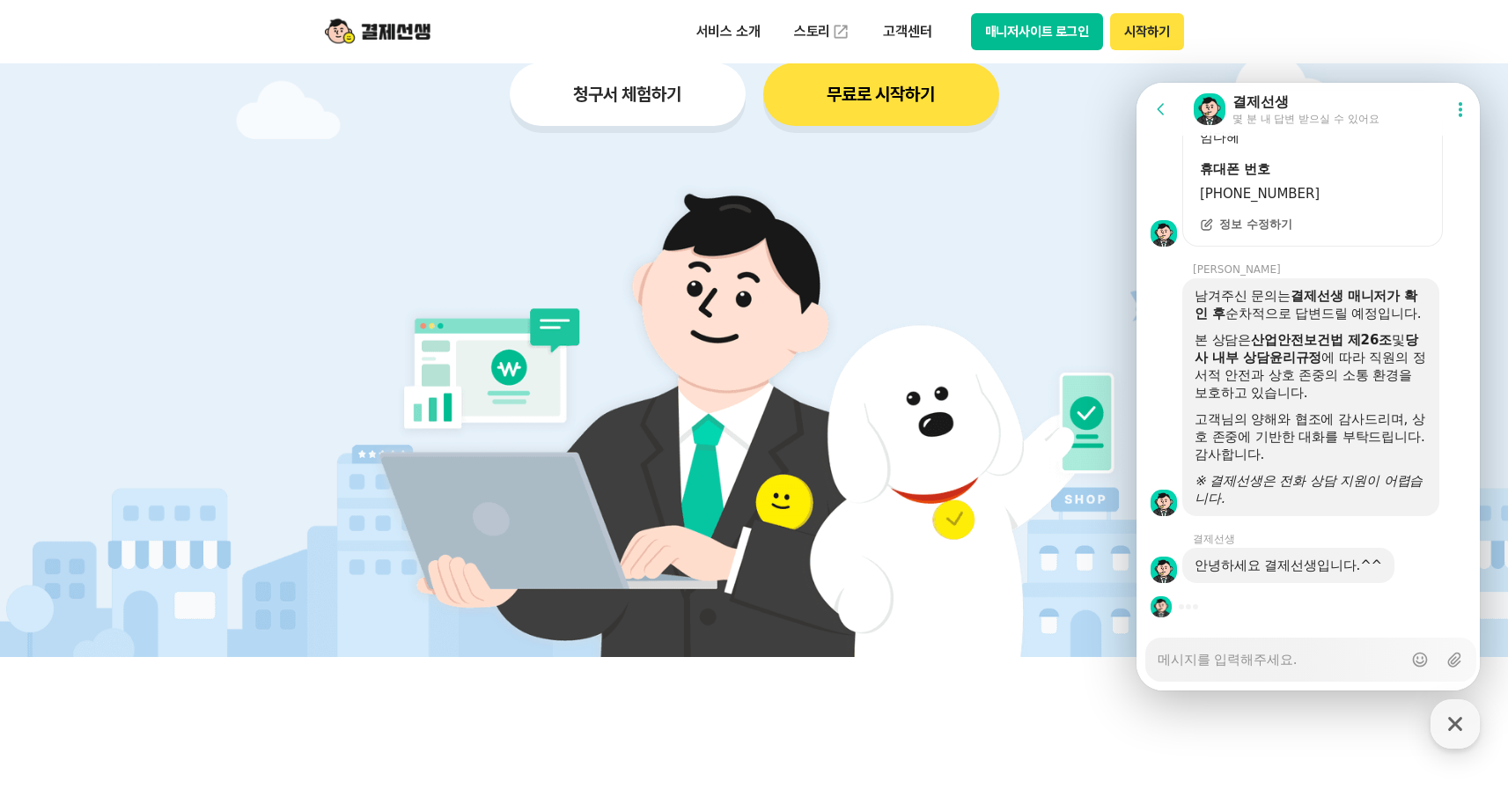
click at [1328, 419] on div "고객님의 양해와 협조에 감사드리며, 상호 존중에 기반한 대화를 부탁드립니다. 감사합니다." at bounding box center [1311, 436] width 233 height 53
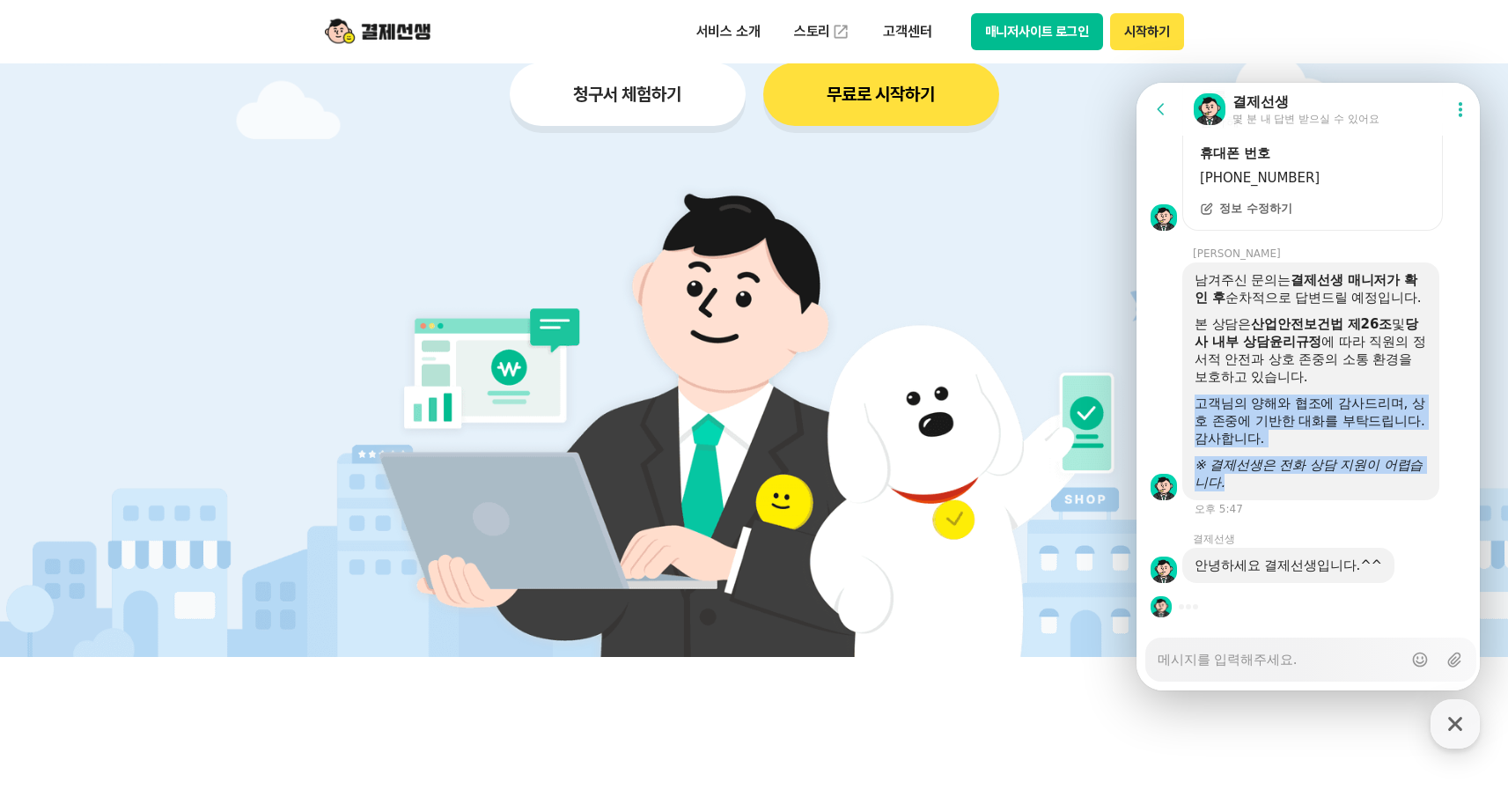
drag, startPoint x: 1330, startPoint y: 418, endPoint x: 1330, endPoint y: 474, distance: 56.0
click at [1330, 474] on div "남겨주신 문의는 결제선생 매니저가 확인 후 순차적으로 답변드릴 예정입니다. 본 상담은 산업안전보건법 제26조 및 당사 내부 상담윤리규정 에 따…" at bounding box center [1311, 381] width 233 height 220
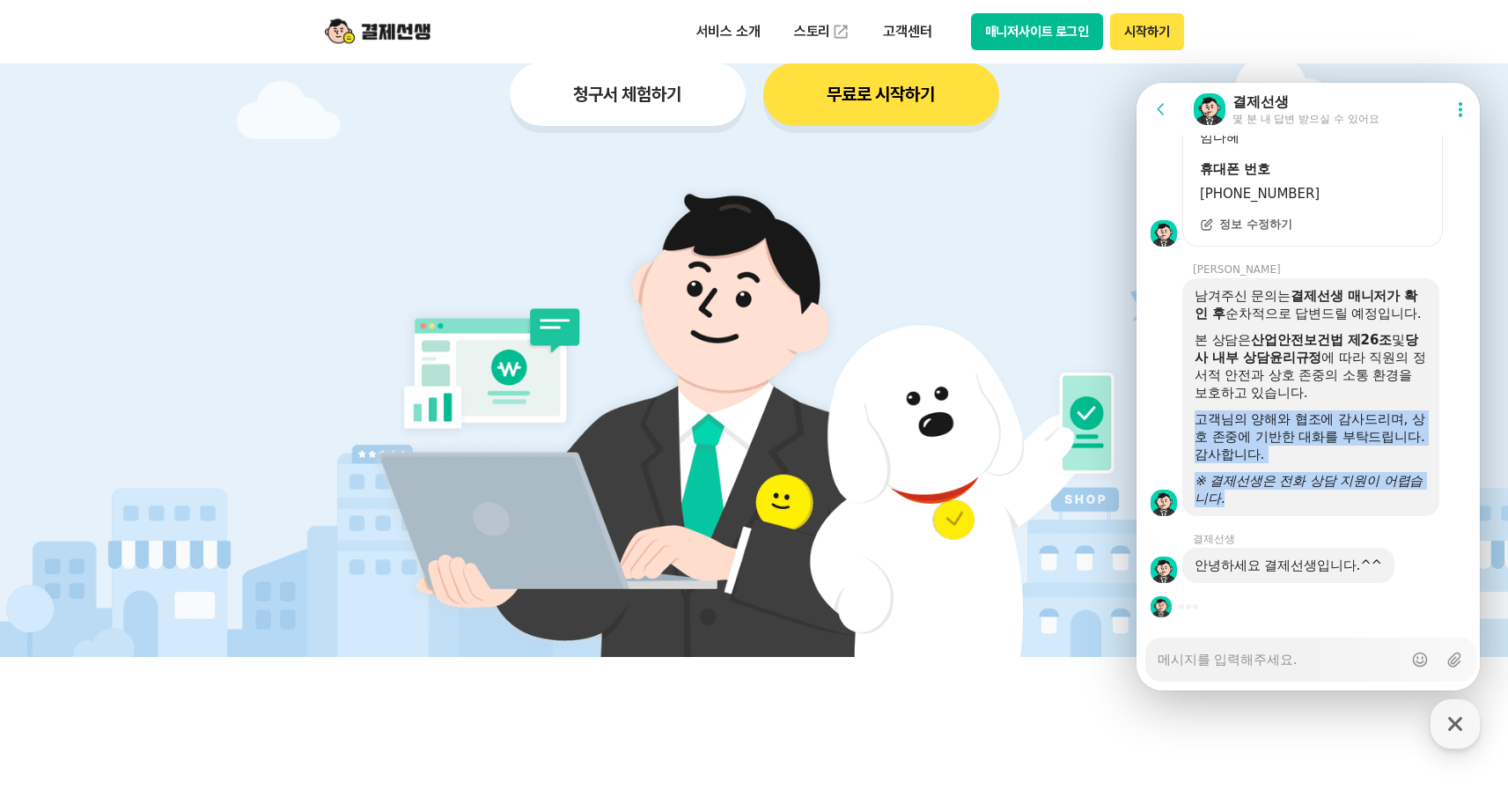
click at [1330, 474] on icon "※ 결제선생은 전화 상담 지원이 어렵습니다." at bounding box center [1309, 489] width 228 height 33
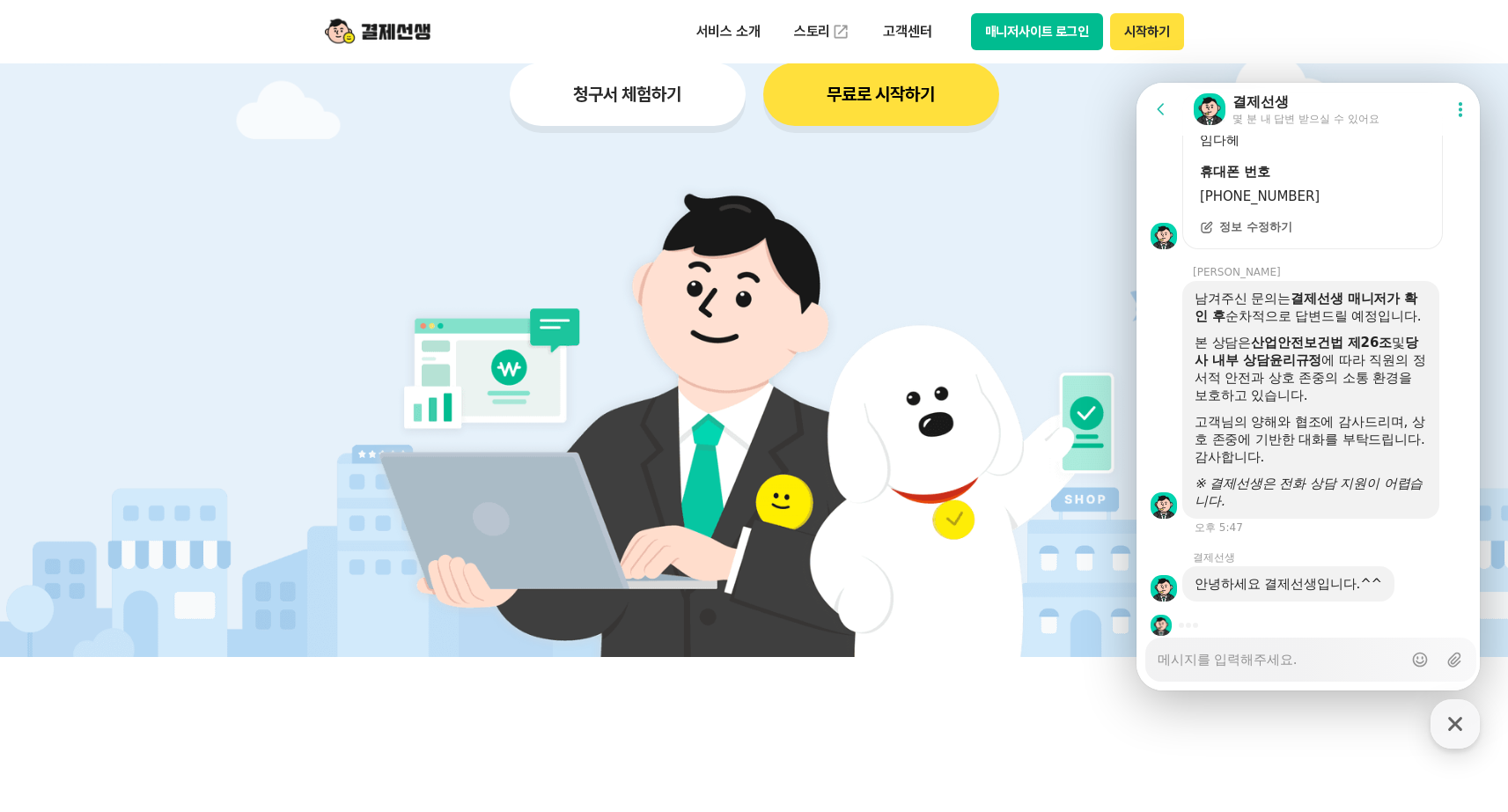
scroll to position [2655, 0]
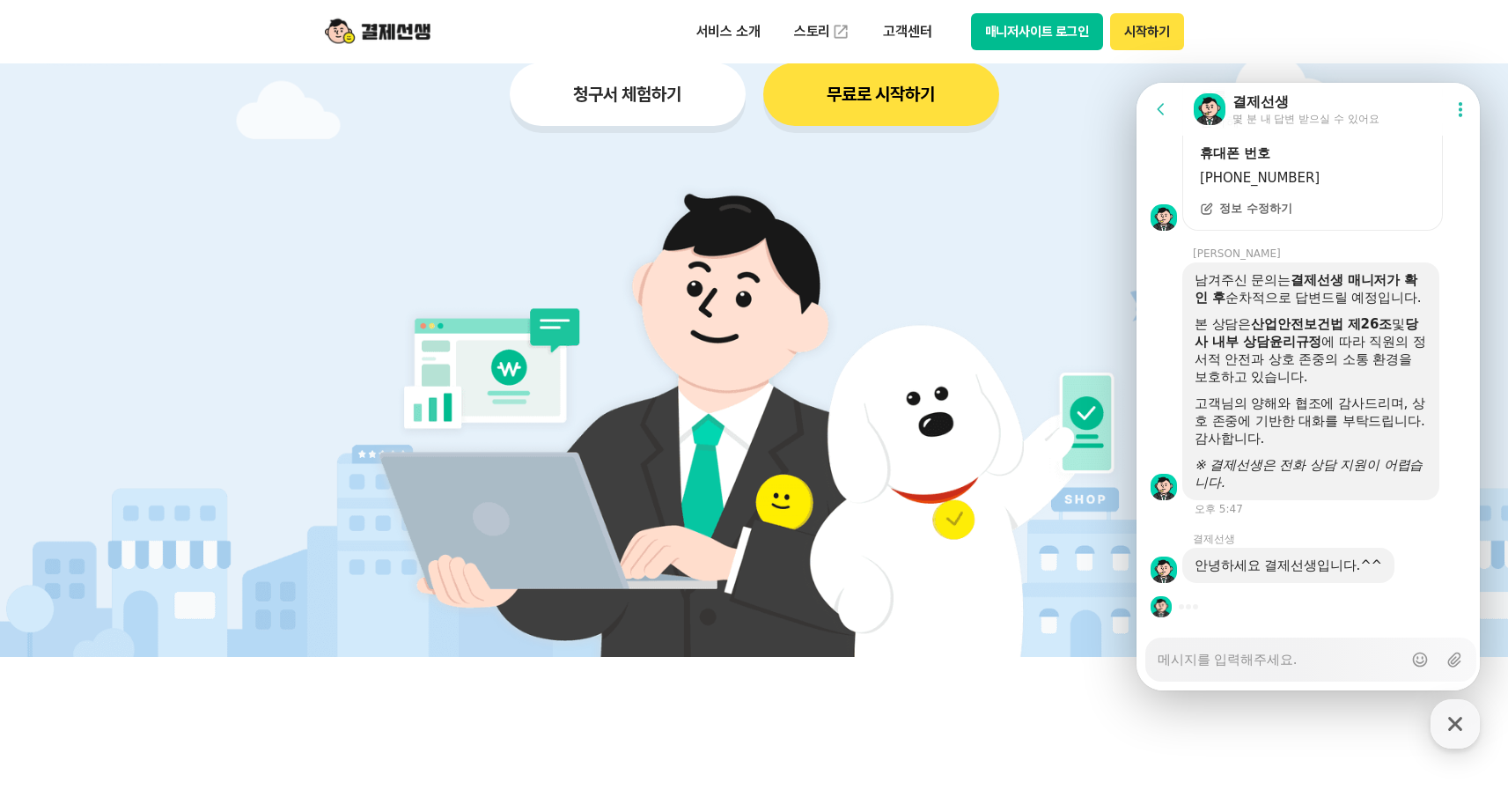
click at [1307, 669] on div "Messenger Input Textarea" at bounding box center [1280, 659] width 245 height 43
click at [1302, 654] on textarea "Messenger Input Textarea" at bounding box center [1280, 654] width 245 height 30
type textarea "x"
type textarea "ㄱ"
type textarea "x"
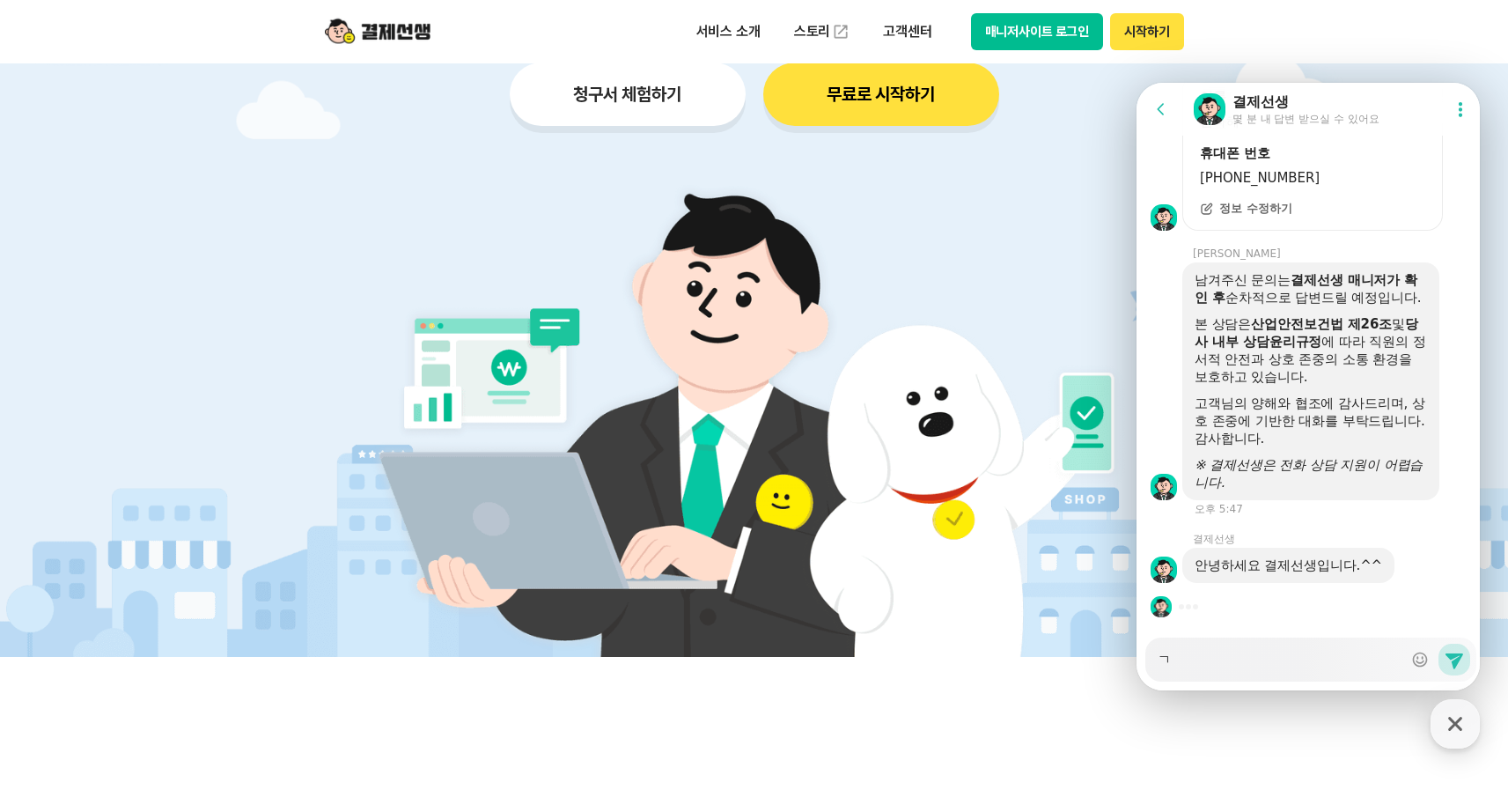
type textarea "가"
type textarea "x"
type textarea "감"
type textarea "x"
type textarea "가매"
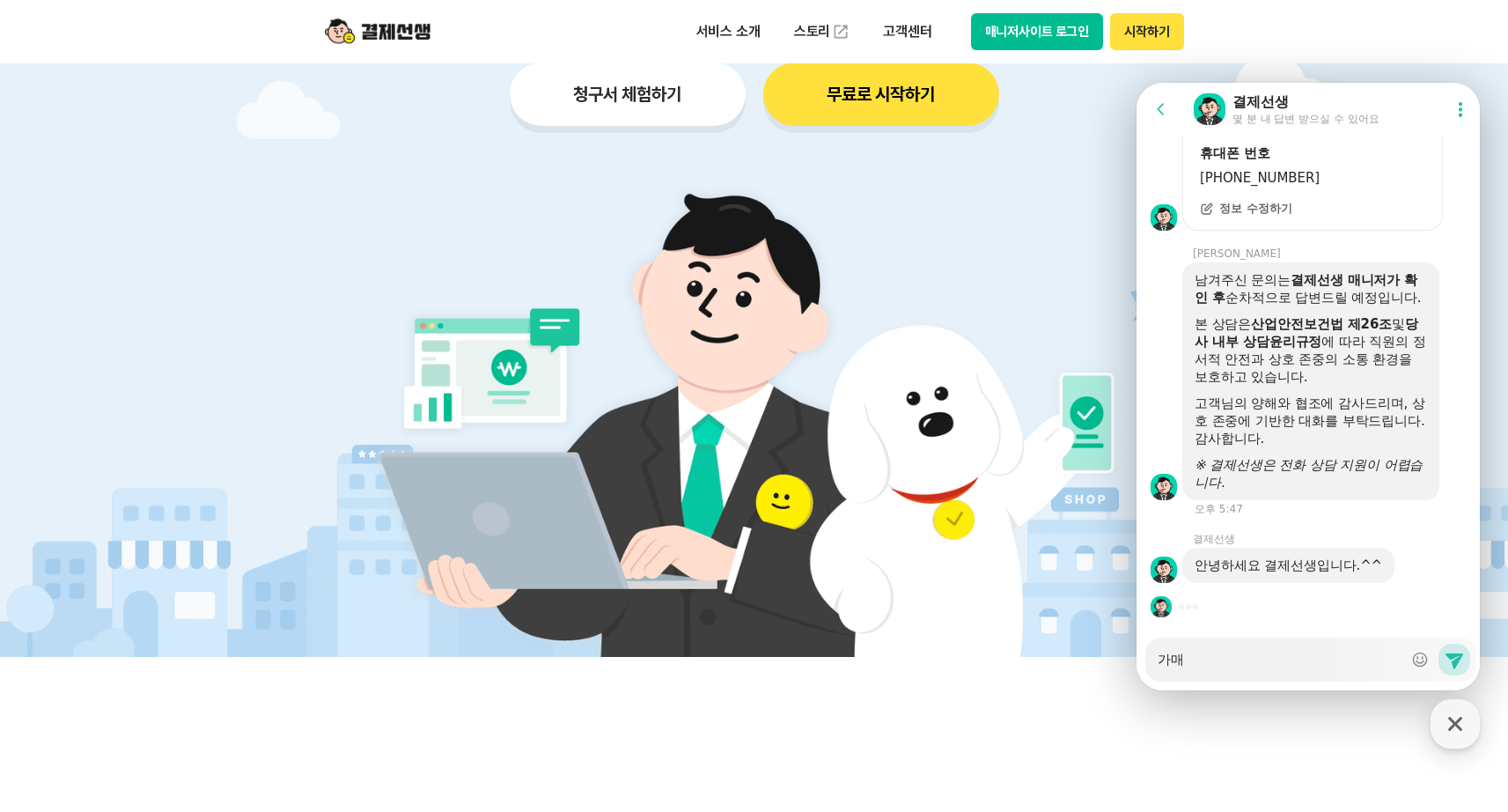
type textarea "x"
type textarea "가맹"
type textarea "x"
type textarea "가맹"
type textarea "x"
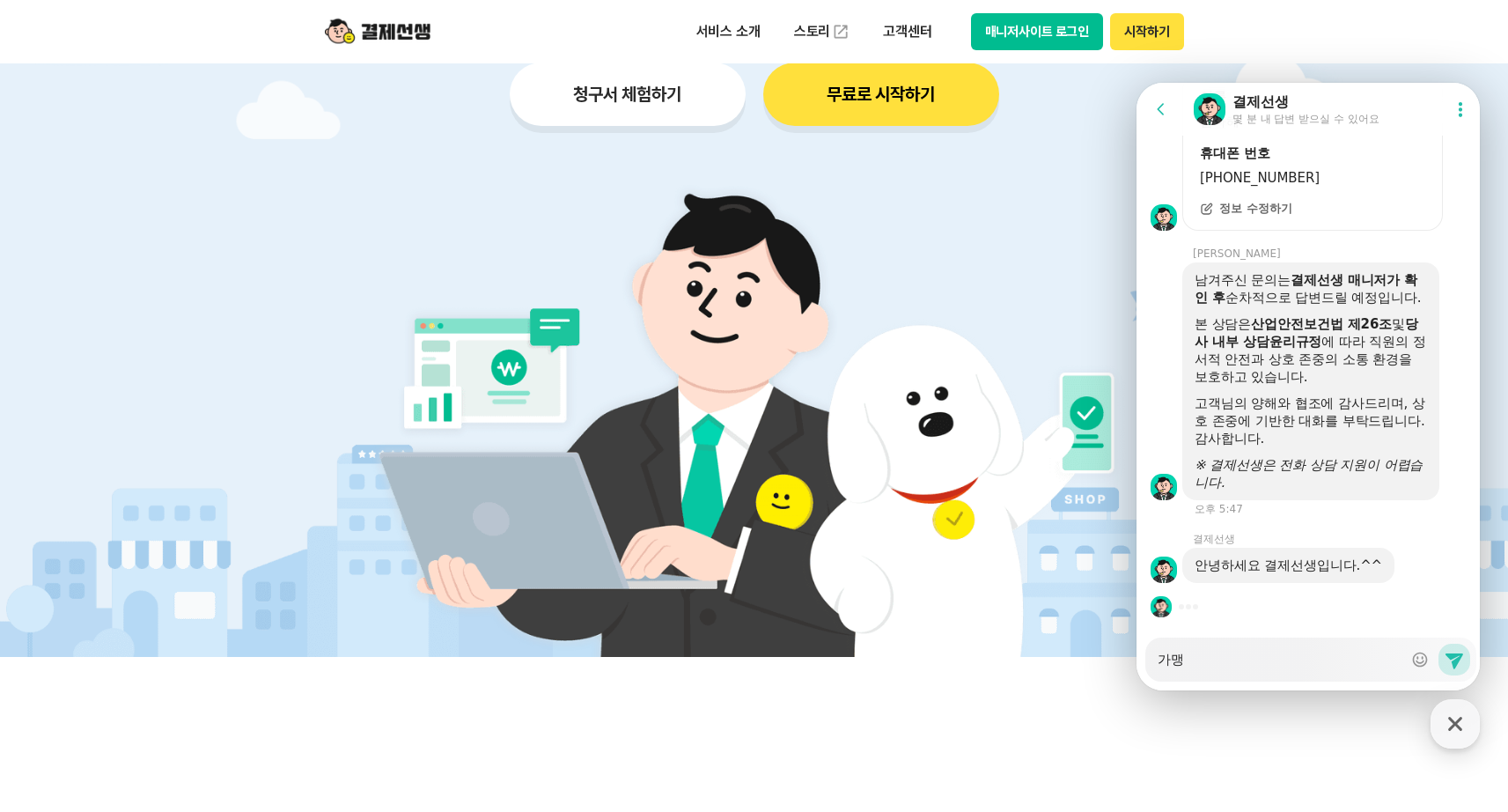
type textarea "가맹 ㄷ"
type textarea "x"
type textarea "가맹 대"
type textarea "x"
type textarea "가맹 댛"
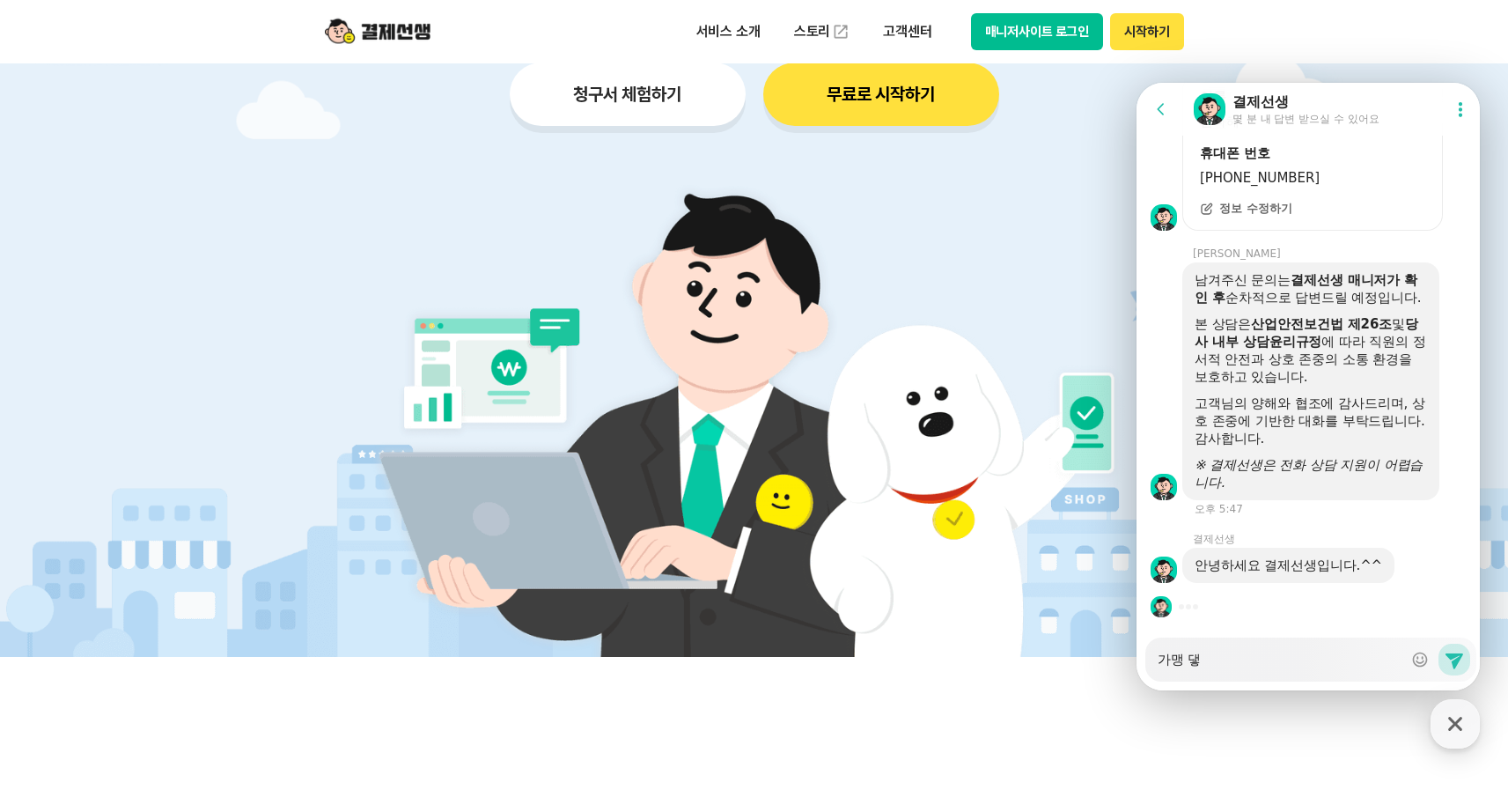
type textarea "x"
type textarea "가맹 대해"
type textarea "x"
type textarea "가맹 대행"
type textarea "x"
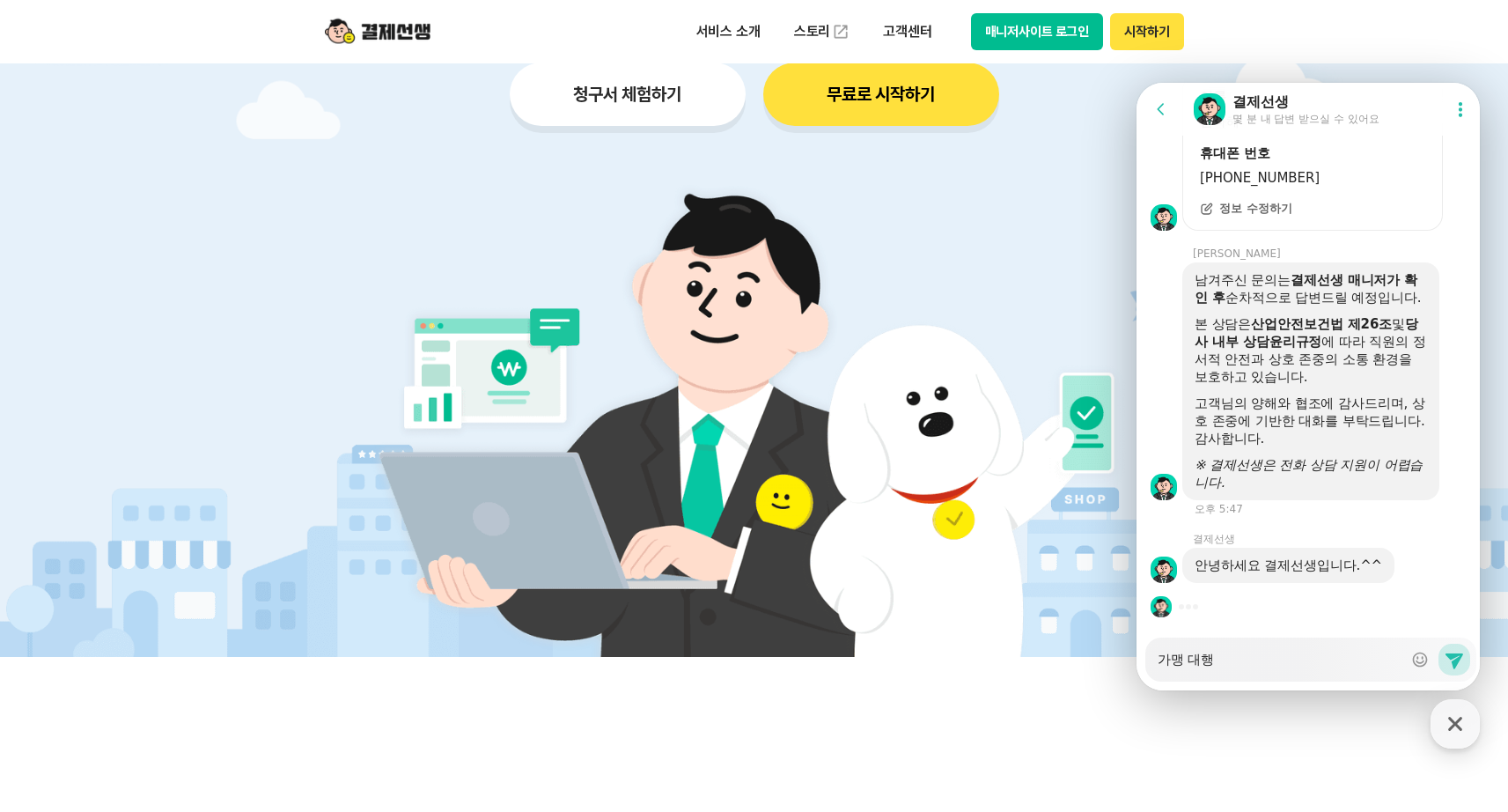
type textarea "가맹 대해"
type textarea "x"
type textarea "가맹 대ㅎ"
type textarea "x"
type textarea "가맹 대"
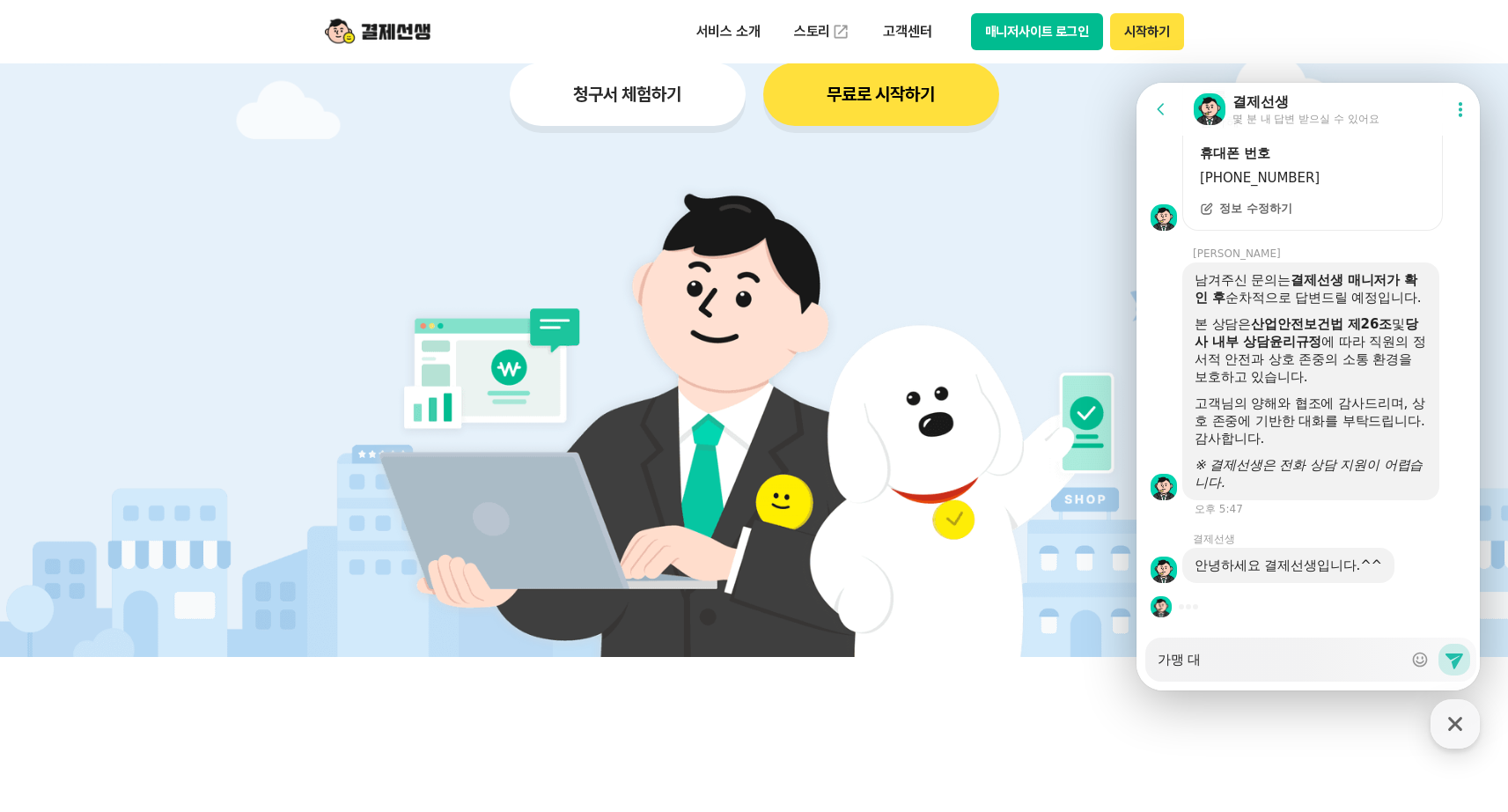
type textarea "x"
type textarea "가맹"
type textarea "x"
type textarea "가맹"
type textarea "x"
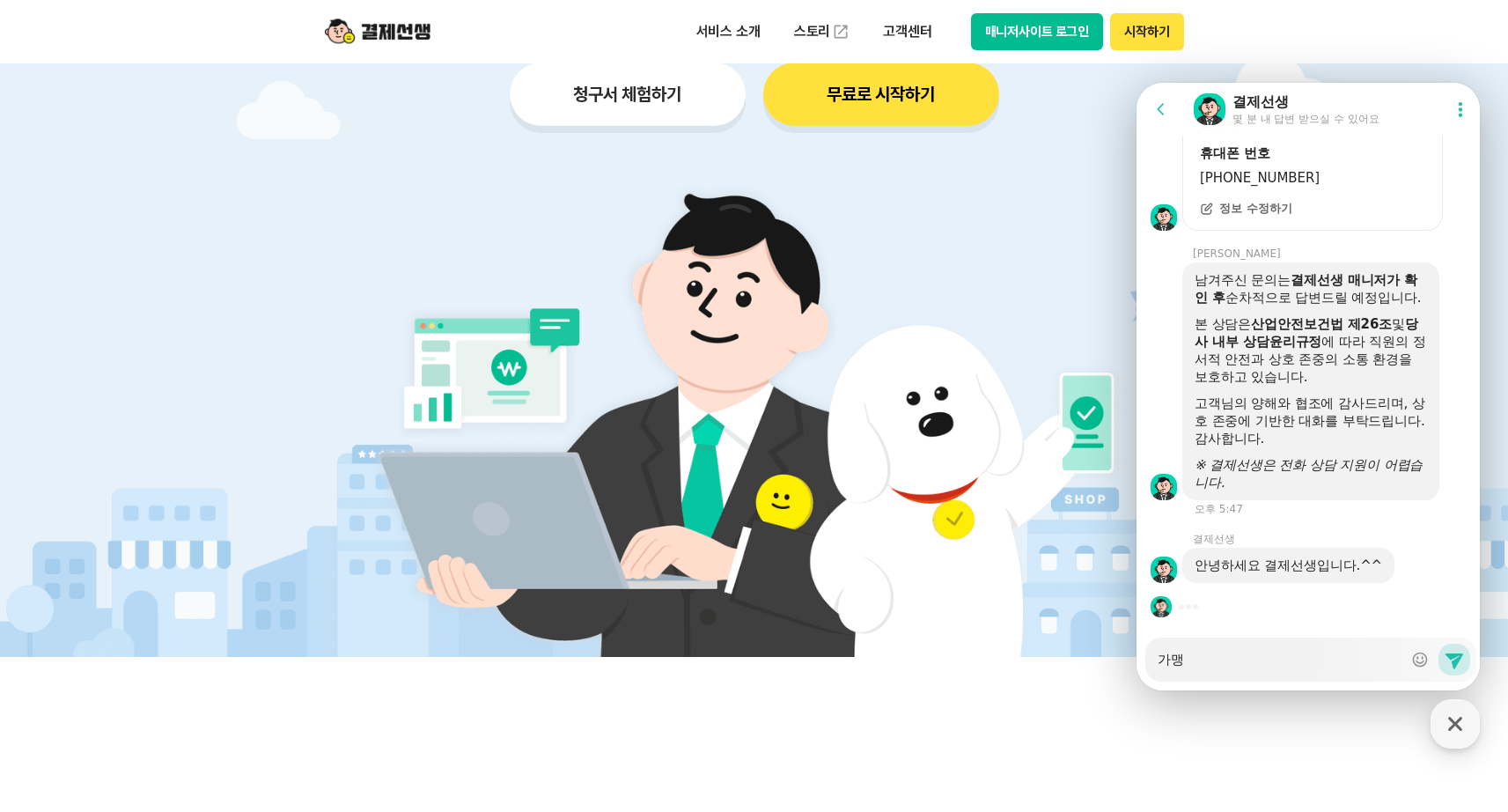
type textarea "가"
type textarea "x"
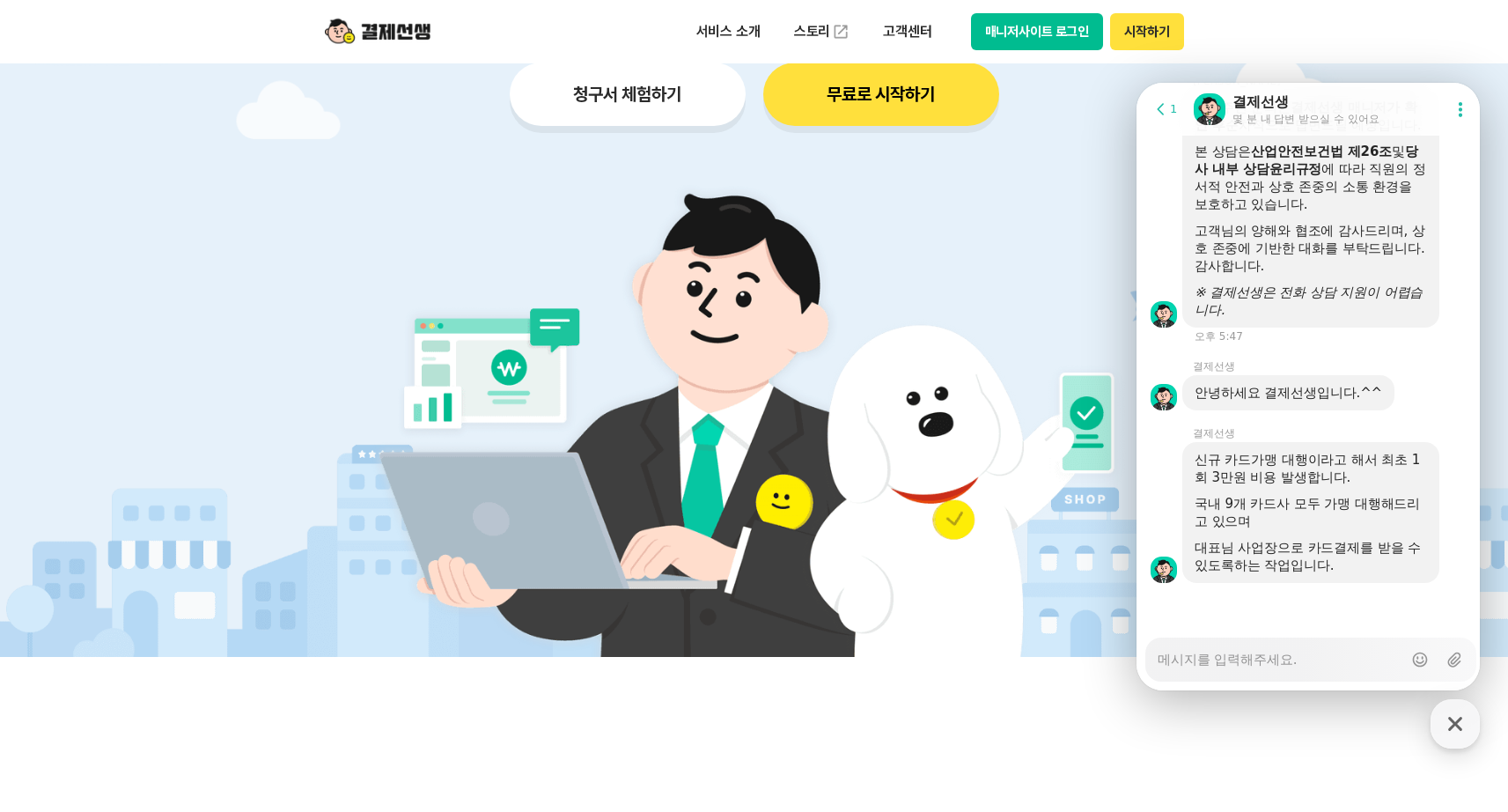
scroll to position [2828, 0]
click at [1326, 526] on div "국내 9개 카드사 모두 가맹 대행해드리고 있으며" at bounding box center [1311, 511] width 233 height 35
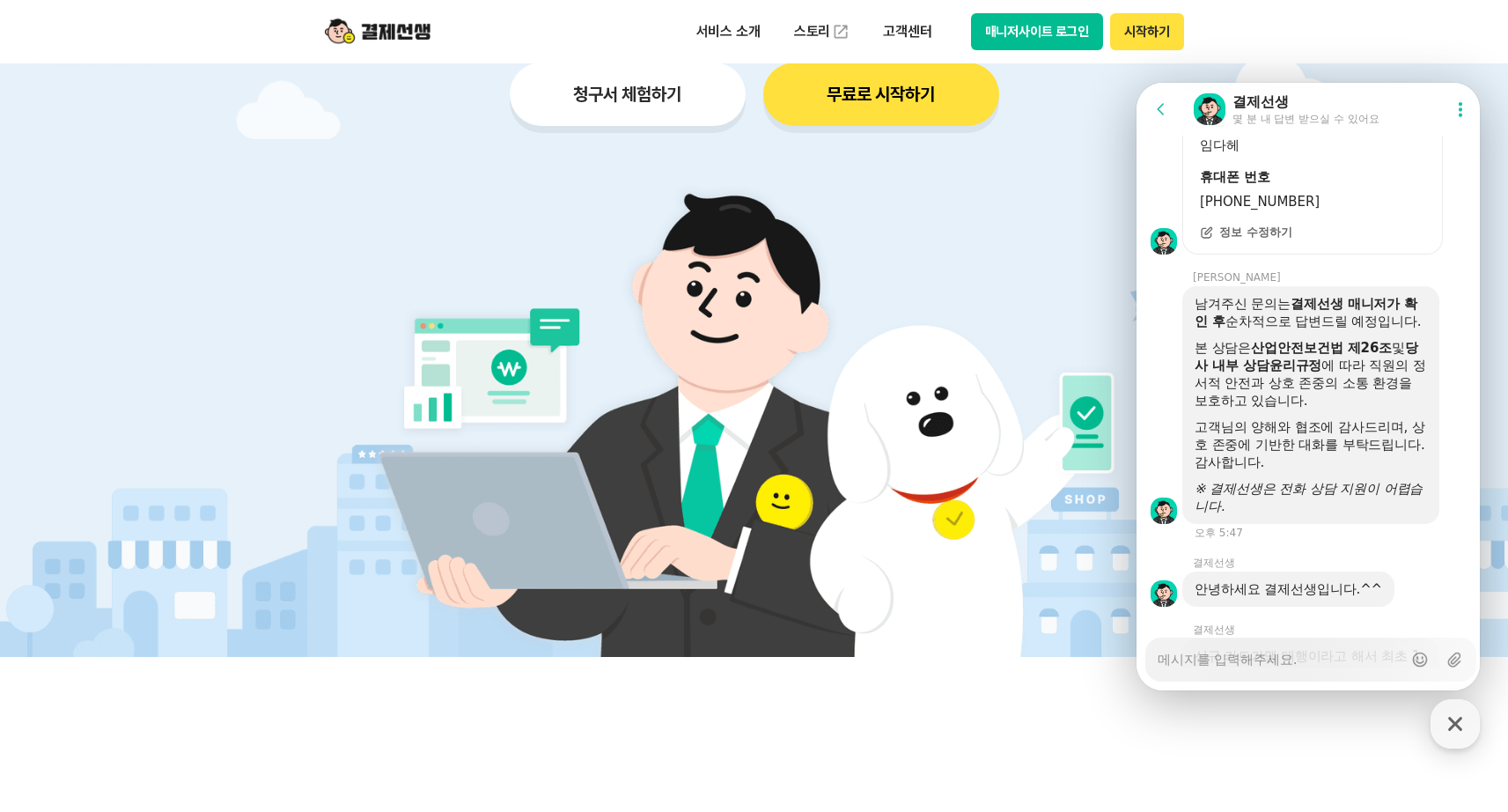
scroll to position [2824, 0]
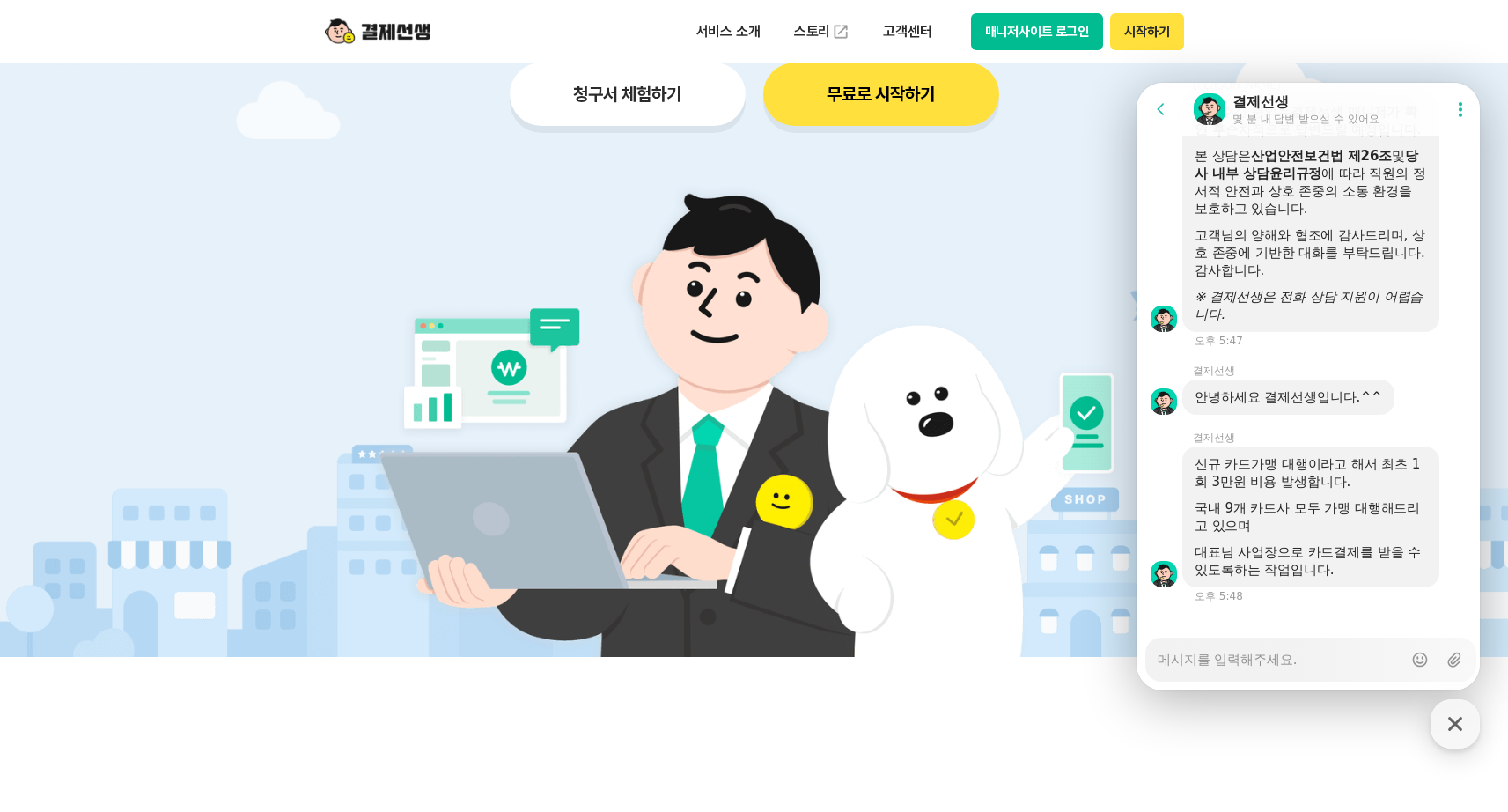
drag, startPoint x: 1241, startPoint y: 406, endPoint x: 1380, endPoint y: 402, distance: 139.1
click at [1380, 402] on div "안녕하세요 결제선생입니다.^^" at bounding box center [1289, 397] width 213 height 35
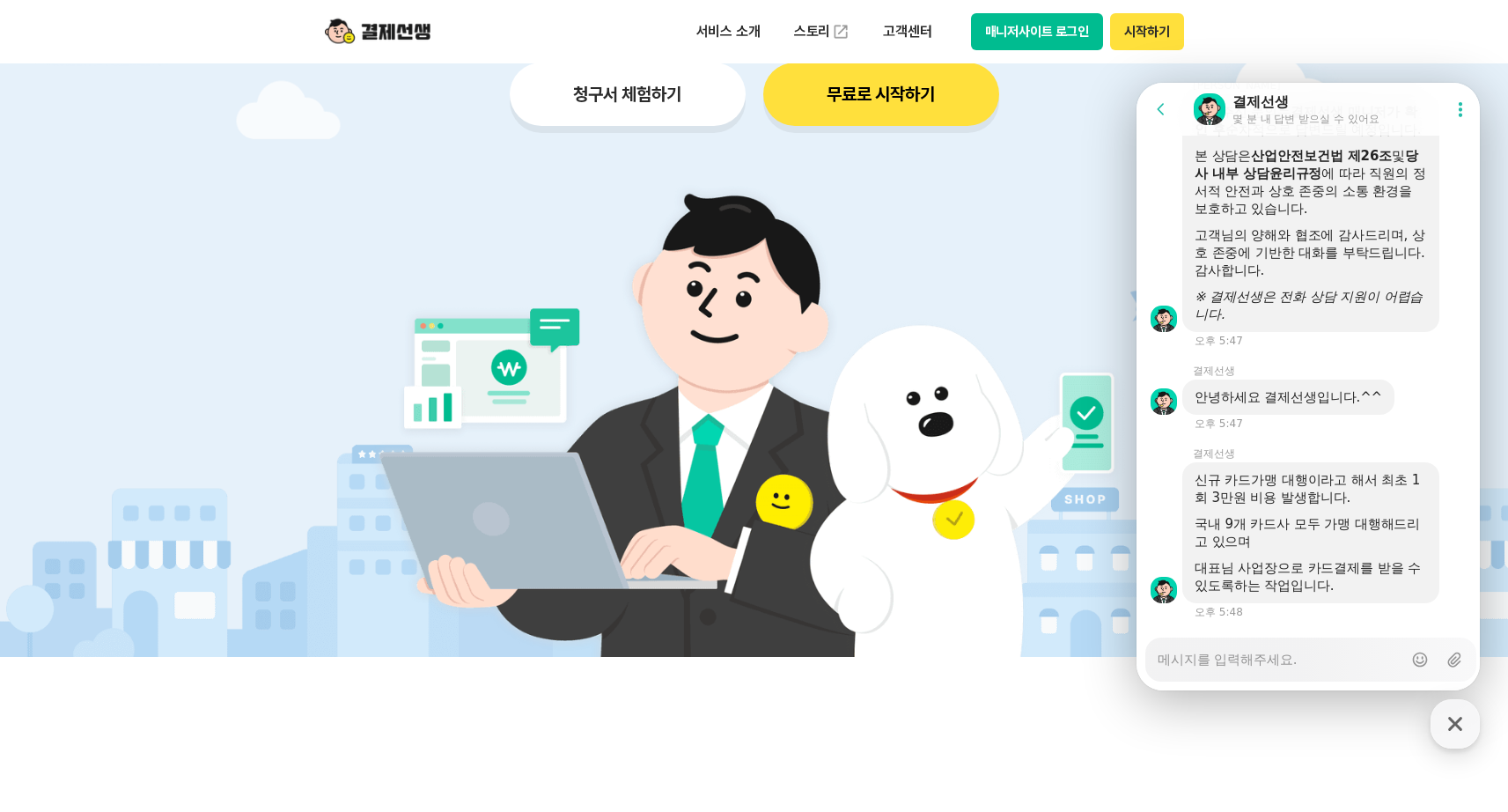
click at [1350, 478] on div "신규 카드가맹 대행이라고 해서 최초 1회 3만원 비용 발생합니다." at bounding box center [1311, 488] width 233 height 35
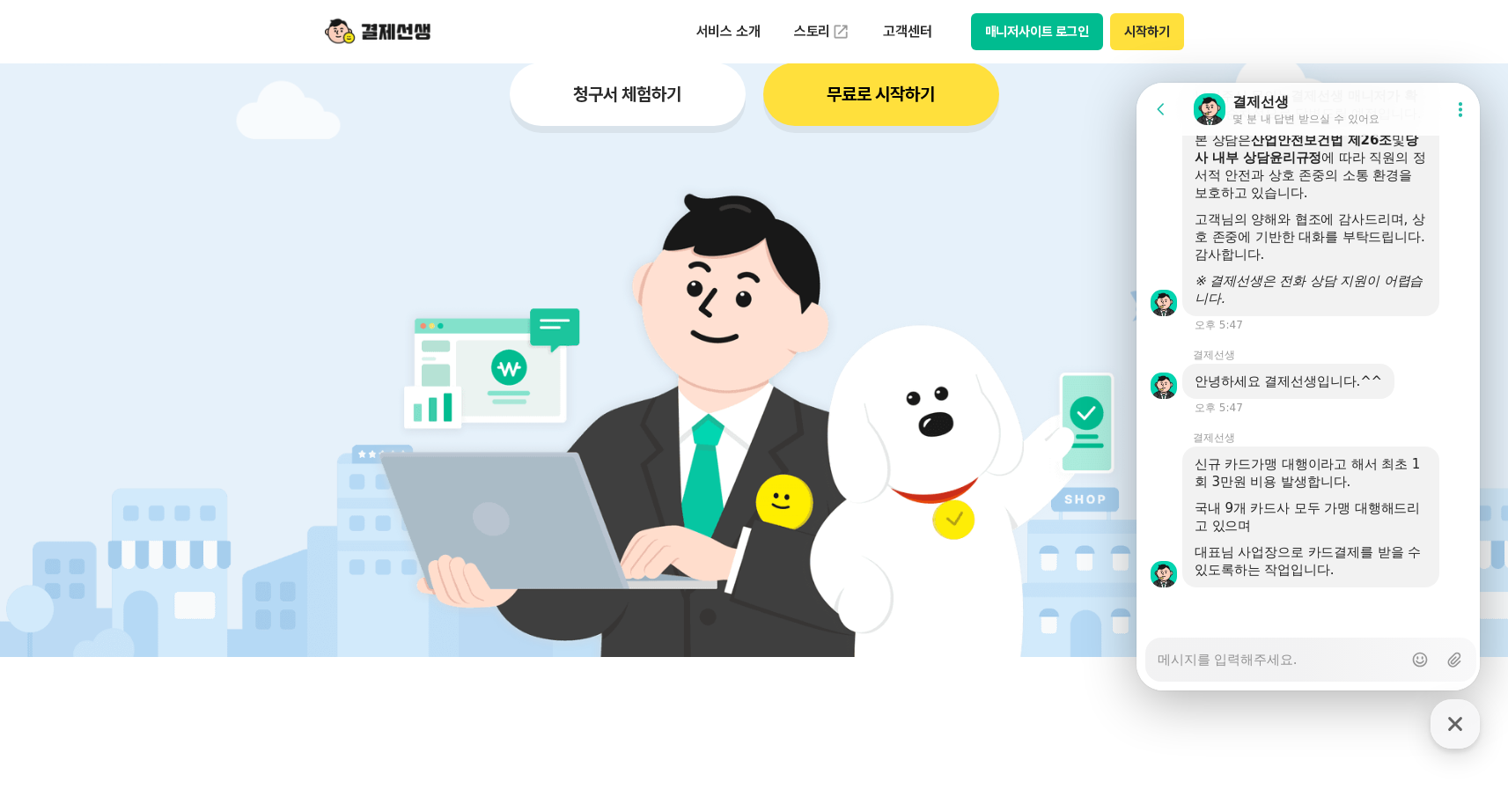
scroll to position [2844, 0]
click at [1347, 485] on div "신규 카드가맹 대행이라고 해서 최초 1회 3만원 비용 발생합니다. 국내 9개 카드사 모두 가맹 대행해드리고 있으며 대표님 사업장으로 카드결제를…" at bounding box center [1311, 512] width 233 height 123
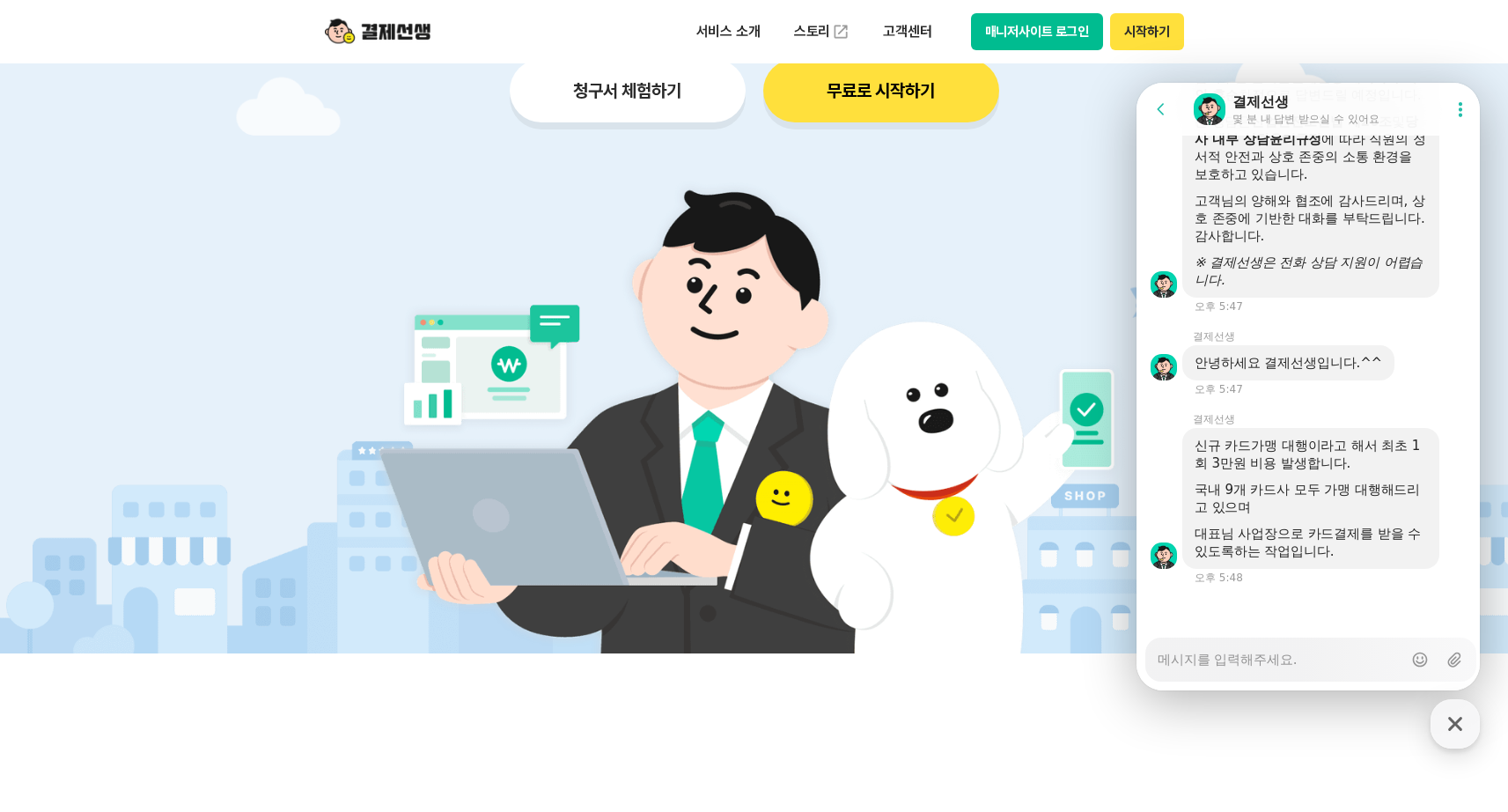
click at [1342, 494] on div "국내 9개 카드사 모두 가맹 대행해드리고 있으며" at bounding box center [1311, 498] width 233 height 35
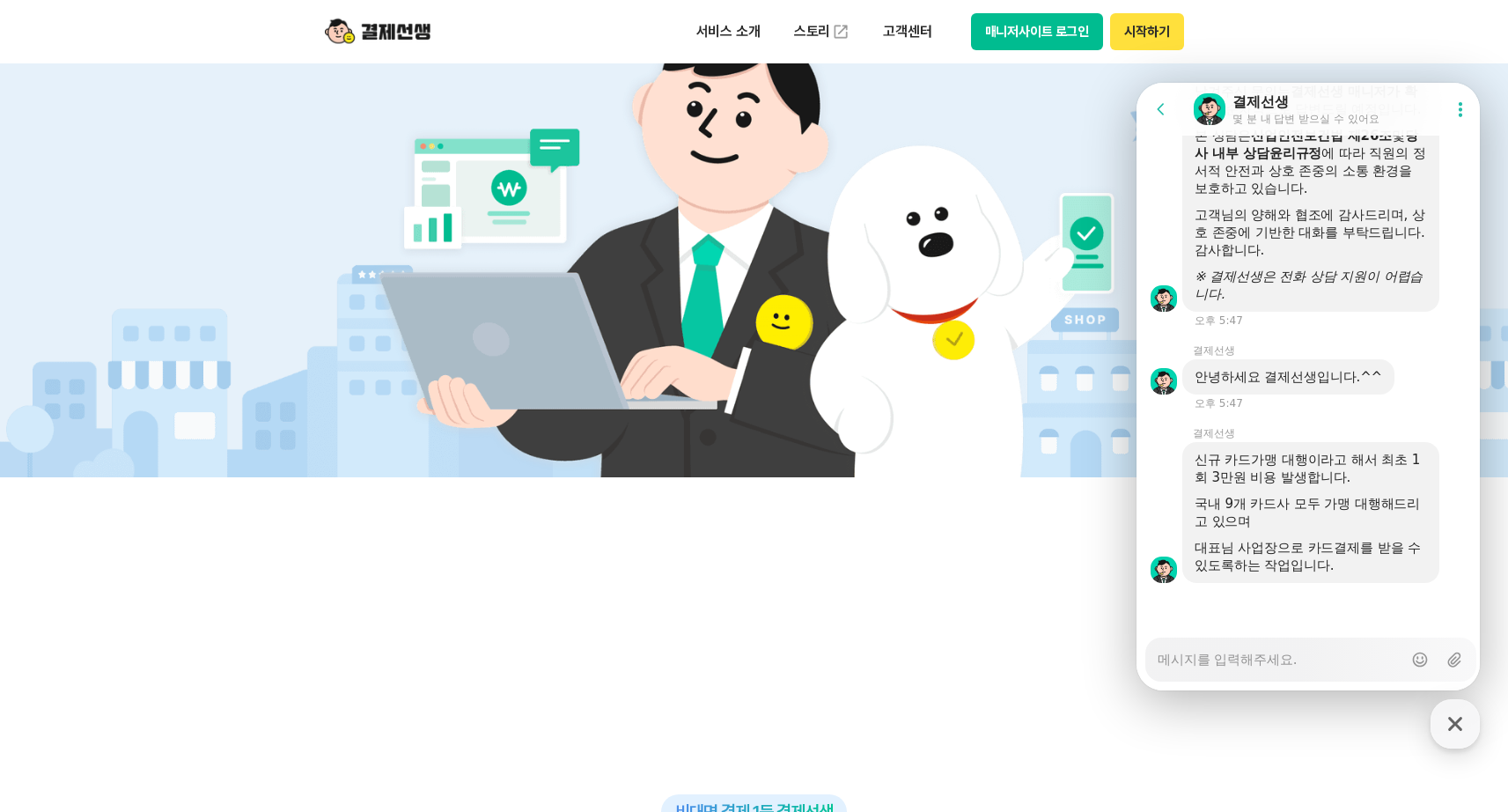
scroll to position [515, 0]
drag, startPoint x: 1281, startPoint y: 508, endPoint x: 1270, endPoint y: 504, distance: 11.7
click at [1280, 508] on div "국내 9개 카드사 모두 가맹 대행해드리고 있으며" at bounding box center [1311, 511] width 233 height 35
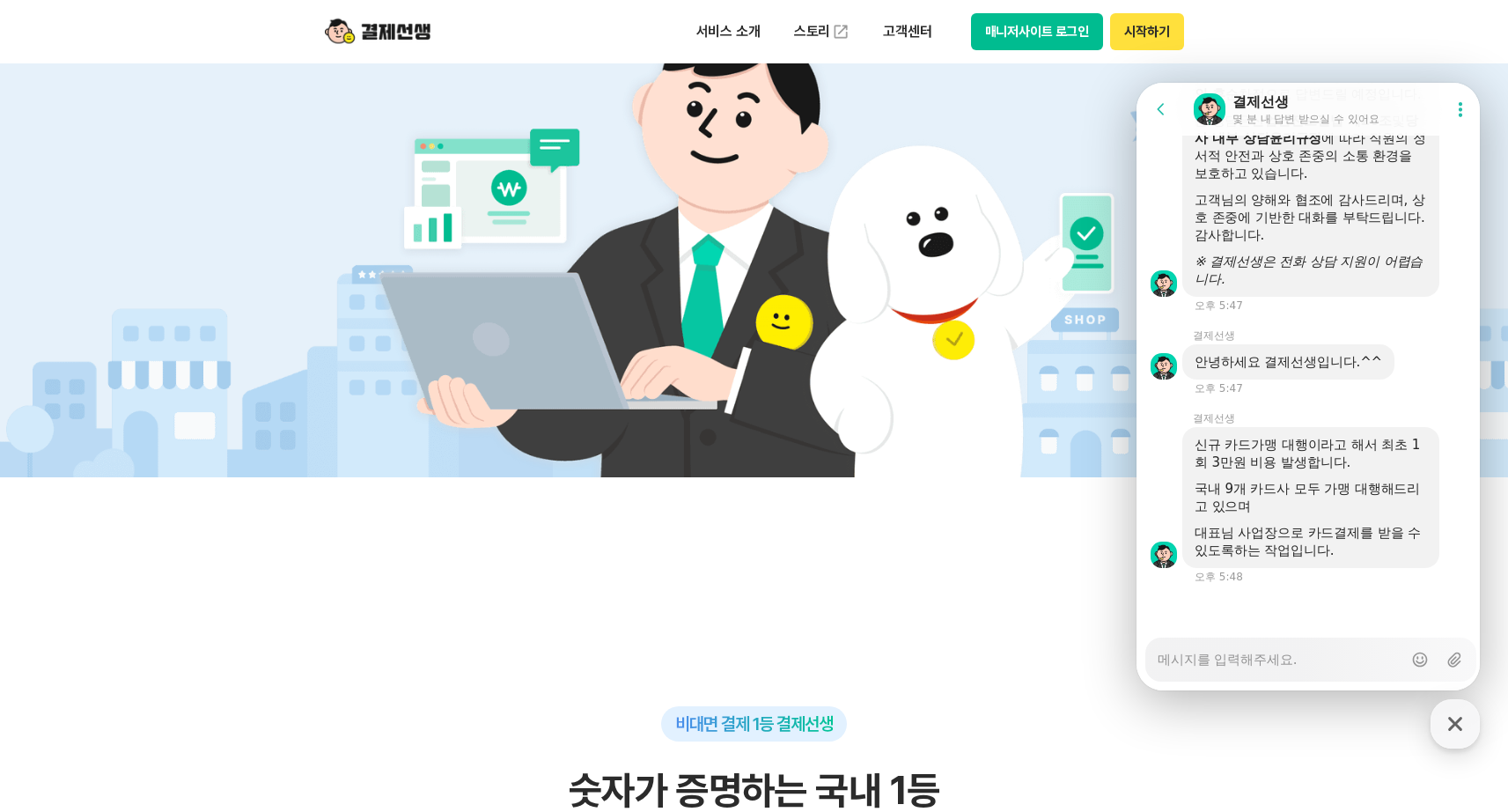
scroll to position [2860, 0]
drag, startPoint x: 1207, startPoint y: 443, endPoint x: 1335, endPoint y: 511, distance: 144.9
click at [1335, 511] on div "신규 카드가맹 대행이라고 해서 최초 1회 3만원 비용 발생합니다. 국내 9개 카드사 모두 가맹 대행해드리고 있으며 대표님 사업장으로 카드결제를…" at bounding box center [1311, 496] width 233 height 123
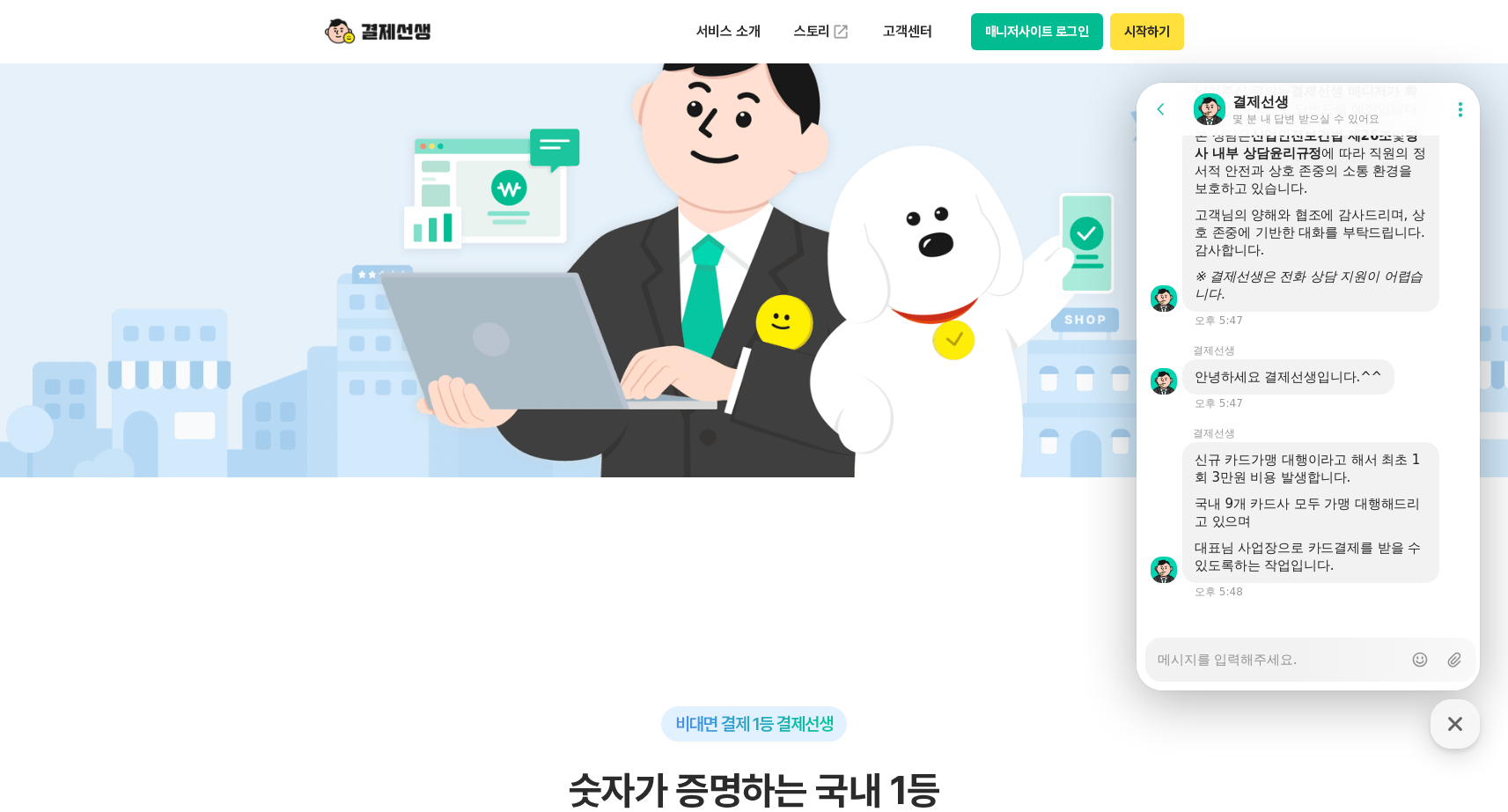
click at [1335, 506] on div "국내 9개 카드사 모두 가맹 대행해드리고 있으며" at bounding box center [1311, 511] width 233 height 35
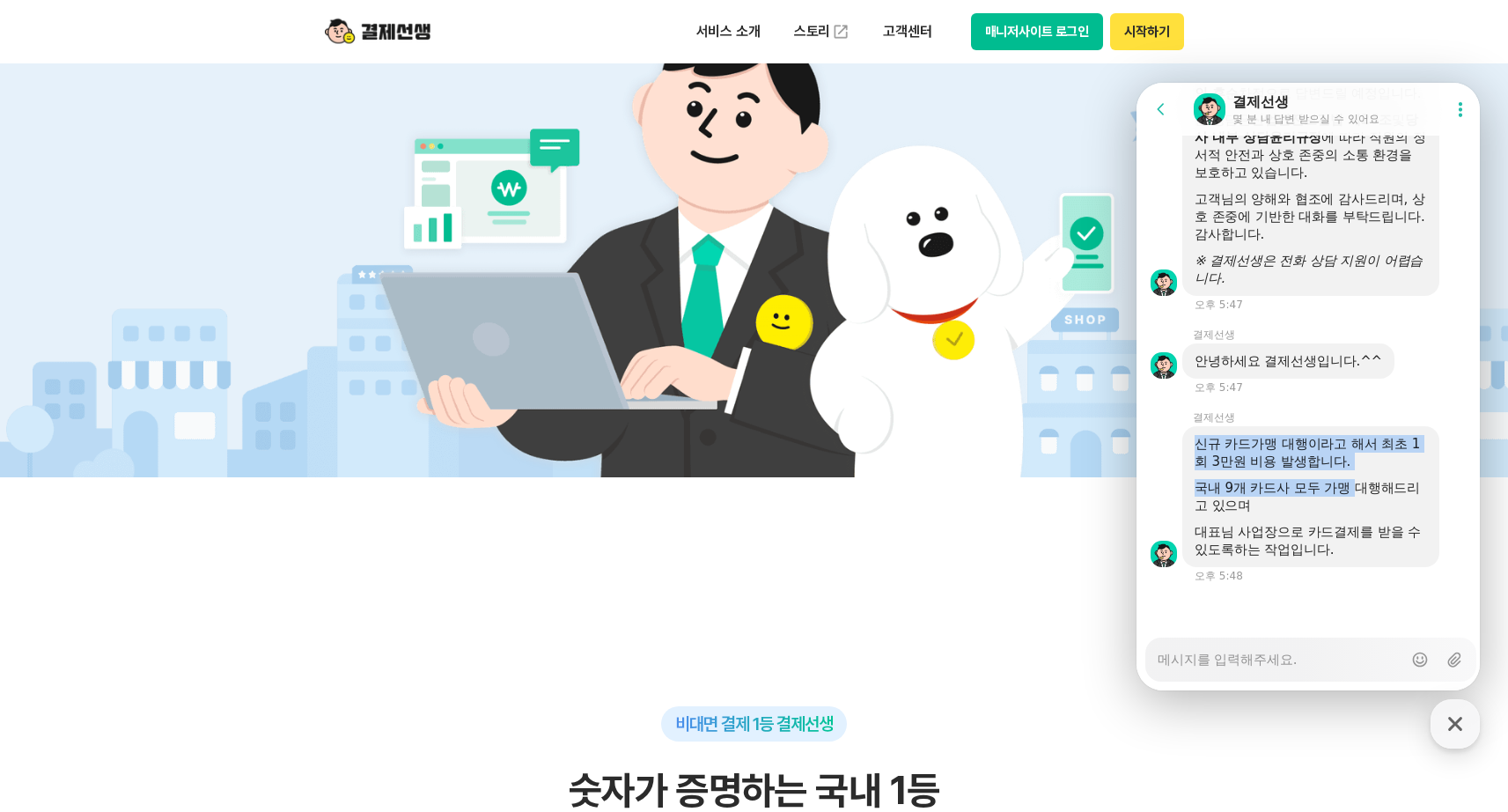
drag, startPoint x: 1354, startPoint y: 480, endPoint x: 1190, endPoint y: 446, distance: 167.5
click at [1190, 446] on div "신규 카드가맹 대행이라고 해서 최초 1회 3만원 비용 발생합니다. 국내 9개 카드사 모두 가맹 대행해드리고 있으며 대표님 사업장으로 카드결제를…" at bounding box center [1311, 496] width 257 height 140
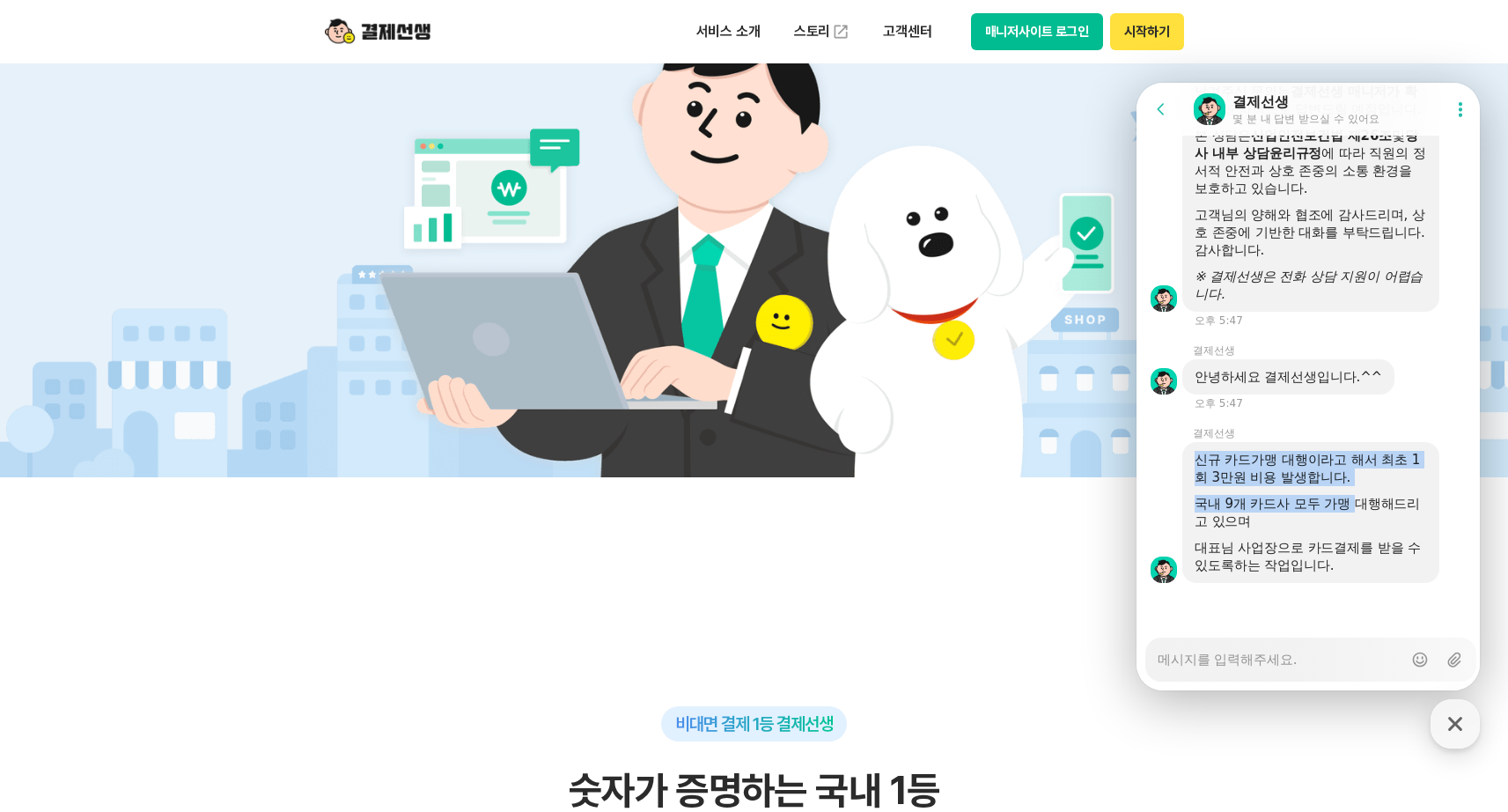
click at [1324, 451] on div "신규 카드가맹 대행이라고 해서 최초 1회 3만원 비용 발생합니다." at bounding box center [1311, 468] width 233 height 35
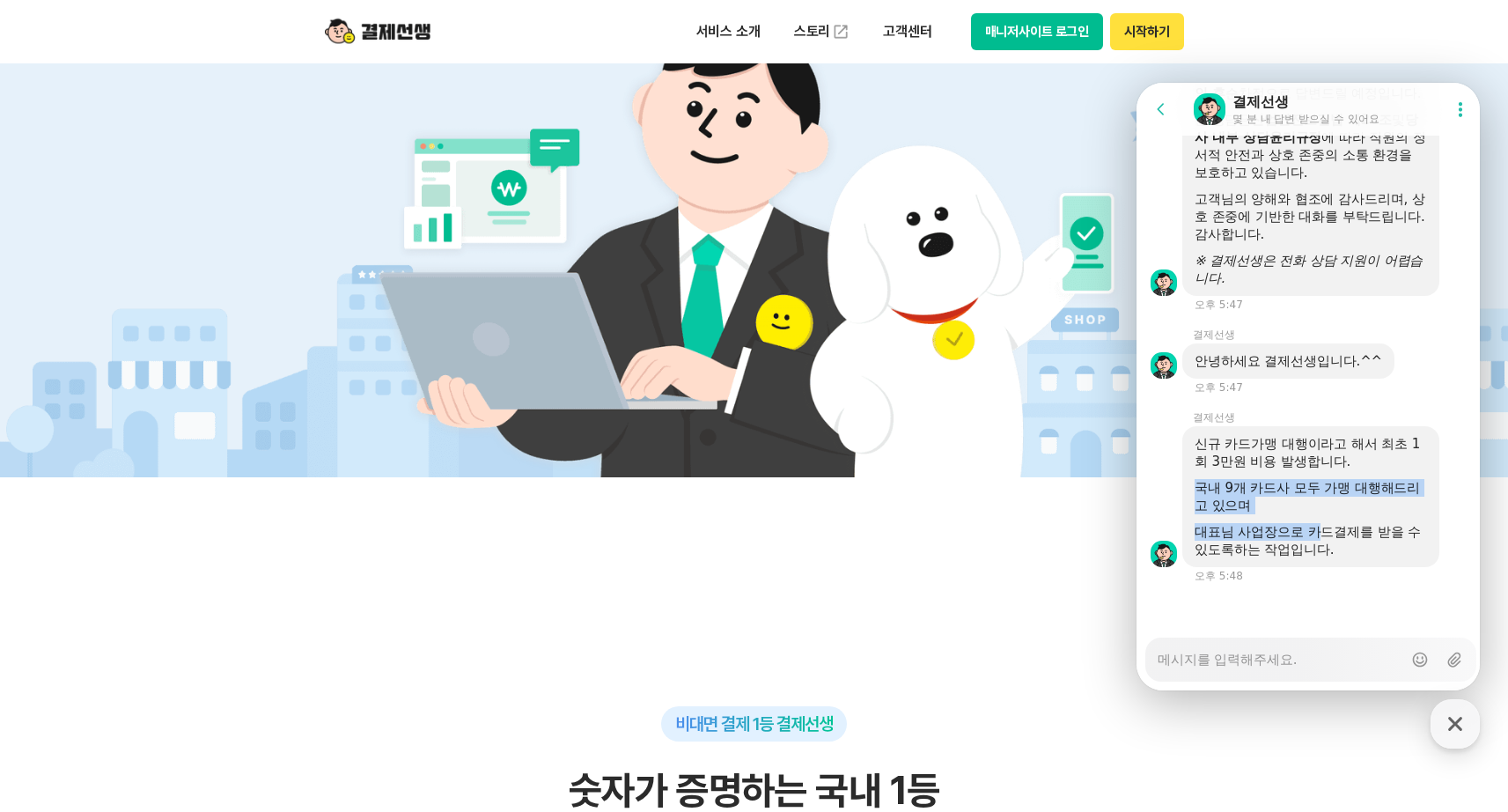
drag, startPoint x: 1252, startPoint y: 476, endPoint x: 1319, endPoint y: 534, distance: 88.6
click at [1319, 534] on div "신규 카드가맹 대행이라고 해서 최초 1회 3만원 비용 발생합니다. 국내 9개 카드사 모두 가맹 대행해드리고 있으며 대표님 사업장으로 카드결제를…" at bounding box center [1311, 496] width 233 height 123
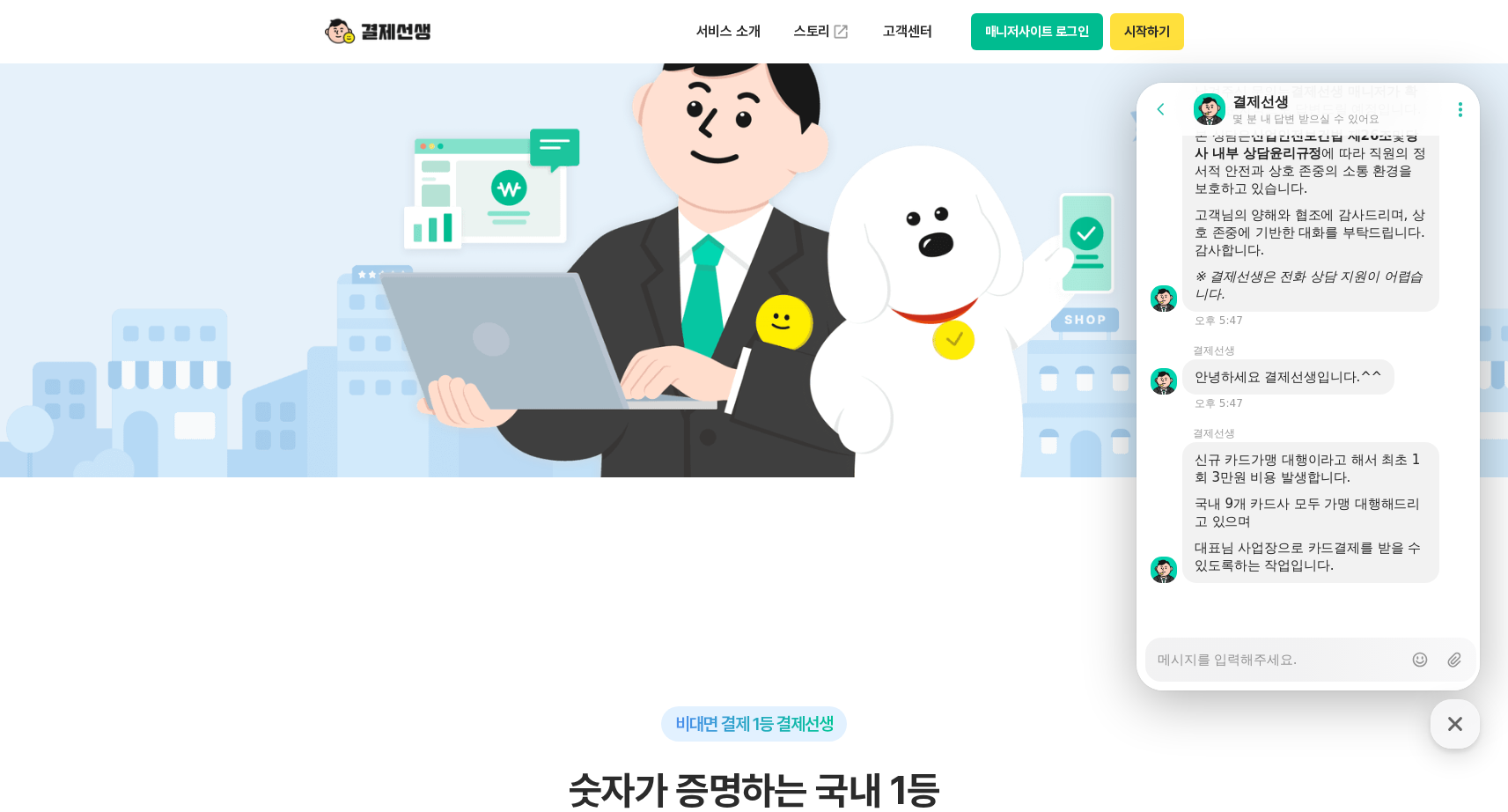
click at [1319, 534] on div "신규 카드가맹 대행이라고 해서 최초 1회 3만원 비용 발생합니다. 국내 9개 카드사 모두 가맹 대행해드리고 있으며 대표님 사업장으로 카드결제를…" at bounding box center [1311, 512] width 233 height 123
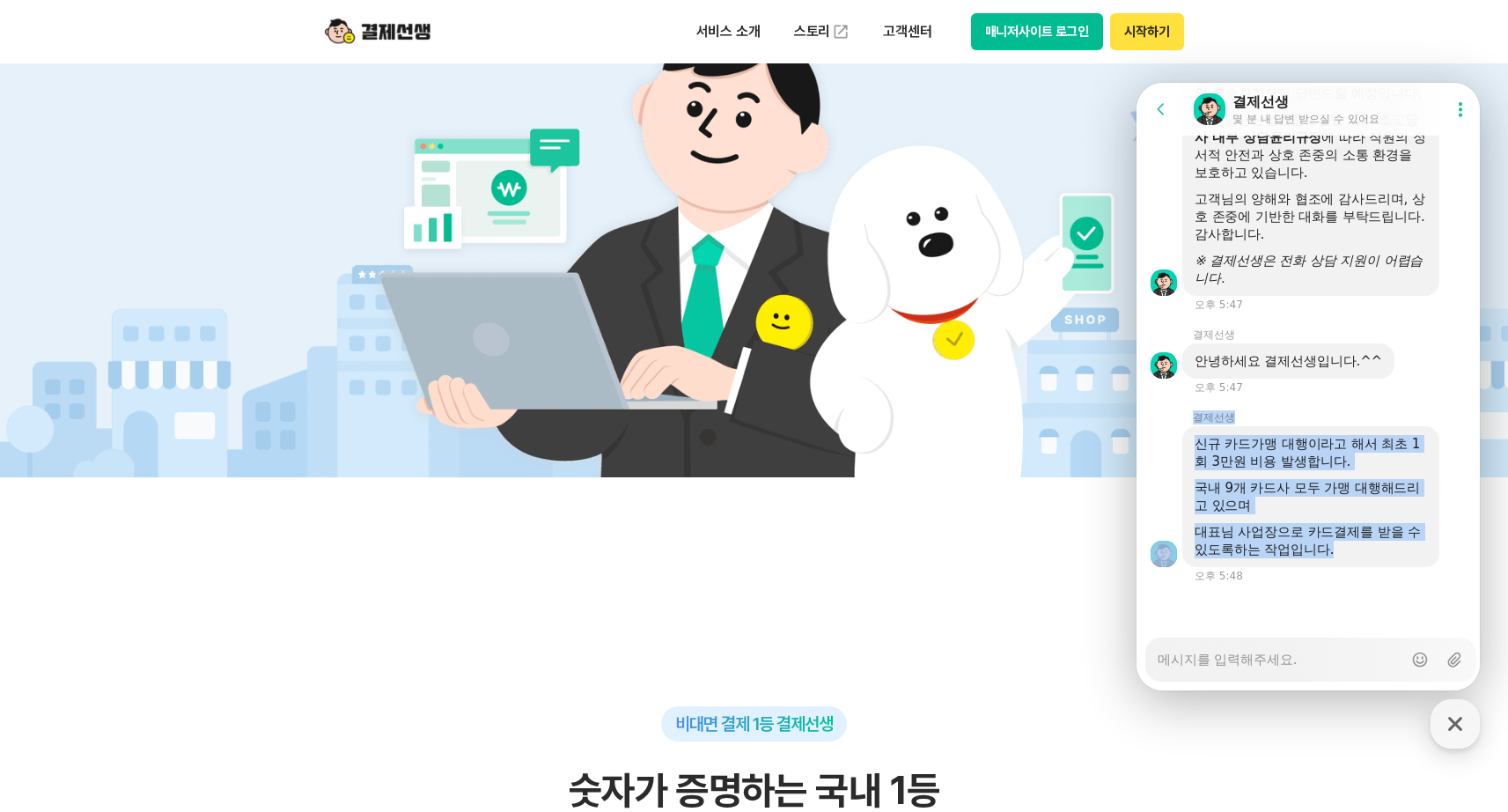
drag, startPoint x: 1376, startPoint y: 550, endPoint x: 1350, endPoint y: 406, distance: 146.3
click at [1350, 406] on div "A message sent by an agent 결제선생 신규 카드가맹 대행이라고 해서 최초 1회 3만원 비용 발생합니다. 국내 9개 카드사 …" at bounding box center [1311, 489] width 348 height 189
click at [1346, 439] on div "신규 카드가맹 대행이라고 해서 최초 1회 3만원 비용 발생합니다." at bounding box center [1311, 452] width 233 height 35
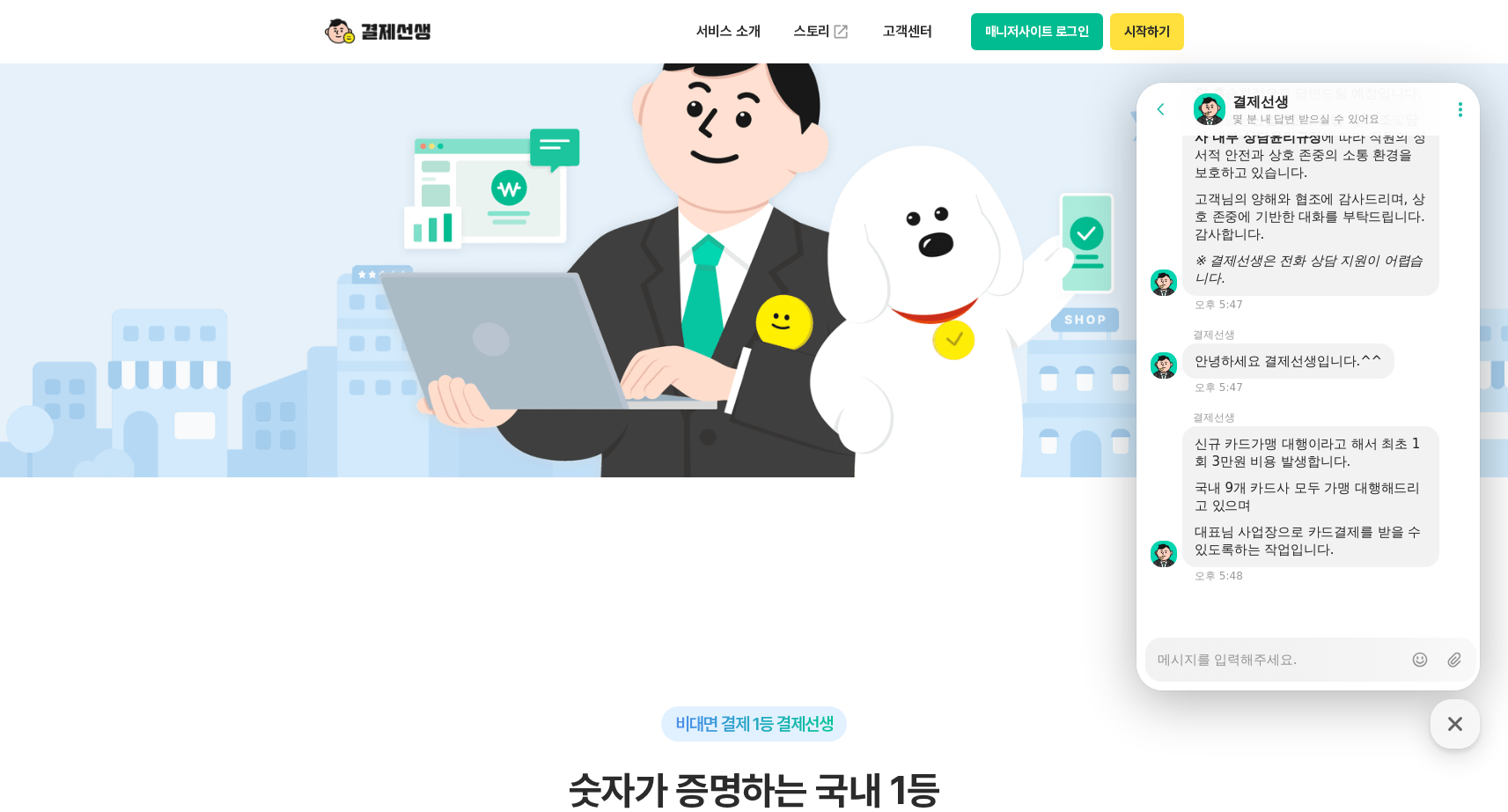
scroll to position [2844, 0]
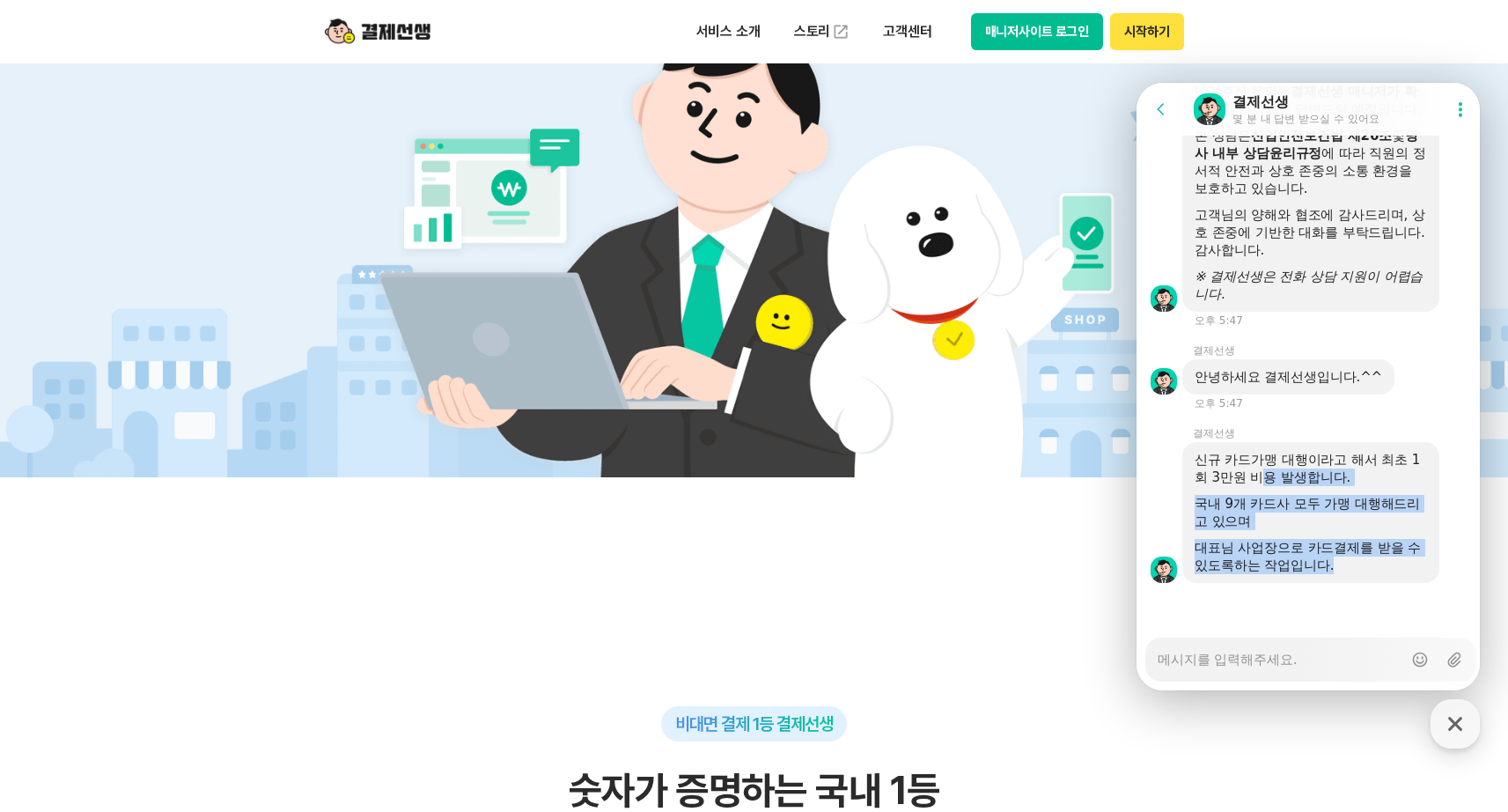
drag, startPoint x: 1264, startPoint y: 470, endPoint x: 1390, endPoint y: 573, distance: 162.7
click at [1390, 573] on div "신규 카드가맹 대행이라고 해서 최초 1회 3만원 비용 발생합니다. 국내 9개 카드사 모두 가맹 대행해드리고 있으며 대표님 사업장으로 카드결제를…" at bounding box center [1311, 512] width 233 height 123
click at [1390, 573] on div "신규 카드가맹 대행이라고 해서 최초 1회 3만원 비용 발생합니다. 국내 9개 카드사 모두 가맹 대행해드리고 있으며 대표님 사업장으로 카드결제를…" at bounding box center [1311, 512] width 257 height 140
drag, startPoint x: 1387, startPoint y: 563, endPoint x: 1260, endPoint y: 483, distance: 150.1
click at [1260, 483] on div "신규 카드가맹 대행이라고 해서 최초 1회 3만원 비용 발생합니다. 국내 9개 카드사 모두 가맹 대행해드리고 있으며 대표님 사업장으로 카드결제를…" at bounding box center [1311, 512] width 233 height 123
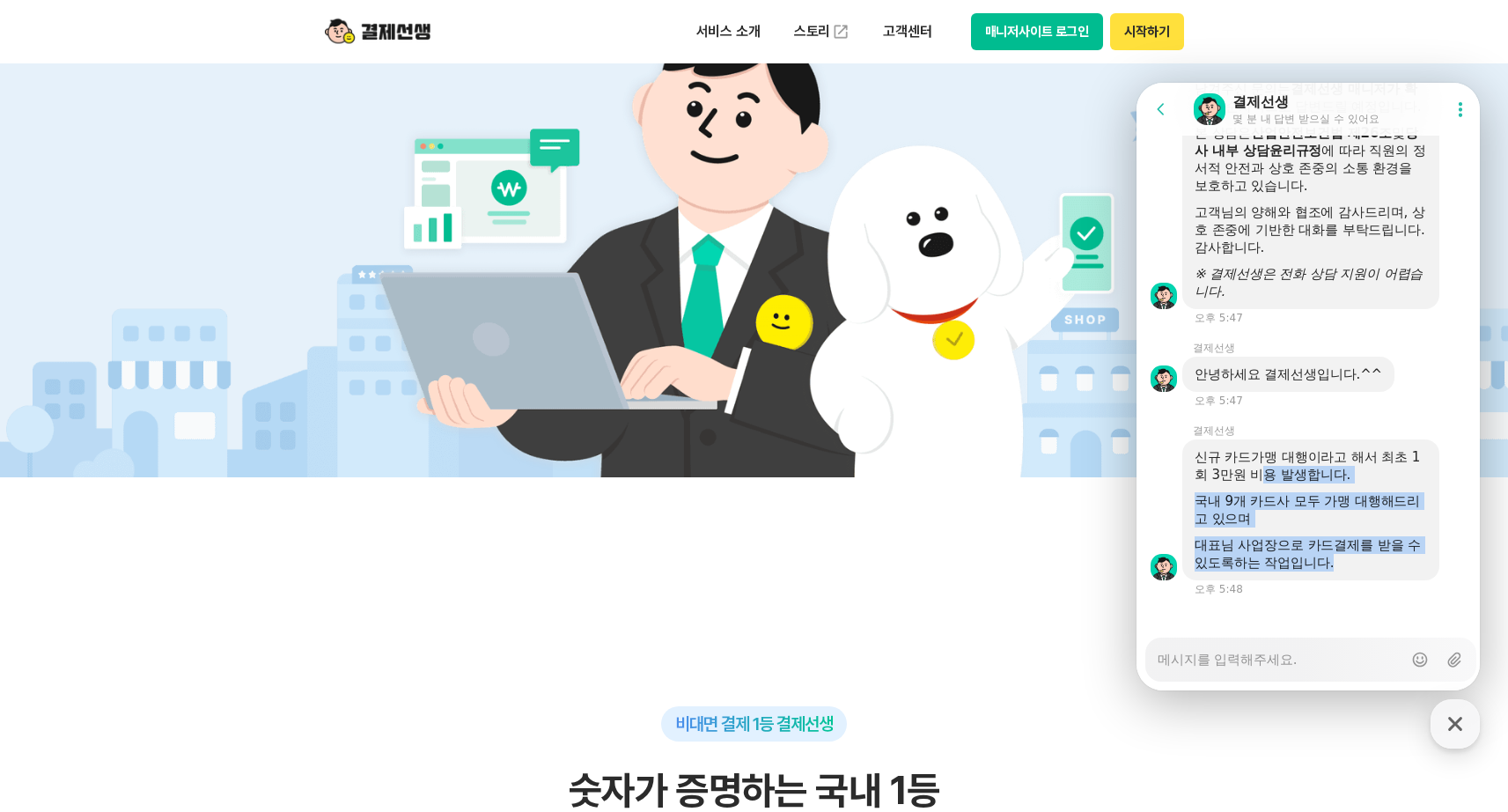
click at [1261, 482] on div "신규 카드가맹 대행이라고 해서 최초 1회 3만원 비용 발생합니다." at bounding box center [1311, 465] width 233 height 35
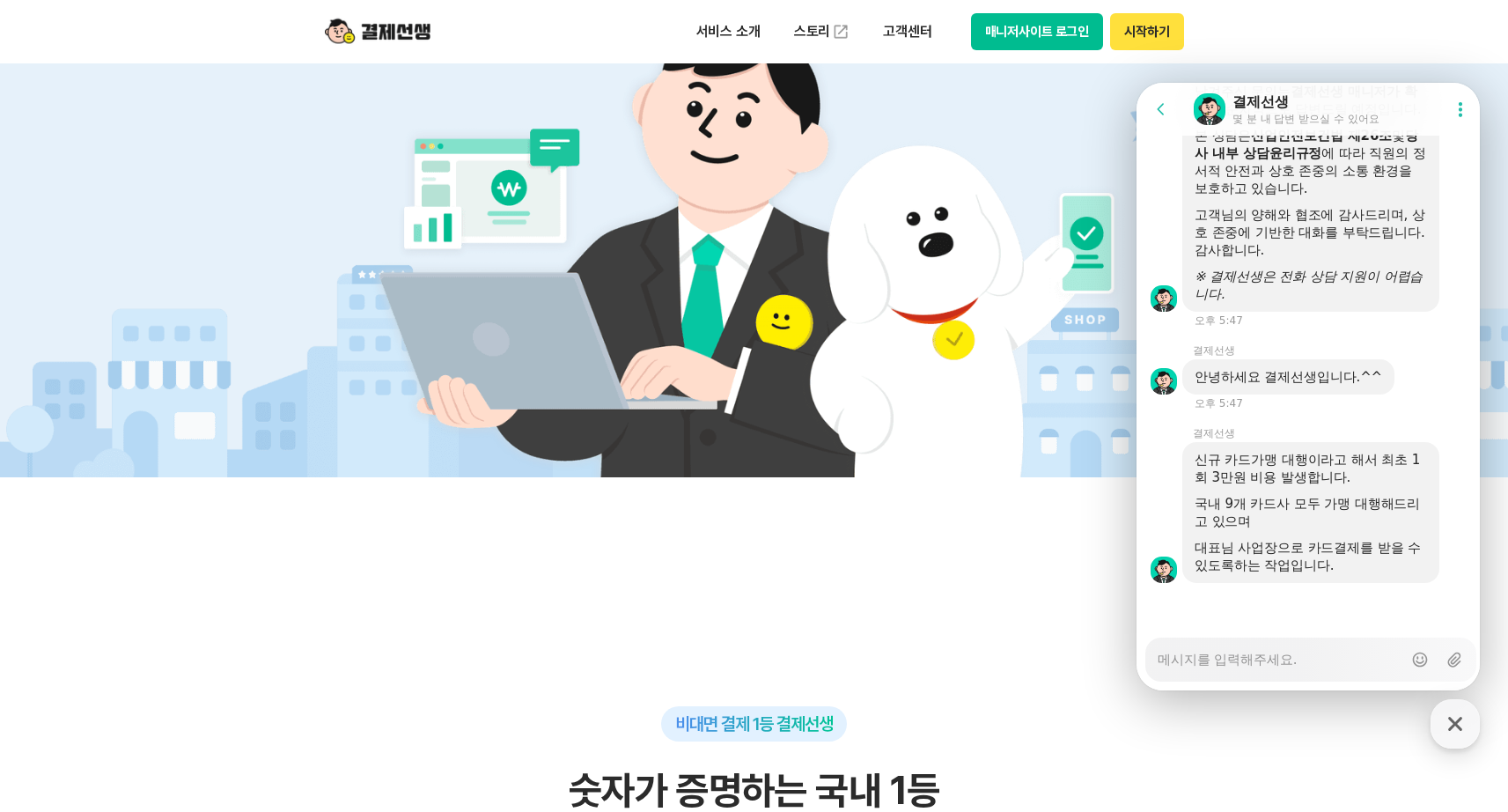
click at [1312, 643] on textarea "Messenger Input Textarea" at bounding box center [1280, 654] width 245 height 30
type textarea "x"
type textarea "1"
type textarea "x"
type textarea "1ㅎ"
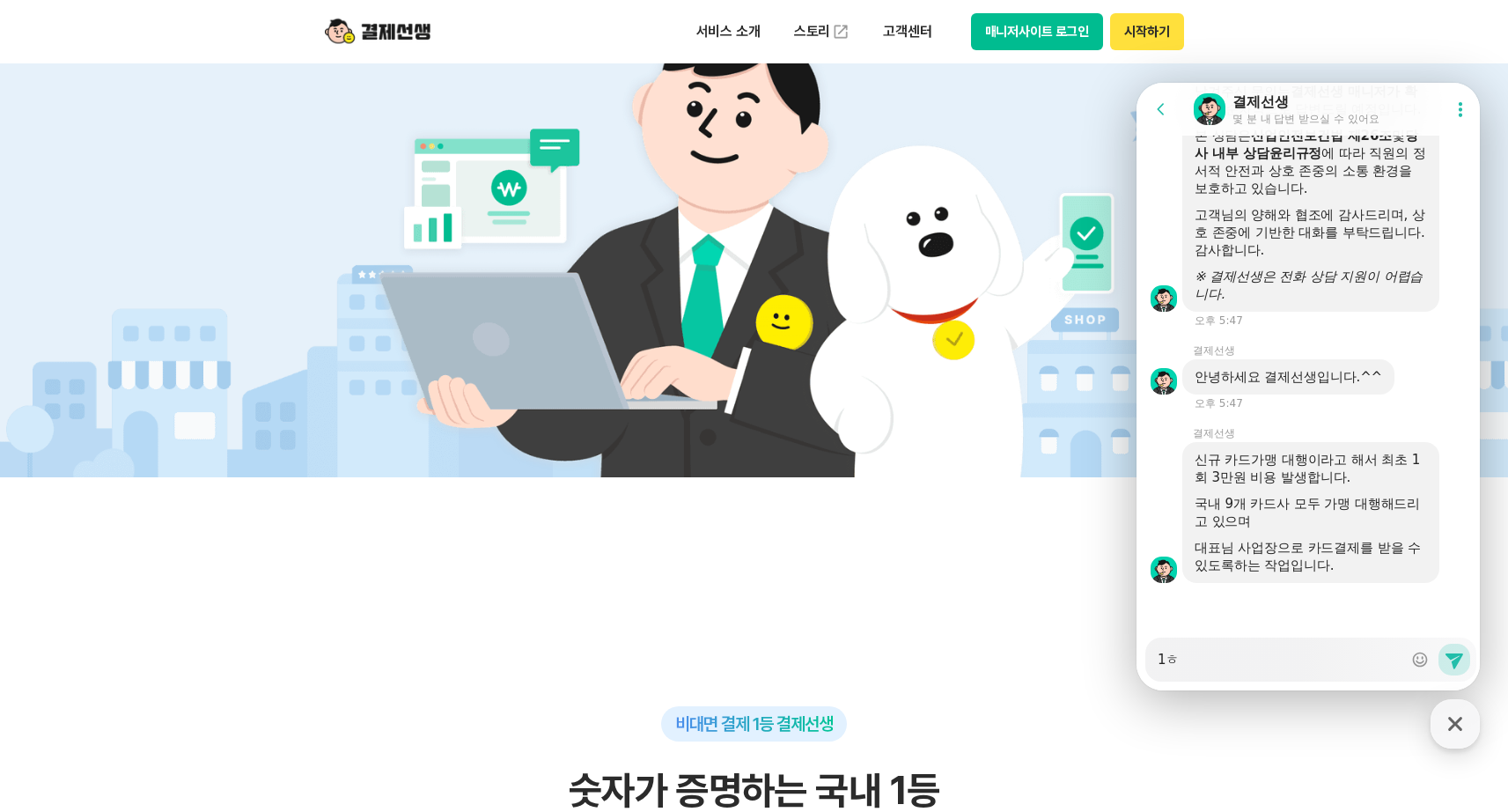
type textarea "x"
type textarea "1호"
type textarea "x"
type textarea "1회"
type textarea "x"
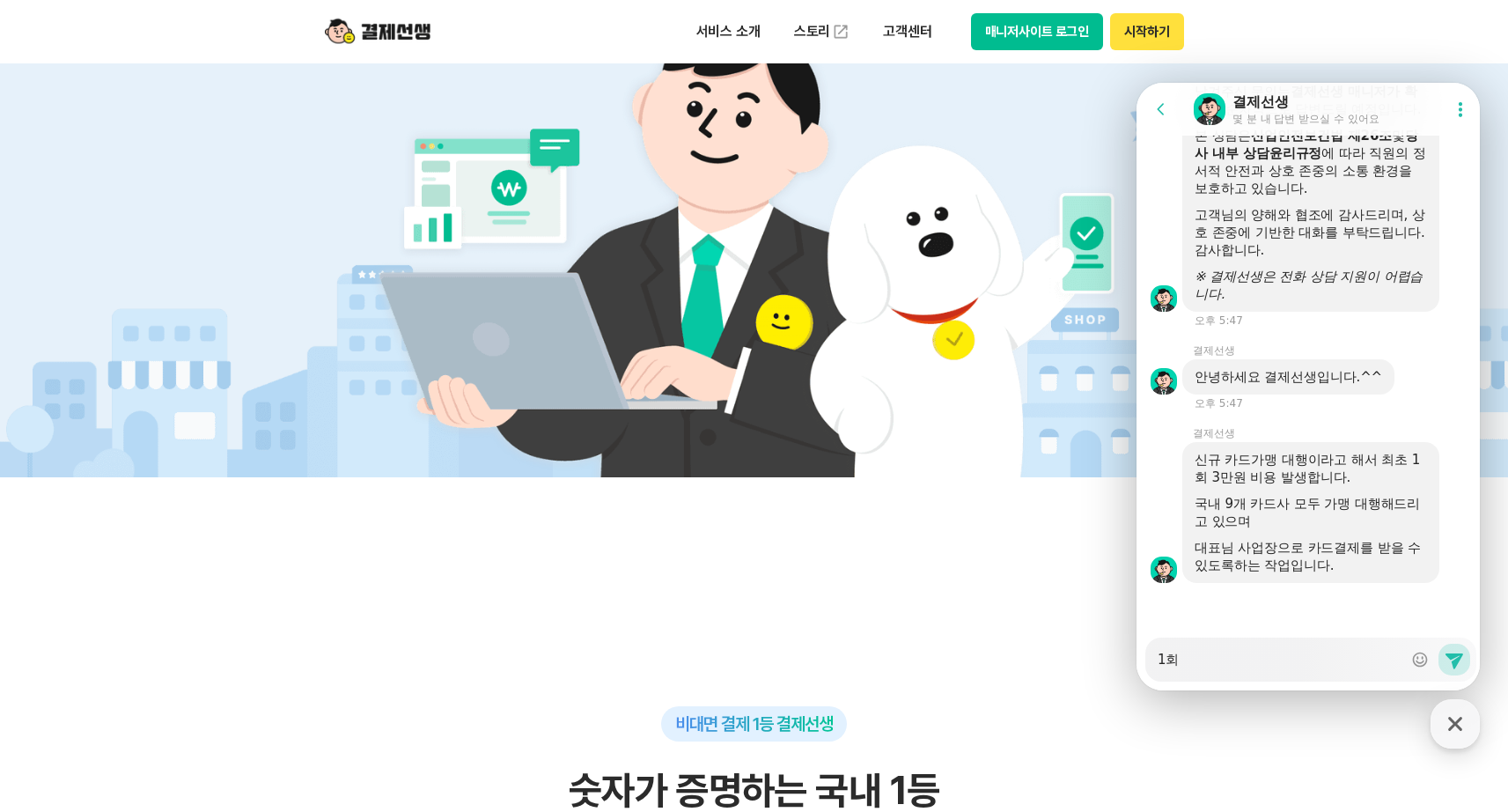
type textarea "1회"
type textarea "x"
type textarea "1회 3"
type textarea "x"
type textarea "1회 3ㅁ"
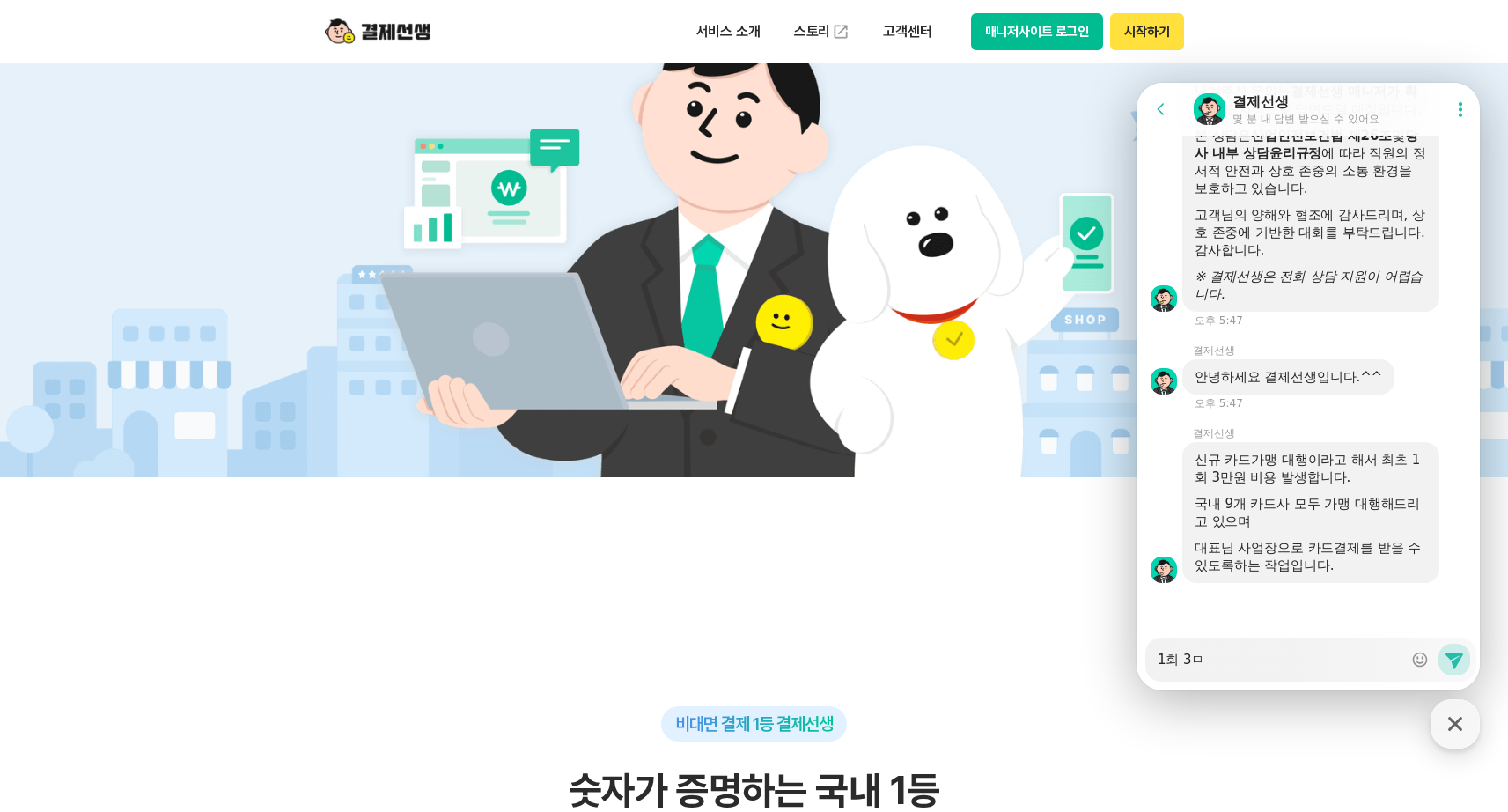
type textarea "x"
type textarea "1회 3마"
type textarea "x"
type textarea "1회 3만"
type textarea "x"
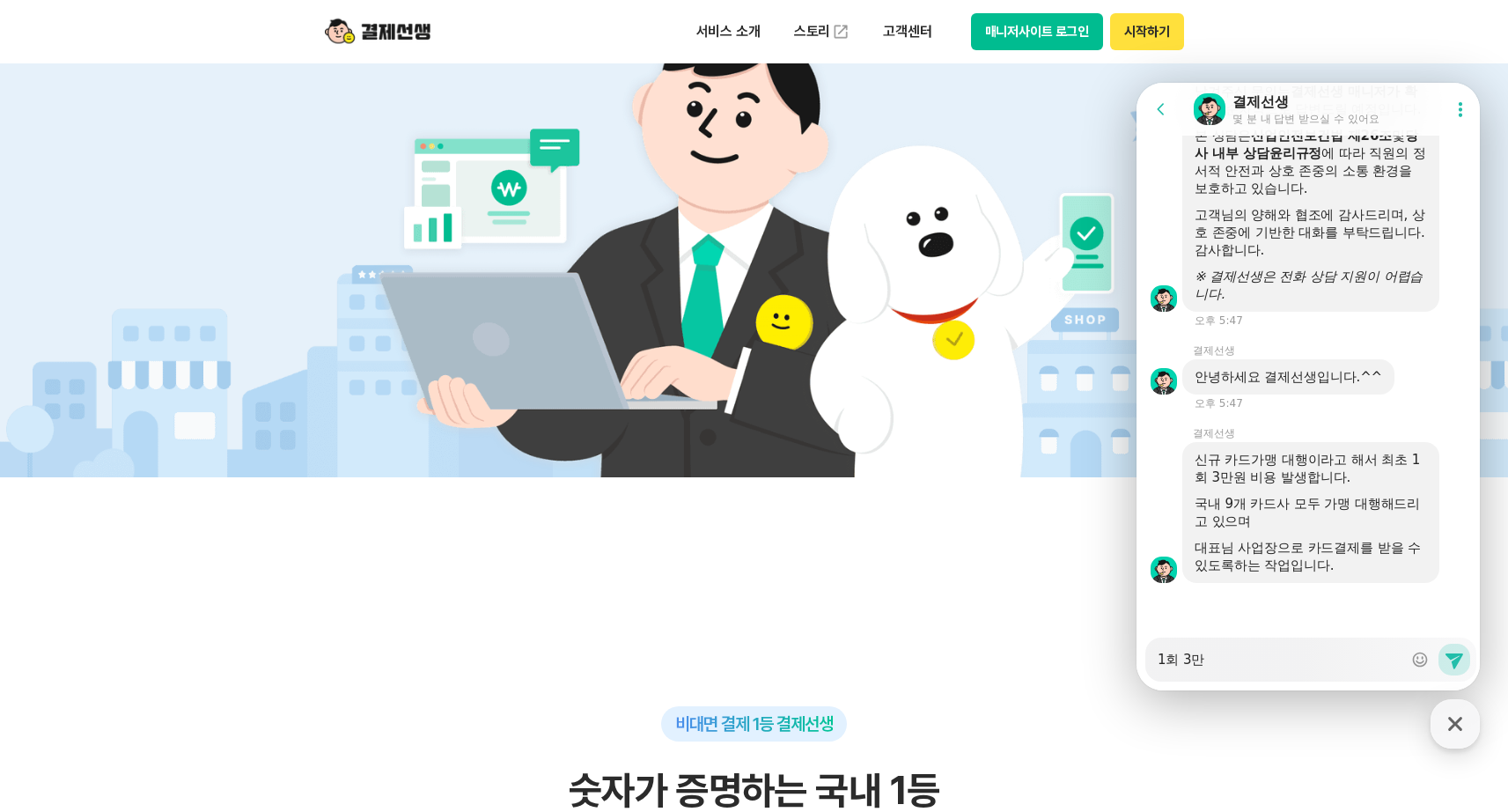
type textarea "1회 3만ㅇ"
type textarea "x"
type textarea "1회 3만우"
type textarea "x"
type textarea "1회 3만워"
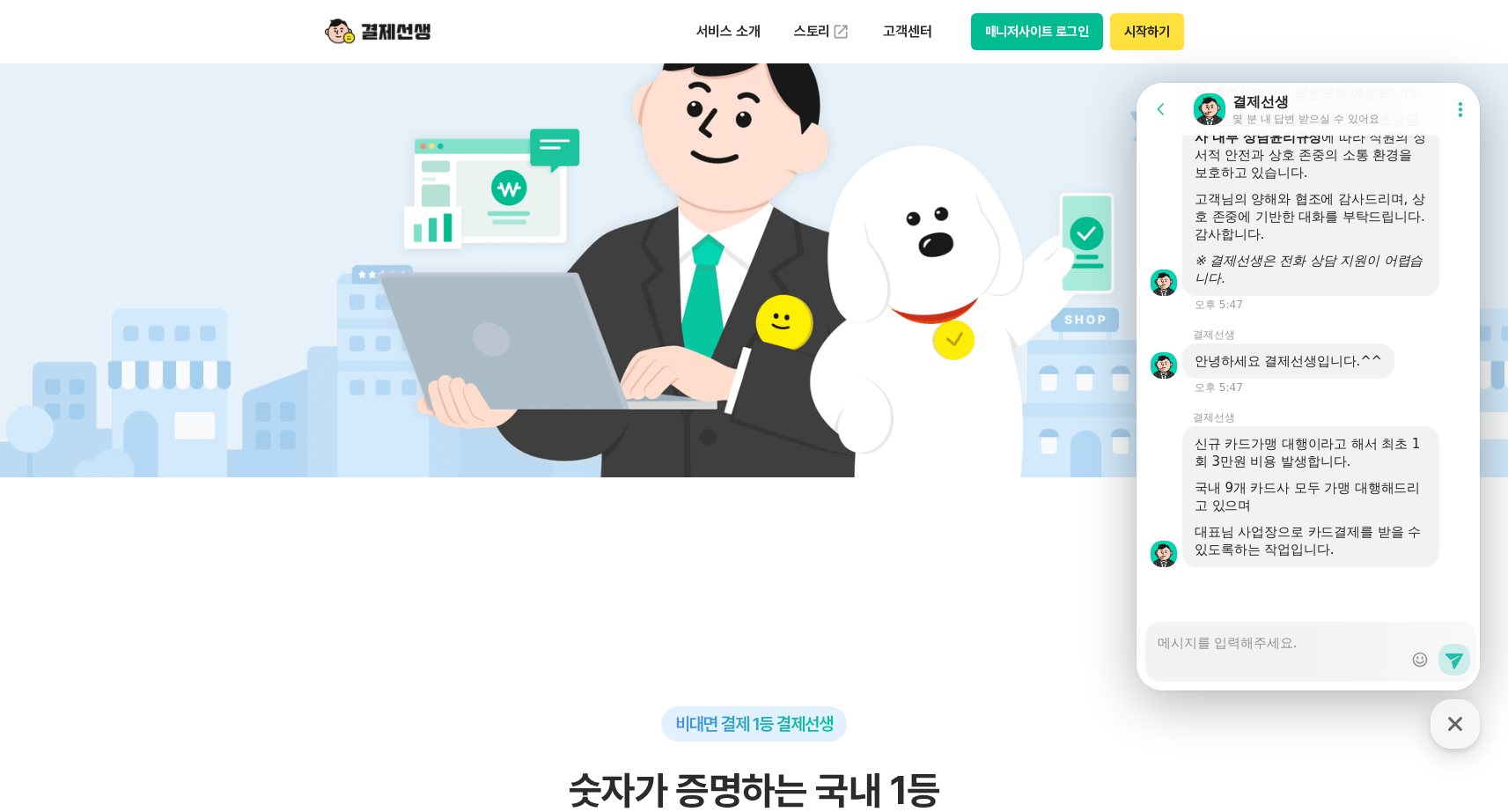
scroll to position [2914, 0]
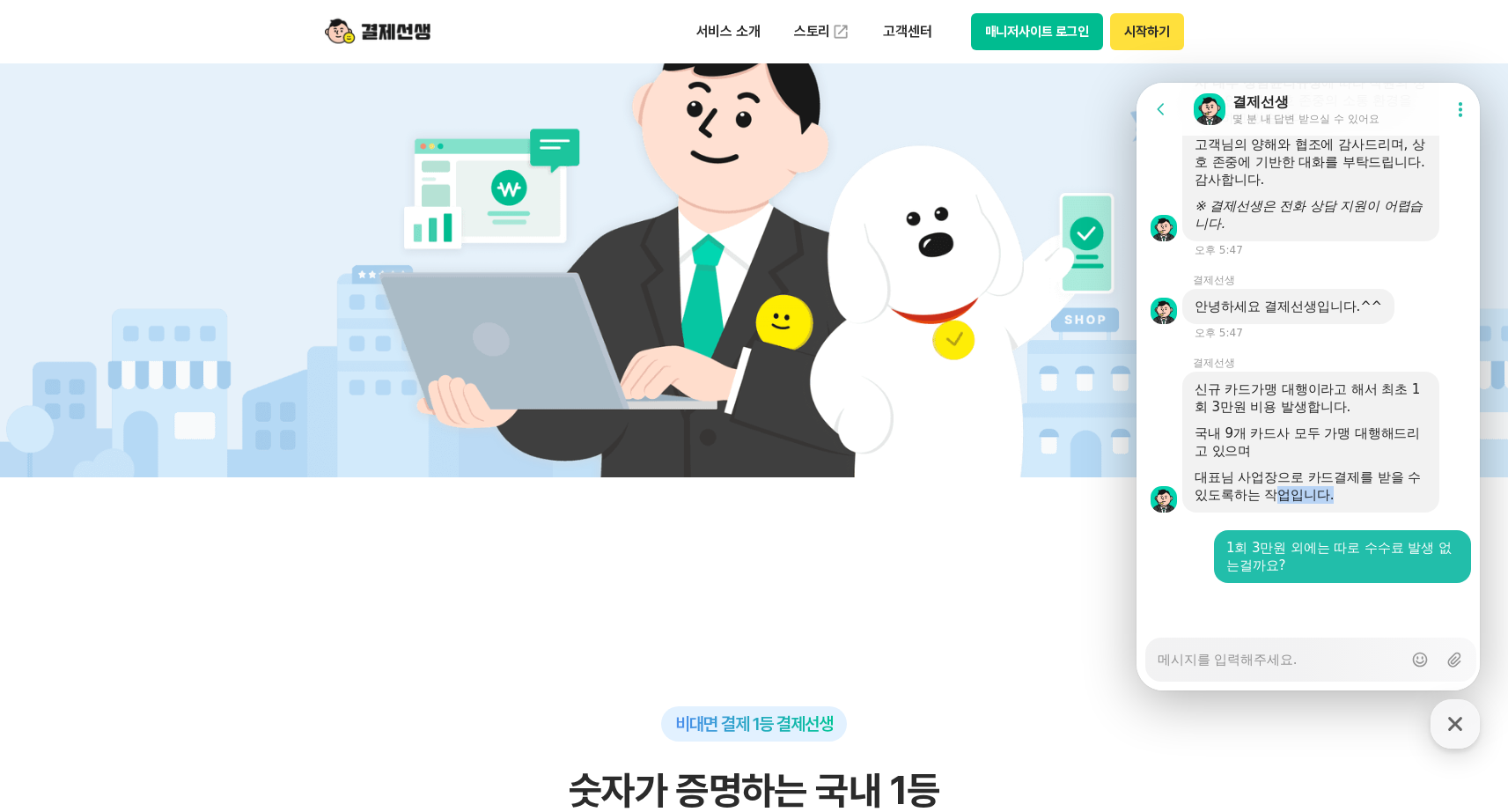
drag, startPoint x: 1277, startPoint y: 488, endPoint x: 1348, endPoint y: 508, distance: 73.8
click at [1348, 508] on div "신규 카드가맹 대행이라고 해서 최초 1회 3만원 비용 발생합니다. 국내 9개 카드사 모두 가맹 대행해드리고 있으며 대표님 사업장으로 카드결제를…" at bounding box center [1311, 442] width 257 height 140
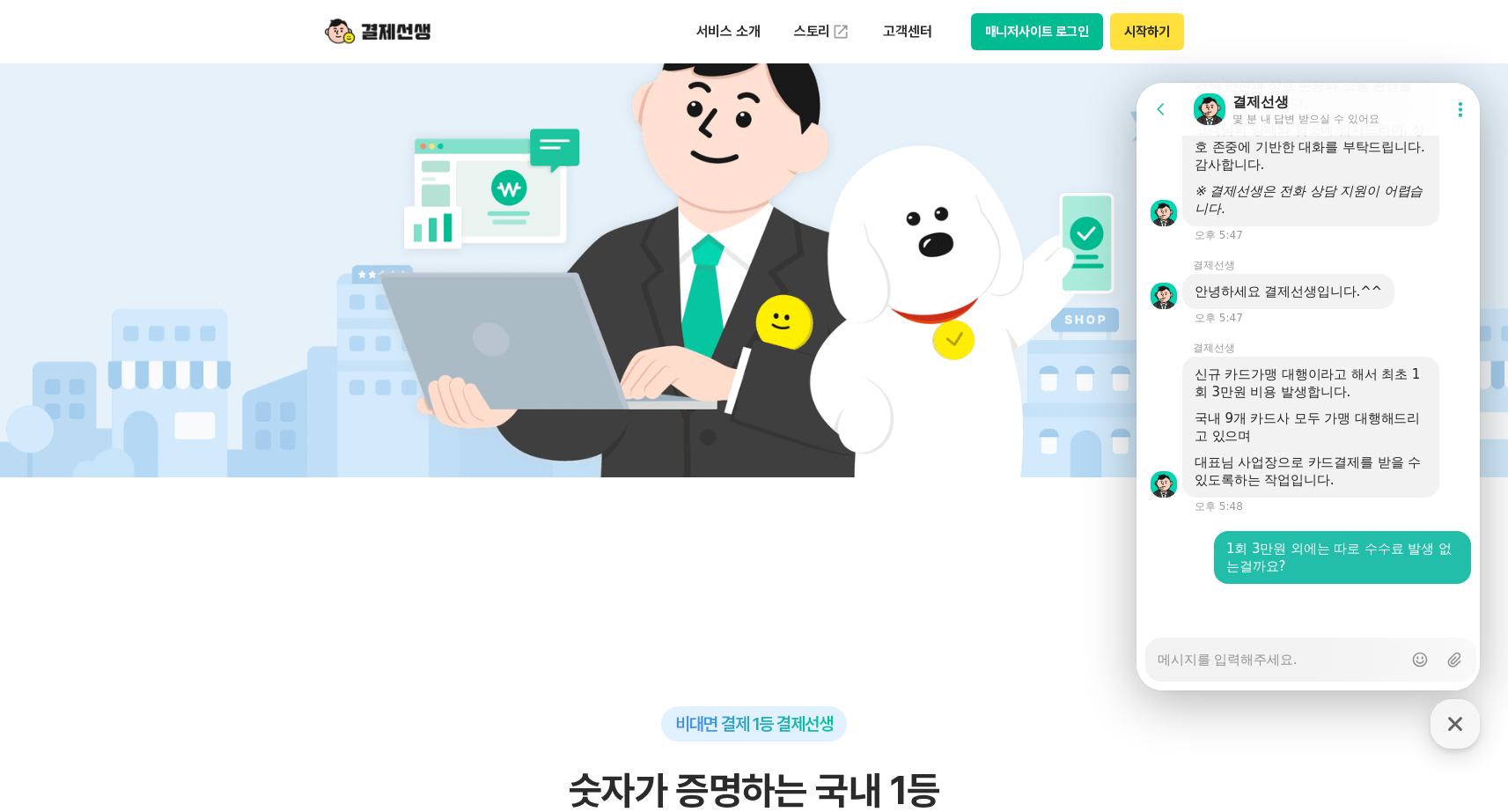
scroll to position [2930, 0]
click at [1286, 641] on textarea "Messenger Input Textarea" at bounding box center [1280, 654] width 245 height 30
click at [1450, 663] on icon at bounding box center [1455, 660] width 18 height 16
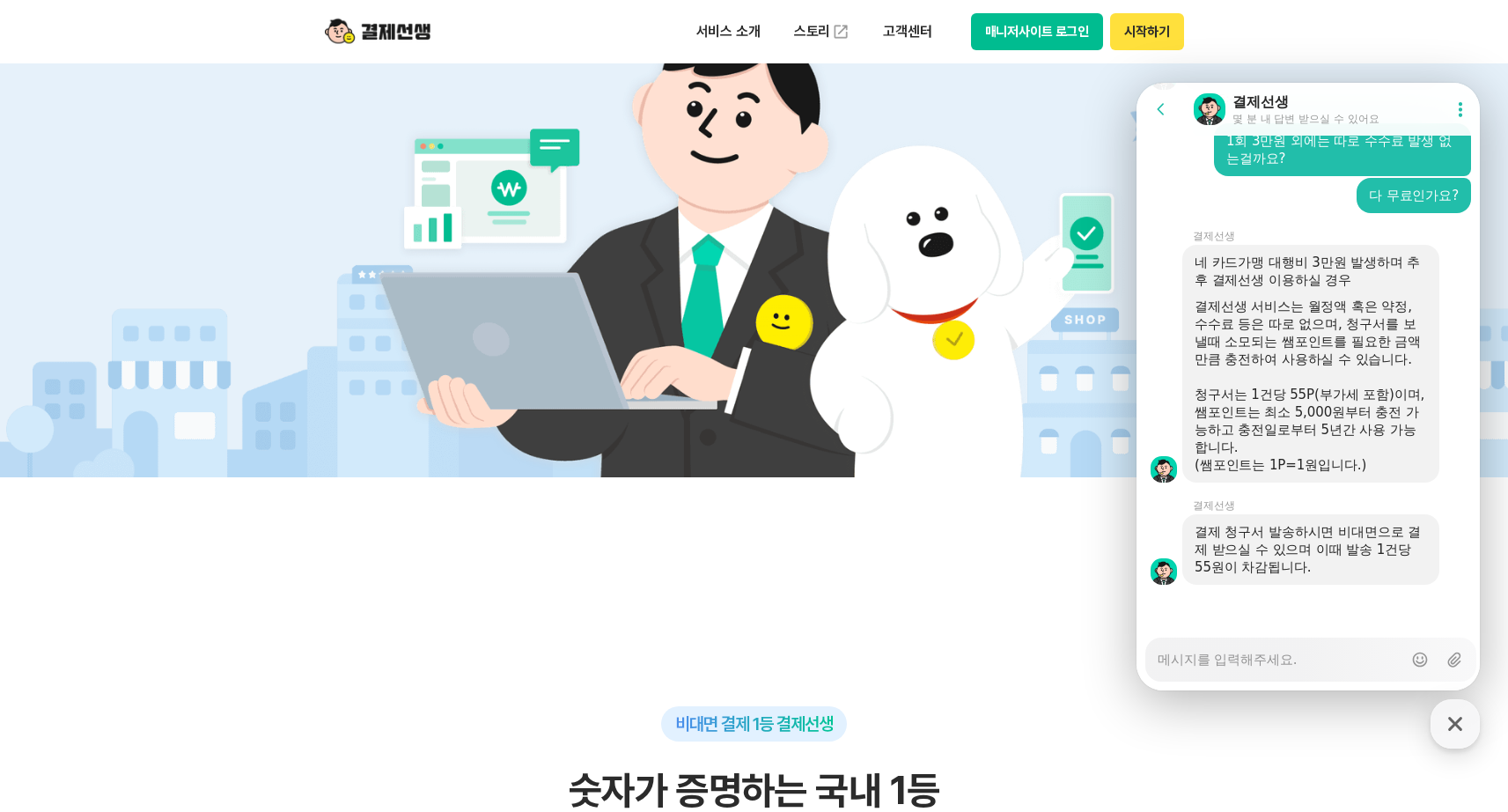
scroll to position [3338, 0]
